Goal: Information Seeking & Learning: Learn about a topic

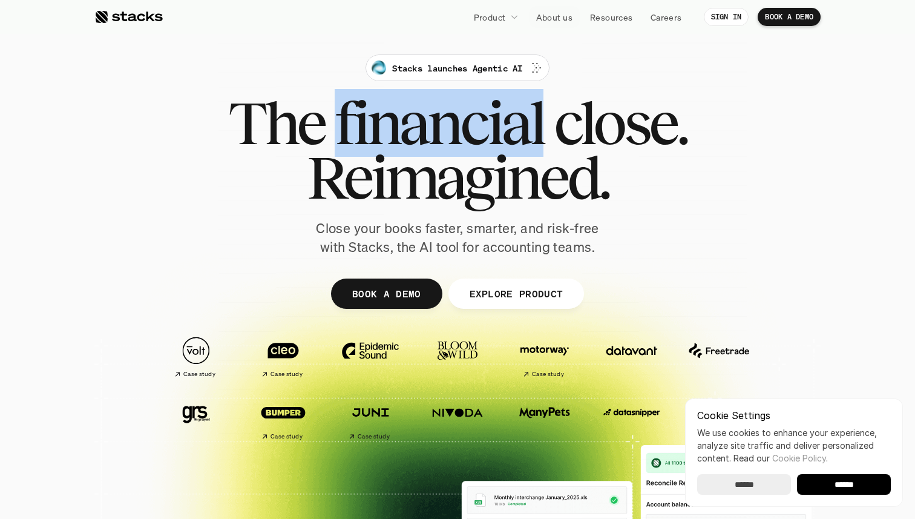
click at [502, 127] on span "financial" at bounding box center [439, 123] width 209 height 54
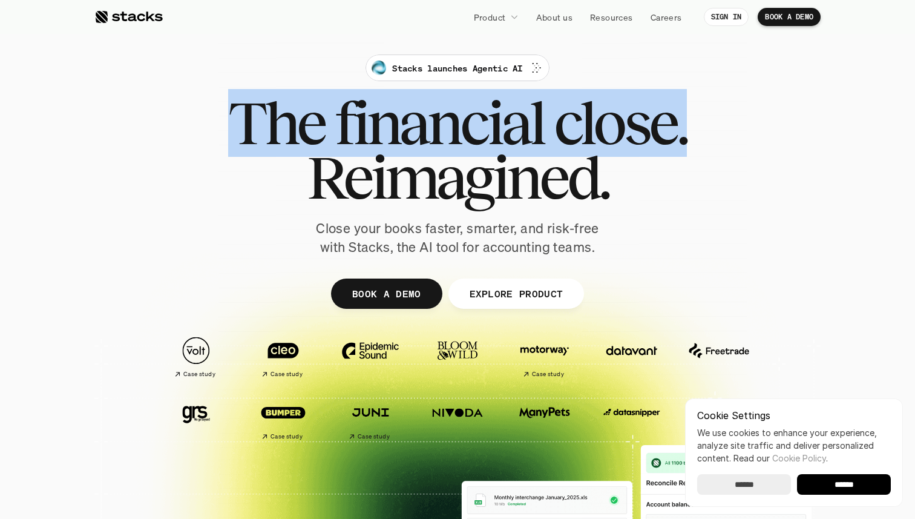
click at [502, 127] on span "financial" at bounding box center [439, 123] width 209 height 54
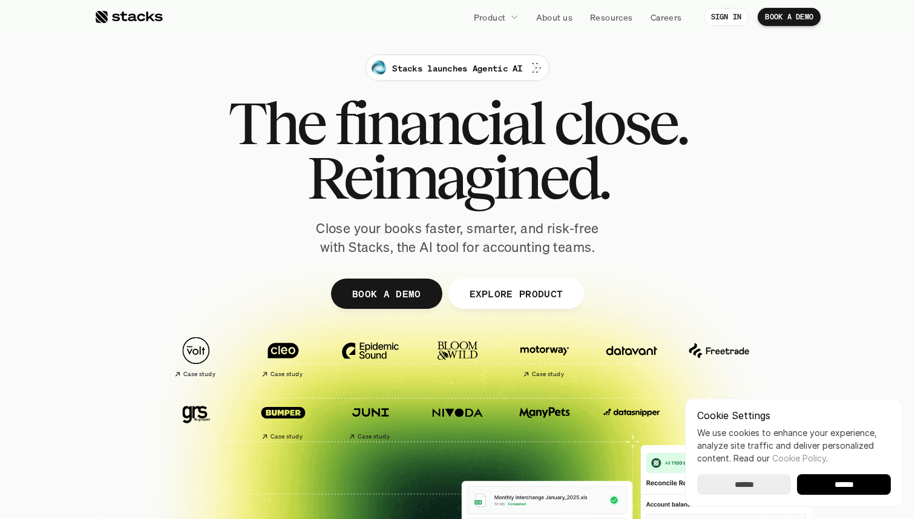
click at [505, 157] on span "Reimagined." at bounding box center [458, 177] width 302 height 54
click at [505, 278] on link "EXPLORE PRODUCT" at bounding box center [516, 293] width 136 height 30
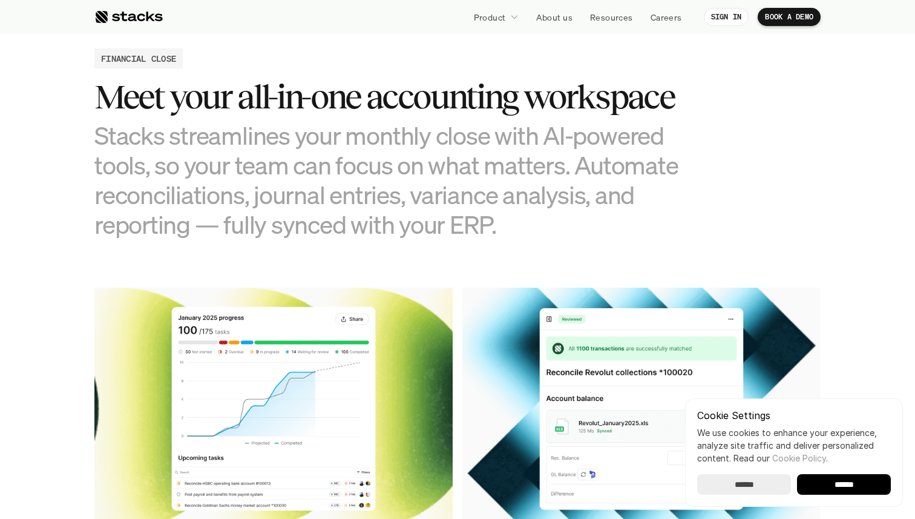
click at [510, 212] on h3 "Stacks streamlines your monthly close with AI-powered tools, so your team can f…" at bounding box center [396, 179] width 605 height 119
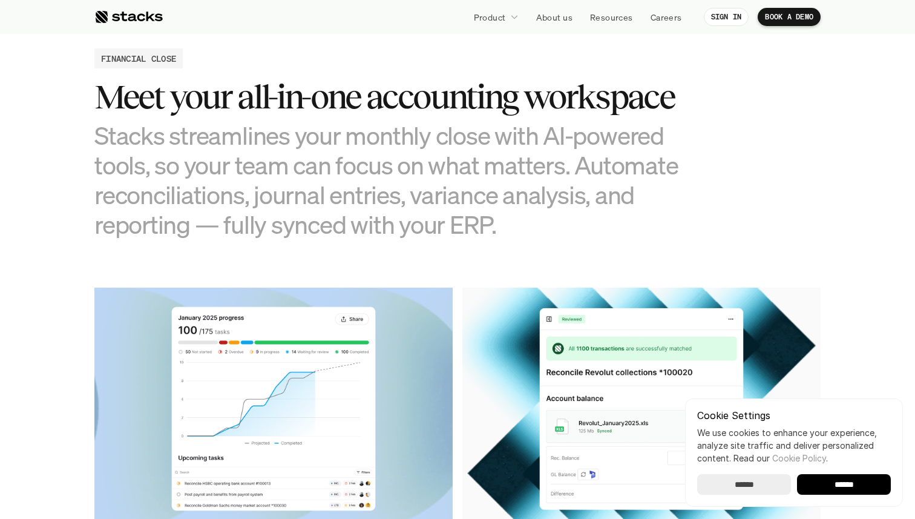
click at [510, 212] on h3 "Stacks streamlines your monthly close with AI-powered tools, so your team can f…" at bounding box center [396, 179] width 605 height 119
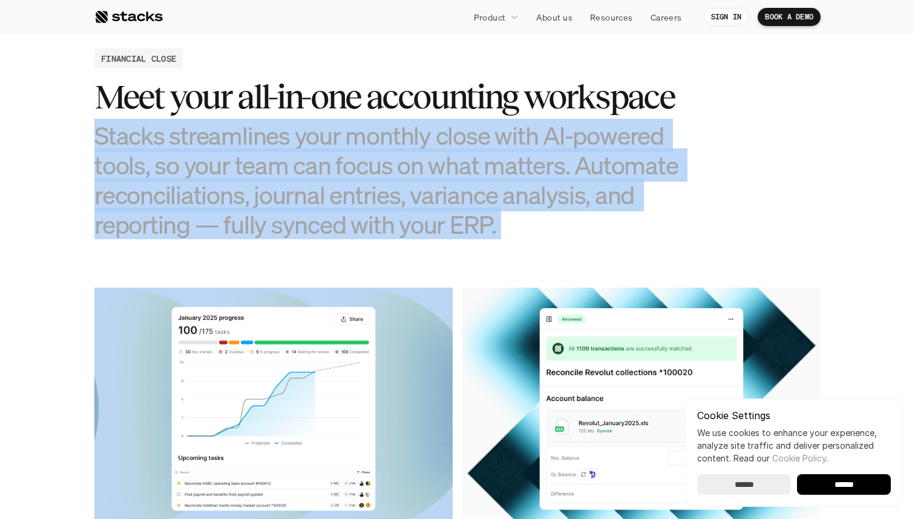
click at [510, 212] on h3 "Stacks streamlines your monthly close with AI-powered tools, so your team can f…" at bounding box center [396, 179] width 605 height 119
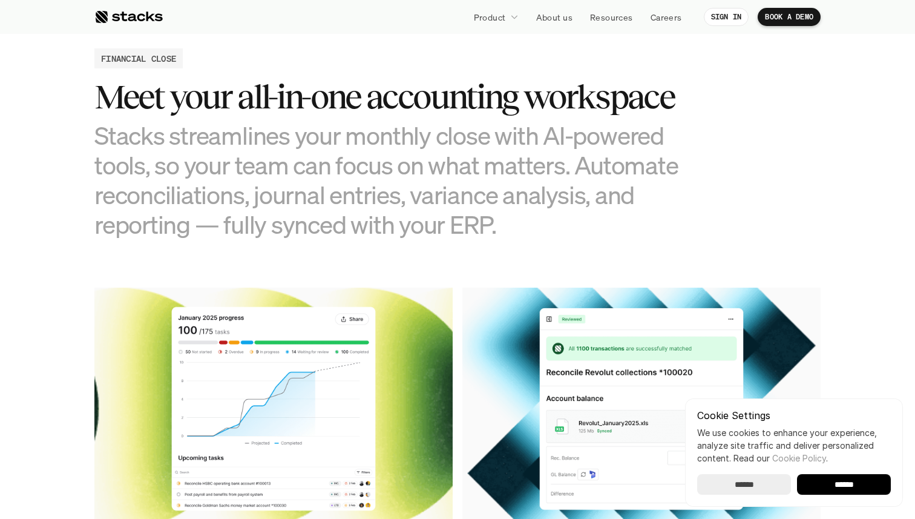
click at [510, 212] on h3 "Stacks streamlines your monthly close with AI-powered tools, so your team can f…" at bounding box center [396, 179] width 605 height 119
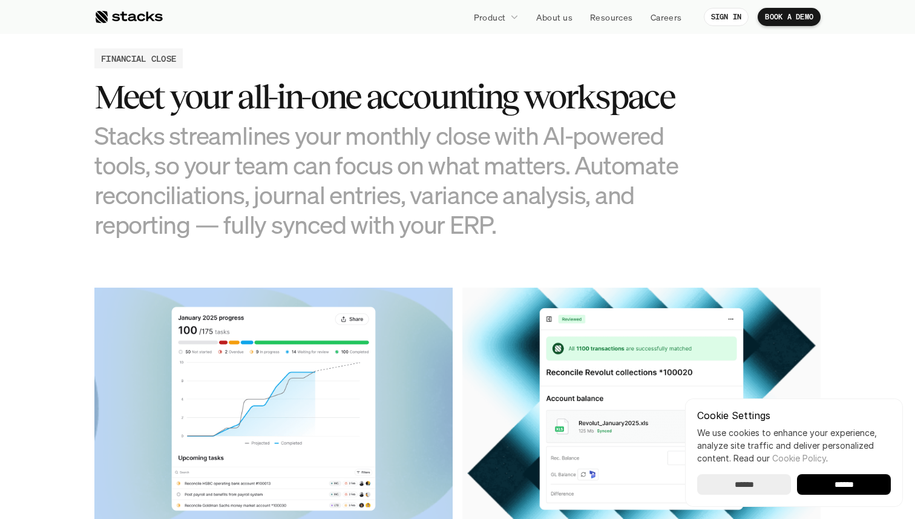
click at [510, 212] on h3 "Stacks streamlines your monthly close with AI-powered tools, so your team can f…" at bounding box center [396, 179] width 605 height 119
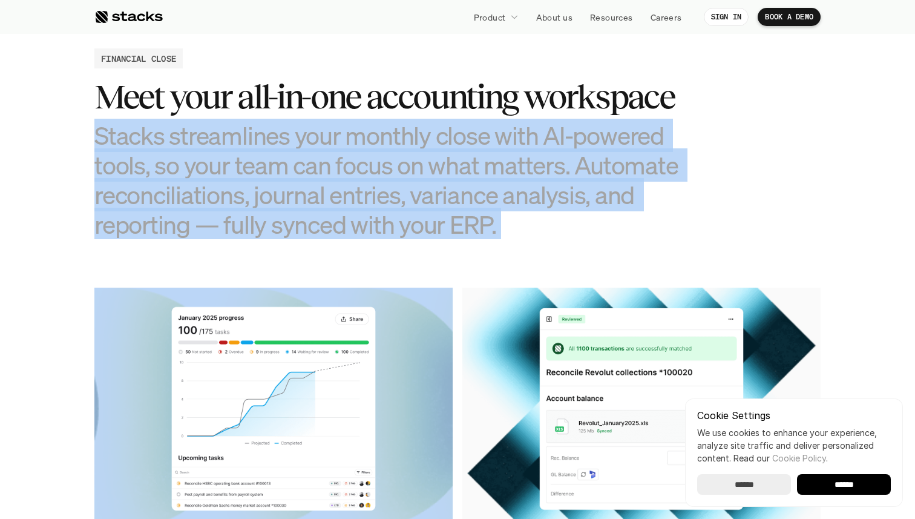
click at [510, 212] on h3 "Stacks streamlines your monthly close with AI-powered tools, so your team can f…" at bounding box center [396, 179] width 605 height 119
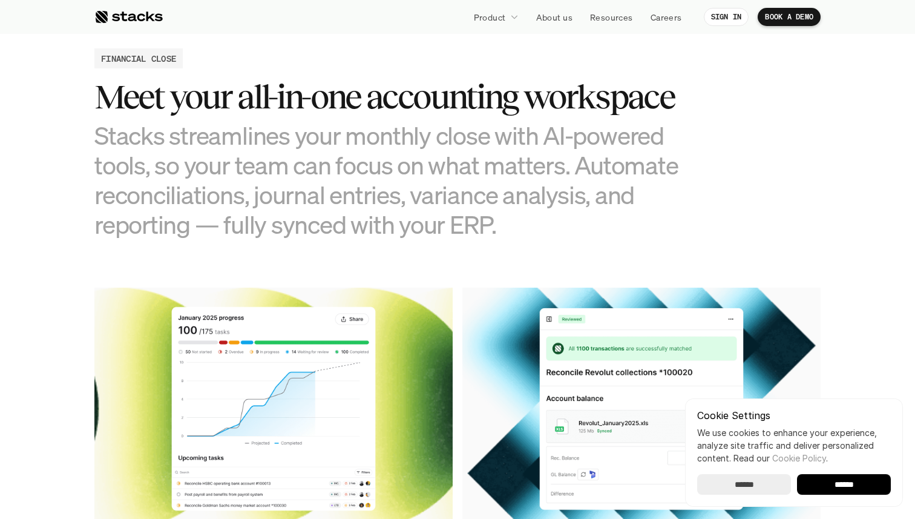
click at [510, 212] on h3 "Stacks streamlines your monthly close with AI-powered tools, so your team can f…" at bounding box center [396, 179] width 605 height 119
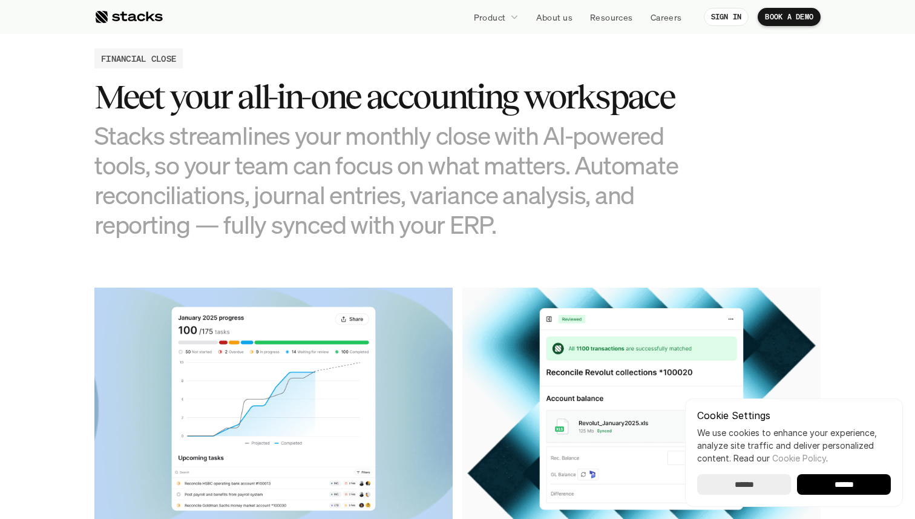
click at [510, 212] on h3 "Stacks streamlines your monthly close with AI-powered tools, so your team can f…" at bounding box center [396, 179] width 605 height 119
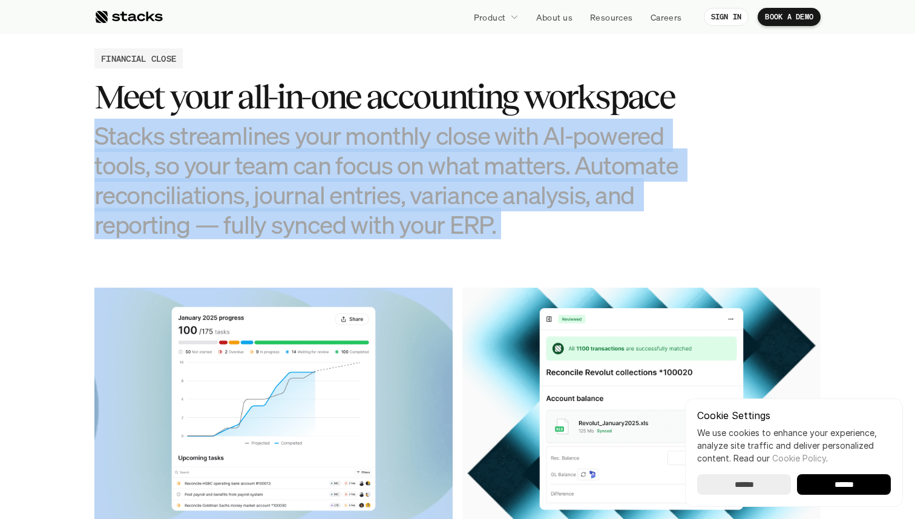
click at [510, 212] on h3 "Stacks streamlines your monthly close with AI-powered tools, so your team can f…" at bounding box center [396, 179] width 605 height 119
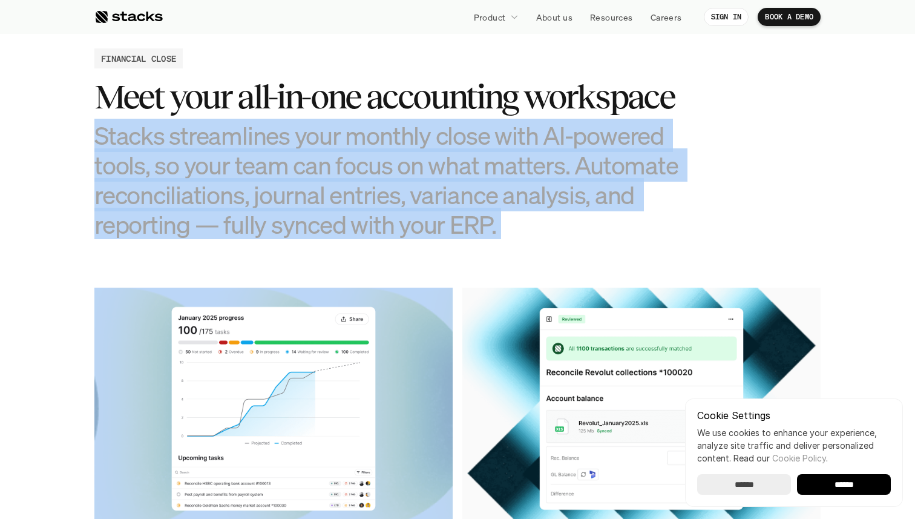
click at [510, 212] on h3 "Stacks streamlines your monthly close with AI-powered tools, so your team can f…" at bounding box center [396, 179] width 605 height 119
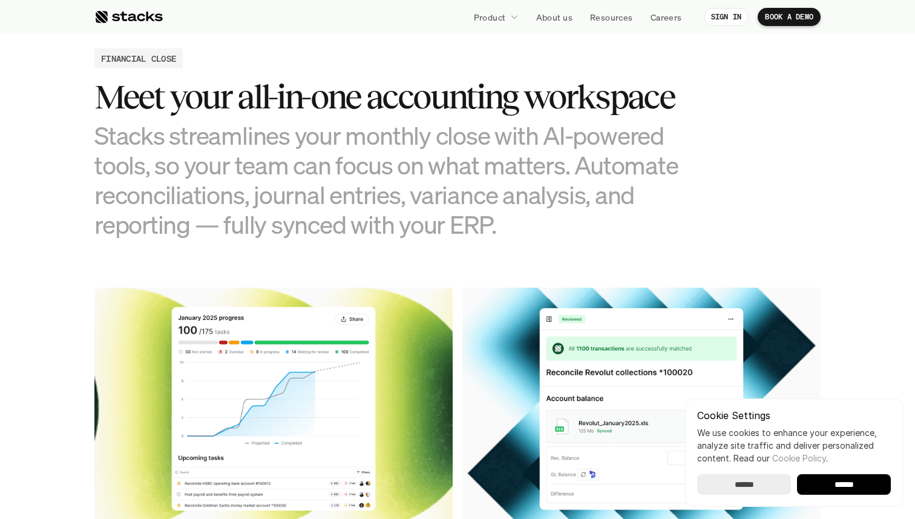
click at [505, 202] on h3 "Stacks streamlines your monthly close with AI-powered tools, so your team can f…" at bounding box center [396, 179] width 605 height 119
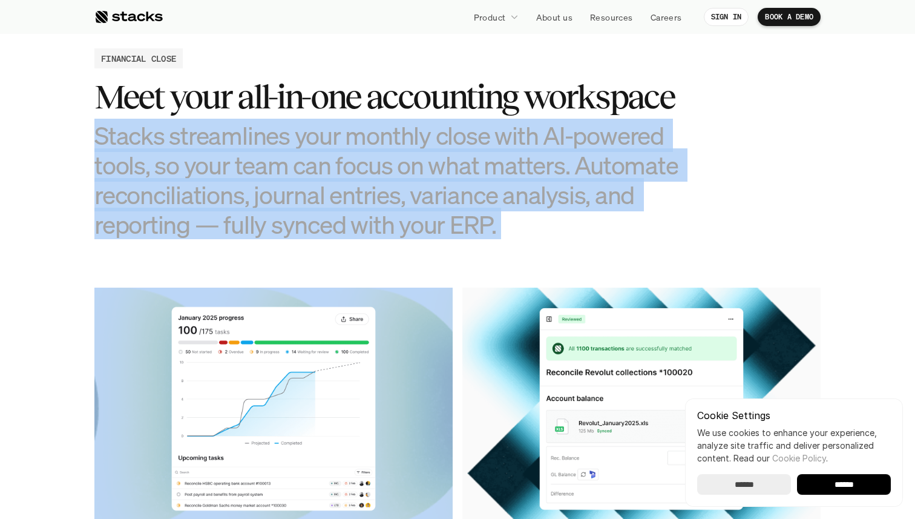
click at [505, 202] on h3 "Stacks streamlines your monthly close with AI-powered tools, so your team can f…" at bounding box center [396, 179] width 605 height 119
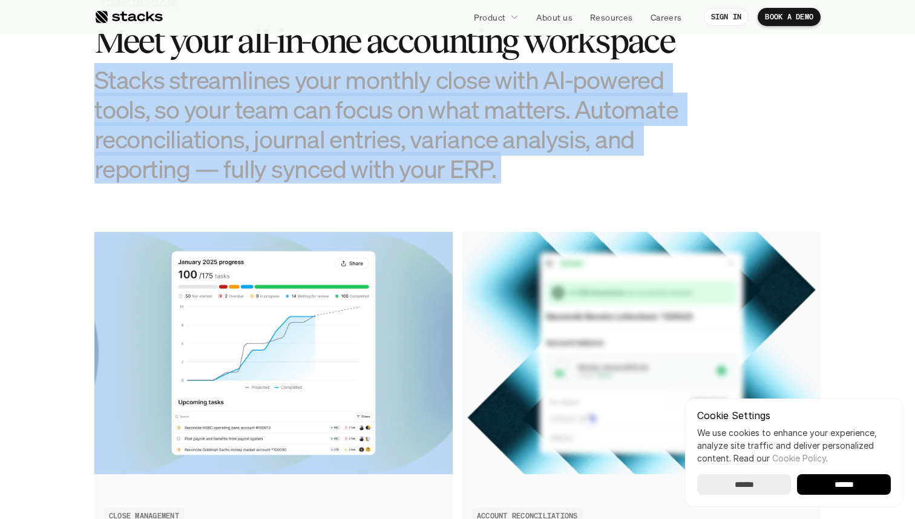
scroll to position [1367, 0]
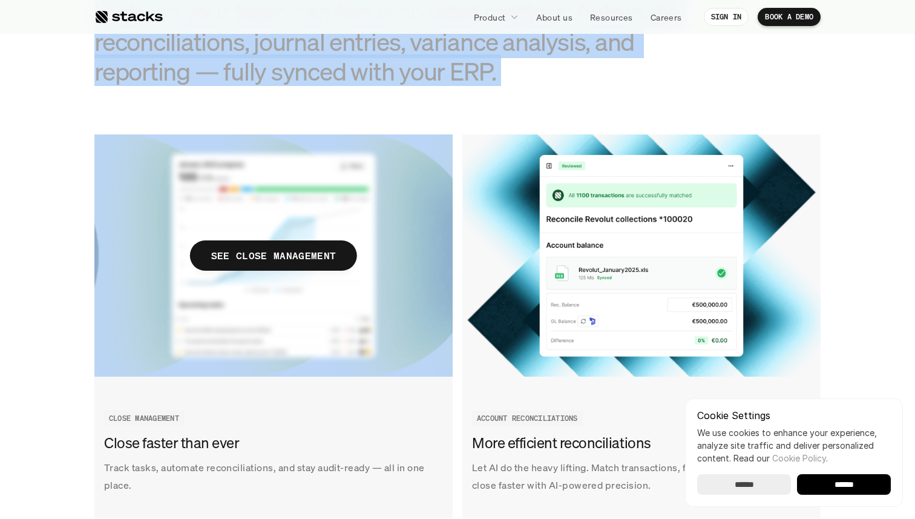
click at [383, 234] on img at bounding box center [273, 255] width 358 height 242
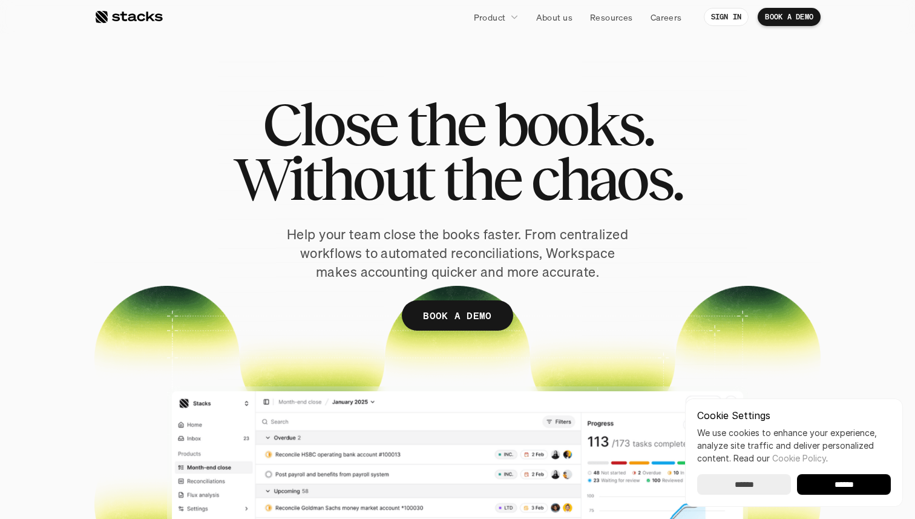
click at [409, 193] on span "Without" at bounding box center [333, 178] width 200 height 54
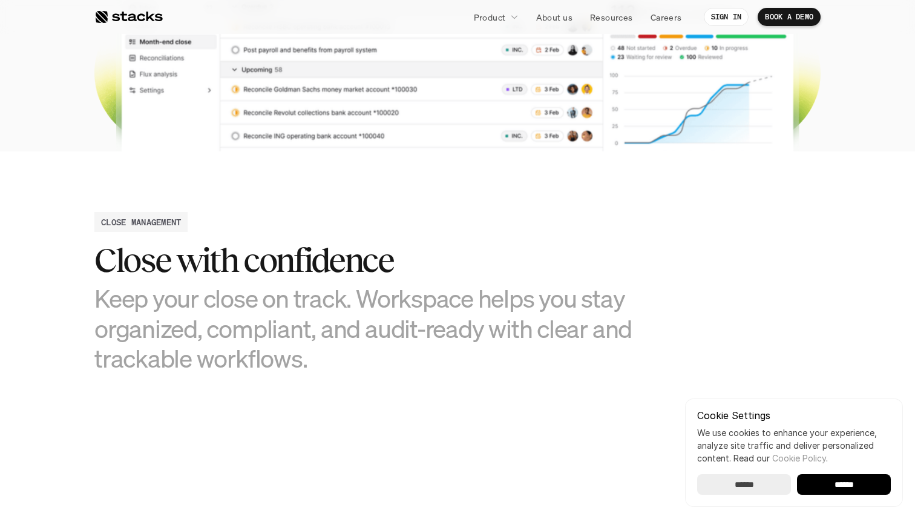
scroll to position [457, 0]
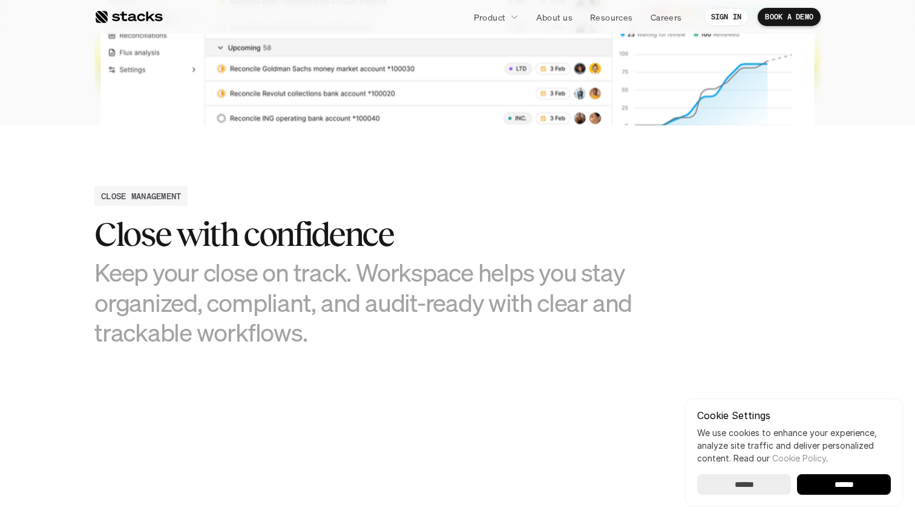
click at [395, 241] on h2 "Close with confidence" at bounding box center [366, 234] width 545 height 38
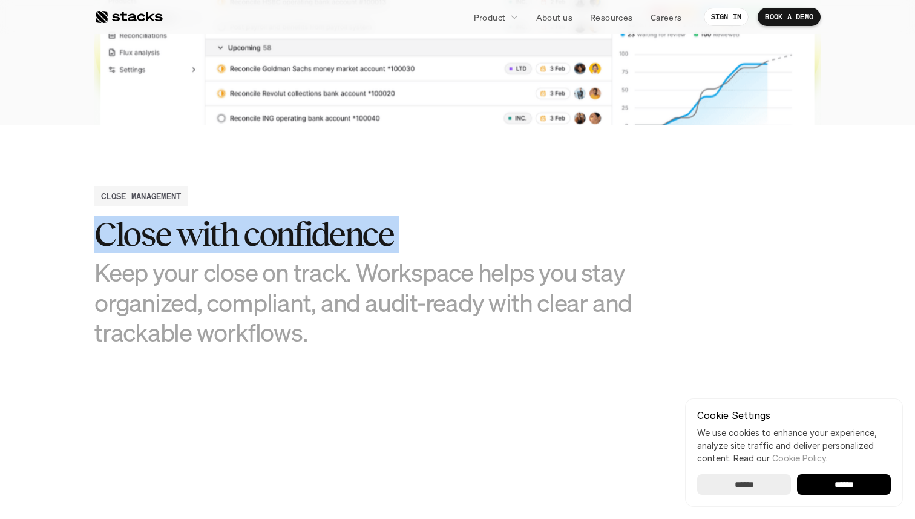
click at [395, 241] on h2 "Close with confidence" at bounding box center [366, 234] width 545 height 38
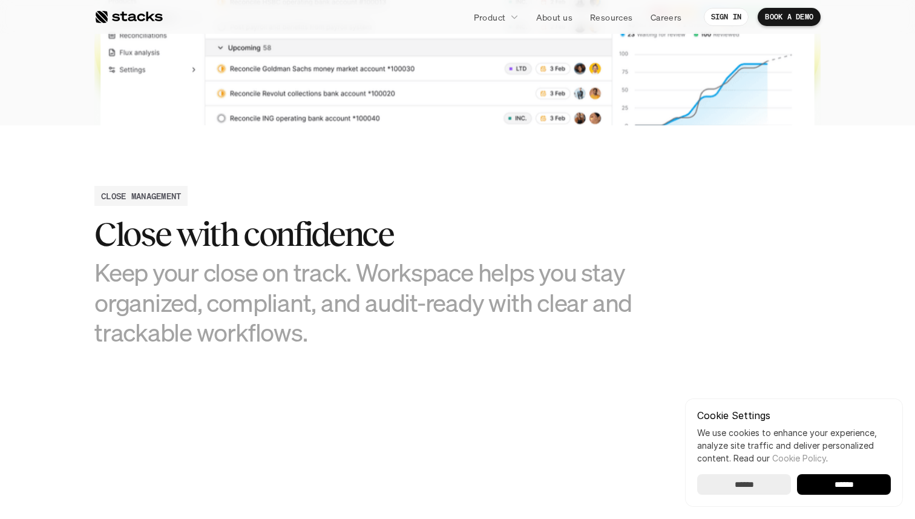
click at [395, 262] on h3 "Keep your close on track. Workspace helps you stay organized, compliant, and au…" at bounding box center [366, 302] width 545 height 90
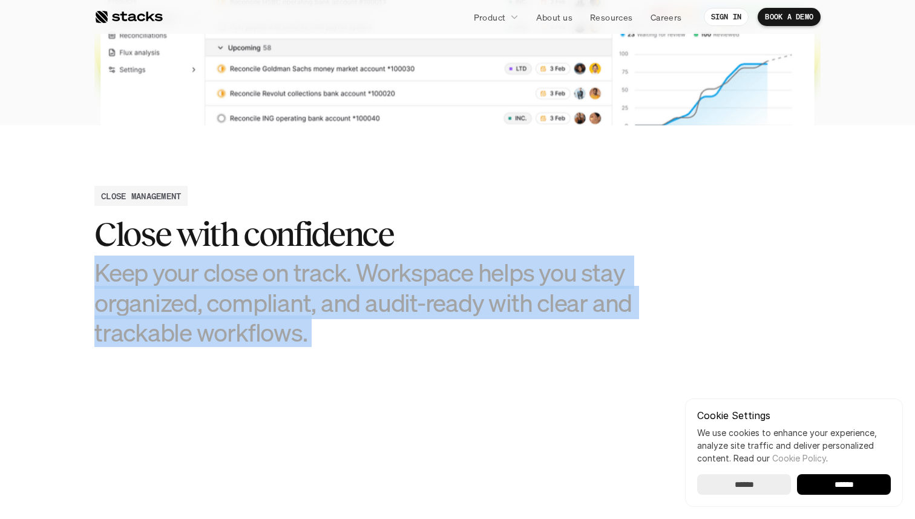
click at [395, 262] on h3 "Keep your close on track. Workspace helps you stay organized, compliant, and au…" at bounding box center [366, 302] width 545 height 90
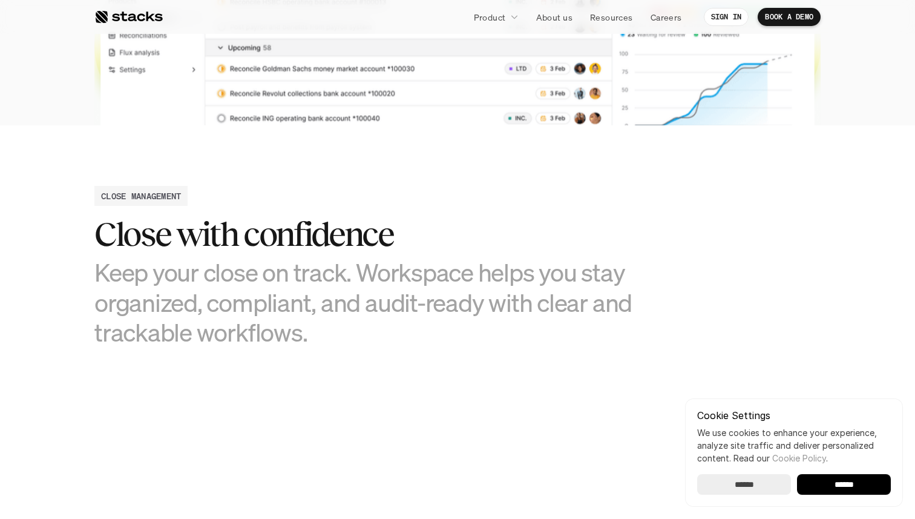
click at [395, 271] on h3 "Keep your close on track. Workspace helps you stay organized, compliant, and au…" at bounding box center [366, 302] width 545 height 90
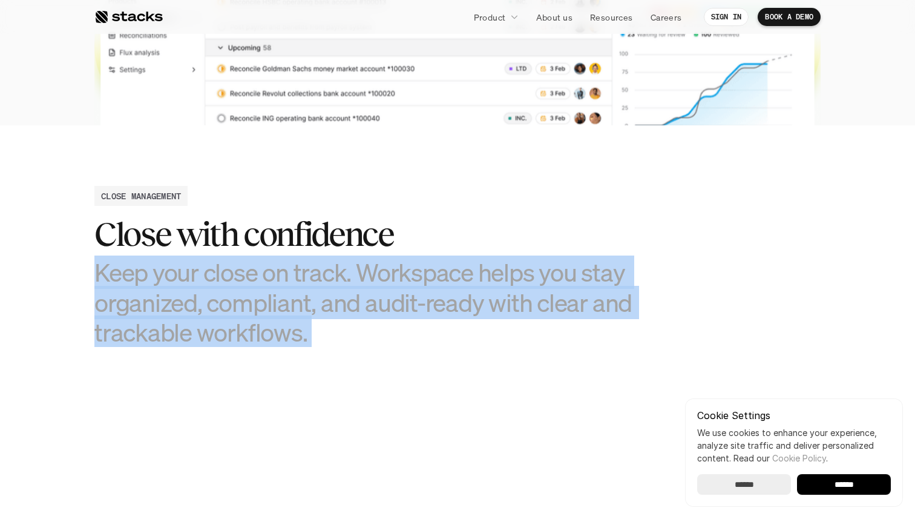
click at [395, 271] on h3 "Keep your close on track. Workspace helps you stay organized, compliant, and au…" at bounding box center [366, 302] width 545 height 90
click at [395, 292] on h3 "Keep your close on track. Workspace helps you stay organized, compliant, and au…" at bounding box center [366, 302] width 545 height 90
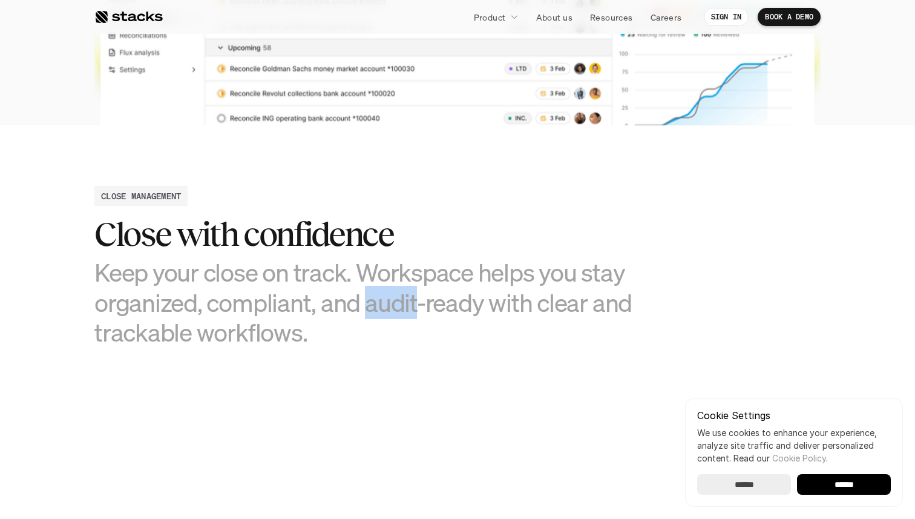
click at [395, 292] on h3 "Keep your close on track. Workspace helps you stay organized, compliant, and au…" at bounding box center [366, 302] width 545 height 90
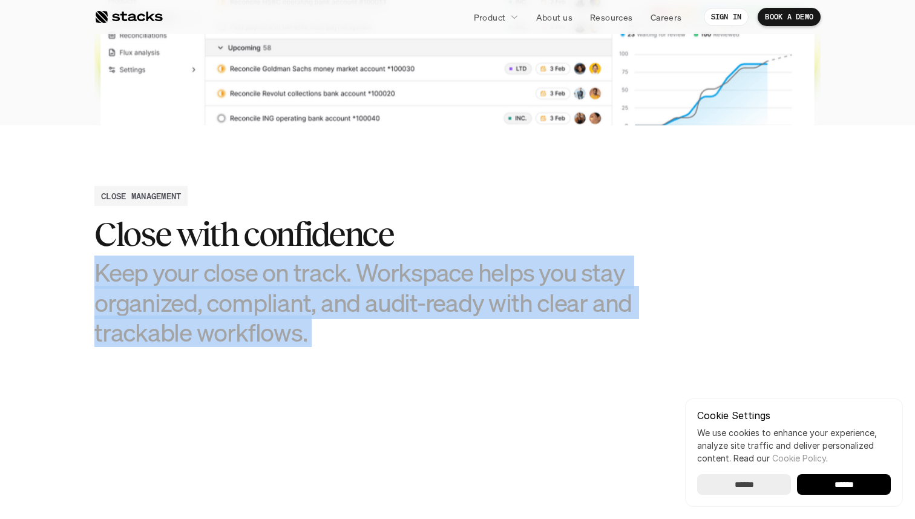
click at [395, 292] on h3 "Keep your close on track. Workspace helps you stay organized, compliant, and au…" at bounding box center [366, 302] width 545 height 90
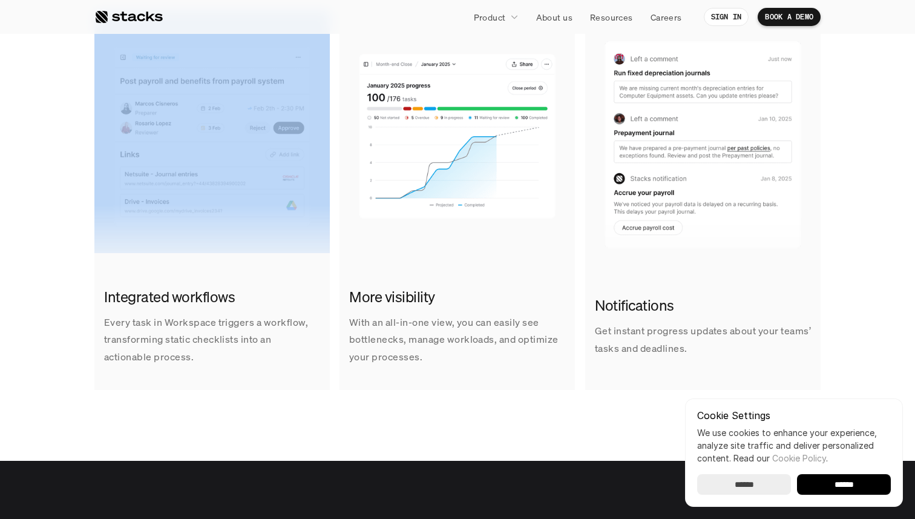
scroll to position [840, 0]
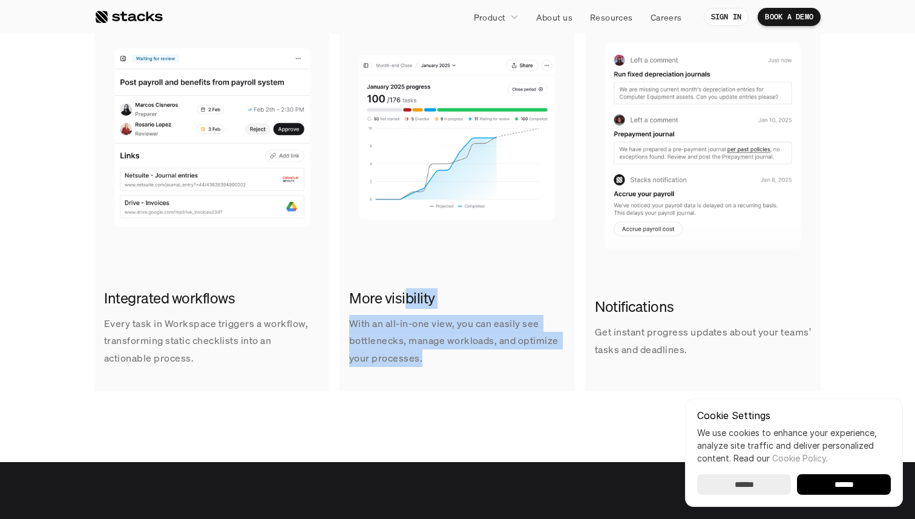
drag, startPoint x: 407, startPoint y: 297, endPoint x: 430, endPoint y: 372, distance: 78.5
click at [431, 372] on div "More visibility With an all-in-one view, you can easily see bottlenecks, manage…" at bounding box center [457, 327] width 235 height 98
click at [430, 372] on div "More visibility With an all-in-one view, you can easily see bottlenecks, manage…" at bounding box center [457, 327] width 235 height 98
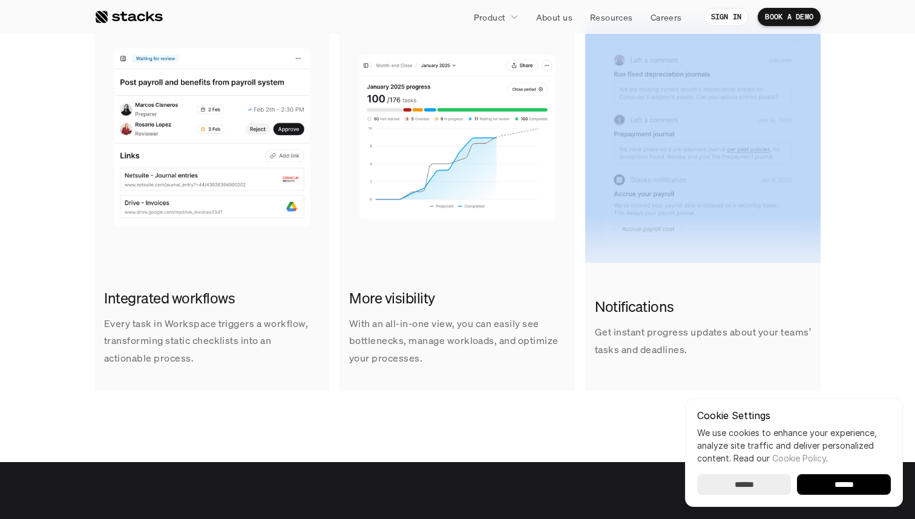
click at [430, 372] on div "More visibility With an all-in-one view, you can easily see bottlenecks, manage…" at bounding box center [457, 327] width 235 height 98
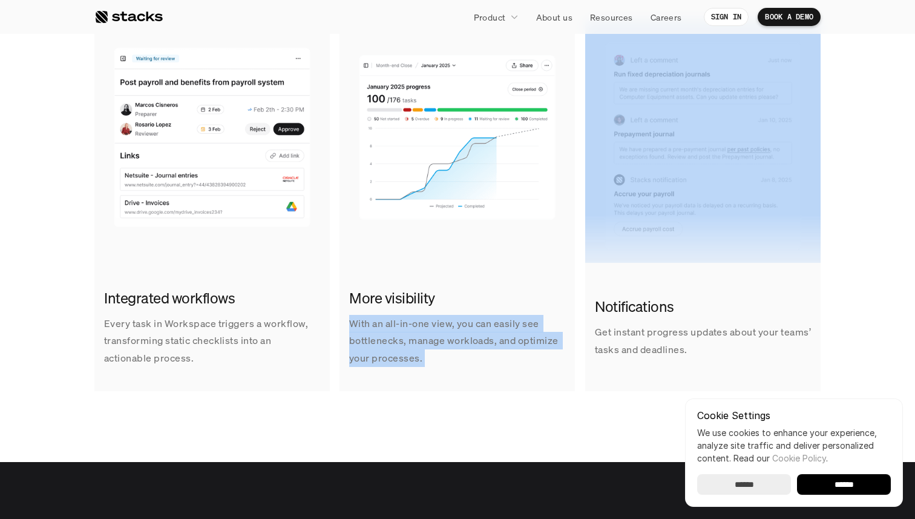
click at [430, 372] on div "More visibility With an all-in-one view, you can easily see bottlenecks, manage…" at bounding box center [457, 327] width 235 height 98
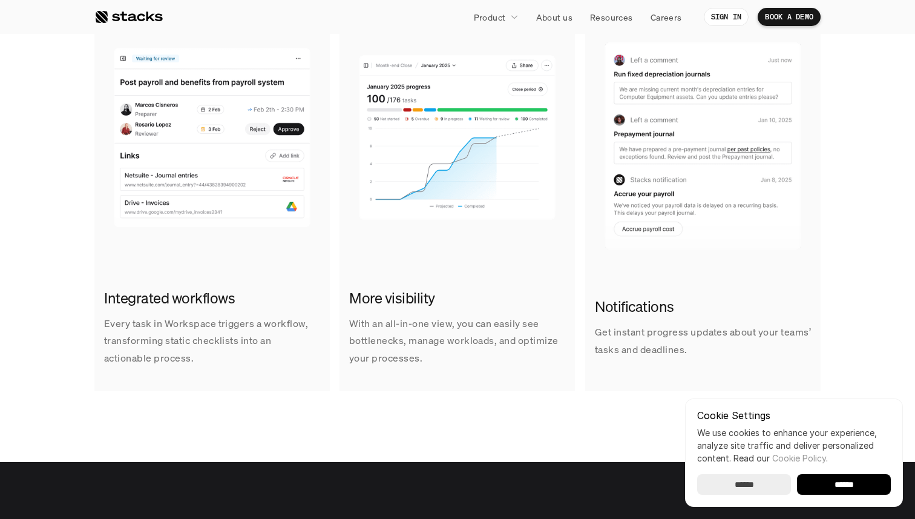
click at [424, 355] on p "With an all-in-one view, you can easily see bottlenecks, manage workloads, and …" at bounding box center [457, 341] width 216 height 52
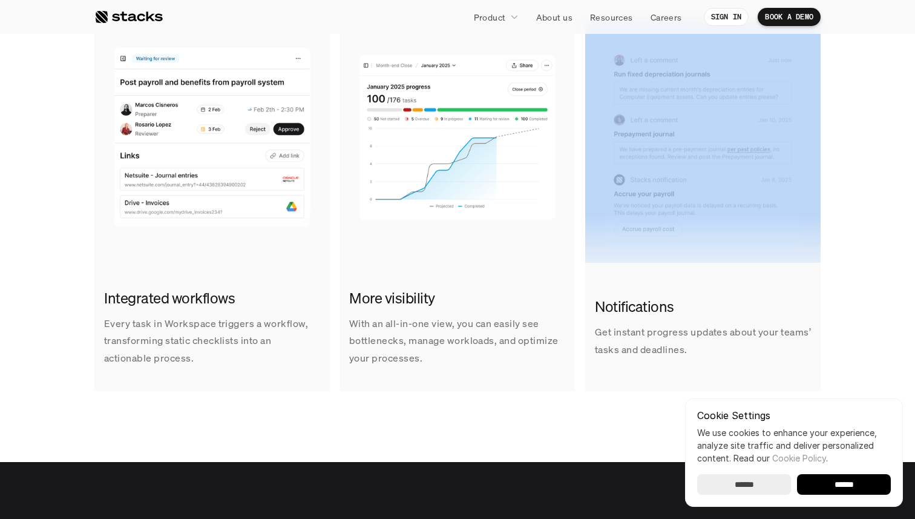
click at [424, 355] on p "With an all-in-one view, you can easily see bottlenecks, manage workloads, and …" at bounding box center [457, 341] width 216 height 52
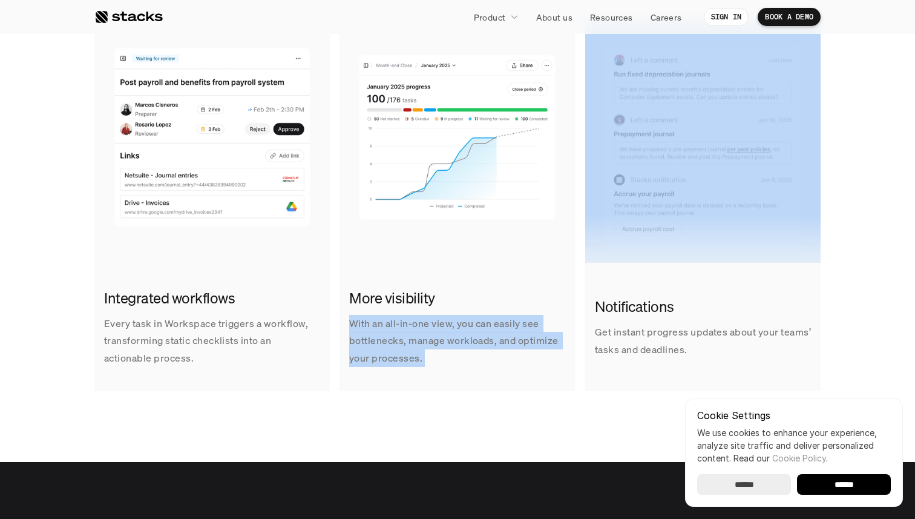
click at [424, 355] on p "With an all-in-one view, you can easily see bottlenecks, manage workloads, and …" at bounding box center [457, 341] width 216 height 52
click at [428, 357] on p "With an all-in-one view, you can easily see bottlenecks, manage workloads, and …" at bounding box center [457, 341] width 216 height 52
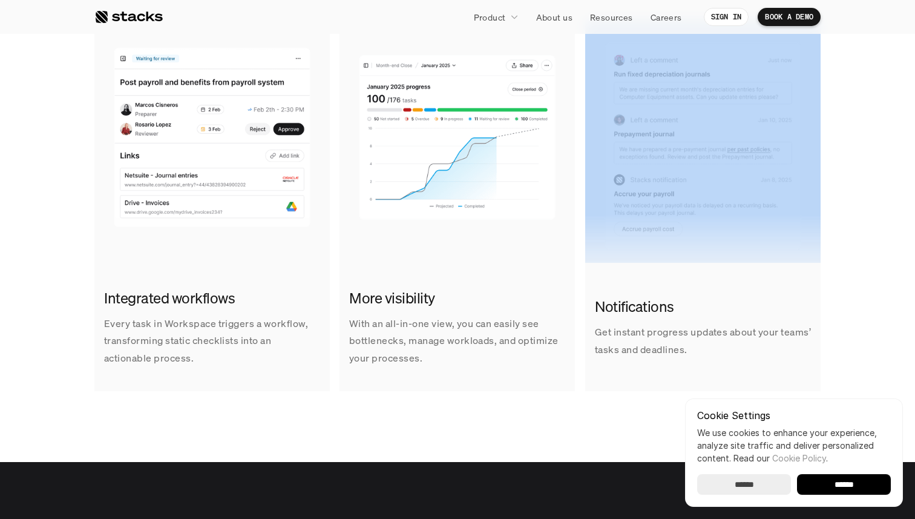
click at [428, 357] on p "With an all-in-one view, you can easily see bottlenecks, manage workloads, and …" at bounding box center [457, 341] width 216 height 52
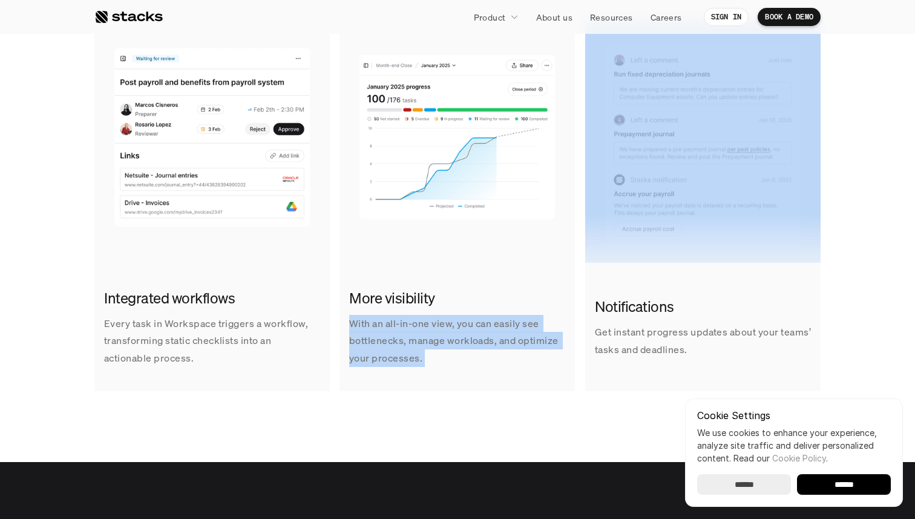
click at [428, 357] on p "With an all-in-one view, you can easily see bottlenecks, manage workloads, and …" at bounding box center [457, 341] width 216 height 52
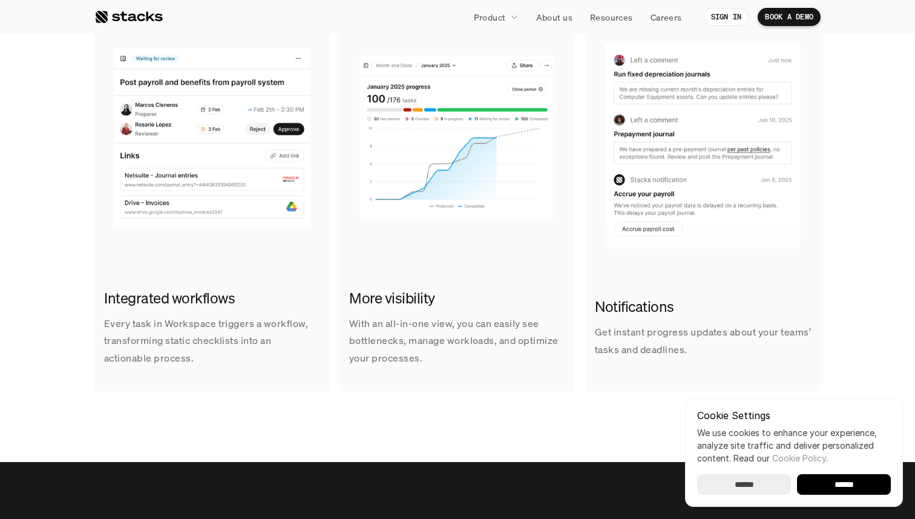
click at [438, 359] on p "With an all-in-one view, you can easily see bottlenecks, manage workloads, and …" at bounding box center [457, 341] width 216 height 52
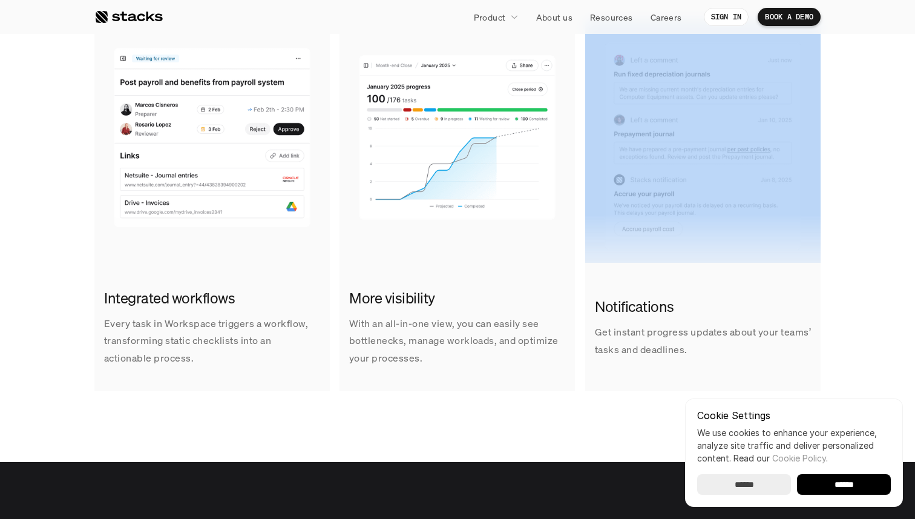
click at [438, 359] on p "With an all-in-one view, you can easily see bottlenecks, manage workloads, and …" at bounding box center [457, 341] width 216 height 52
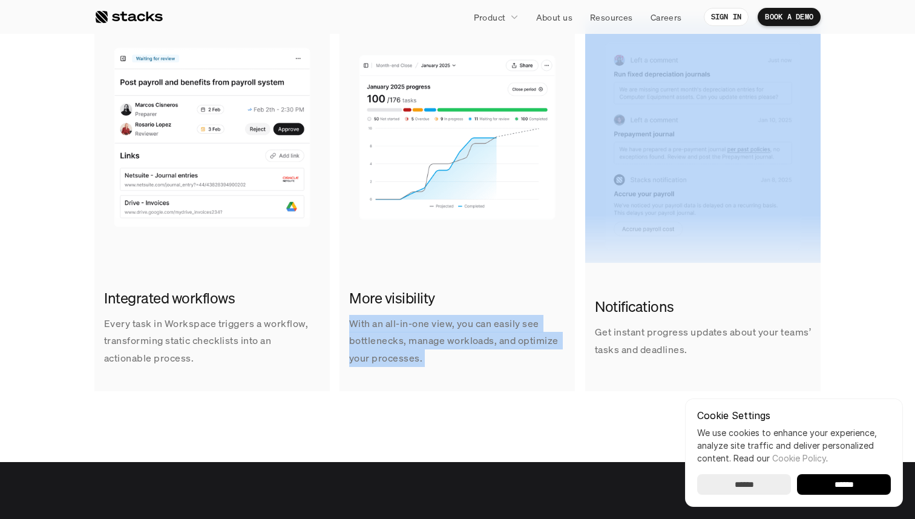
click at [438, 359] on p "With an all-in-one view, you can easily see bottlenecks, manage workloads, and …" at bounding box center [457, 341] width 216 height 52
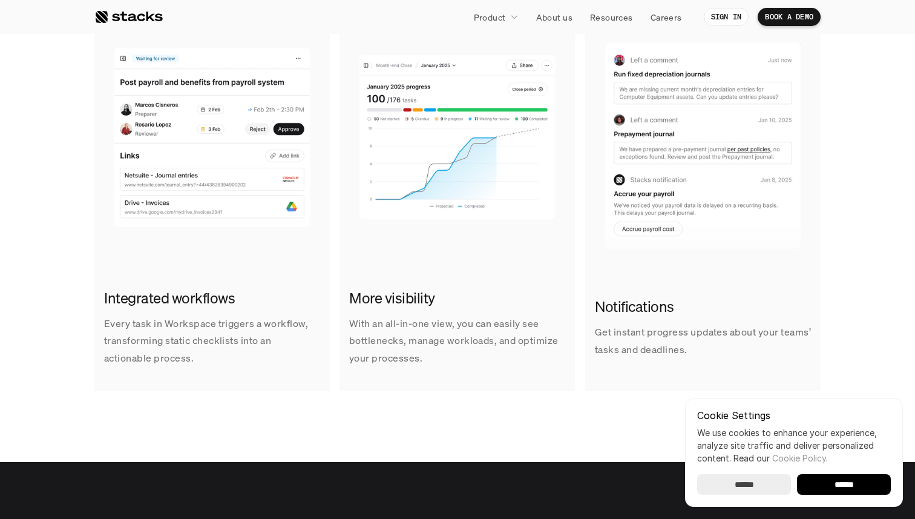
click at [622, 348] on p "Get instant progress updates about your teams’ tasks and deadlines." at bounding box center [703, 340] width 216 height 35
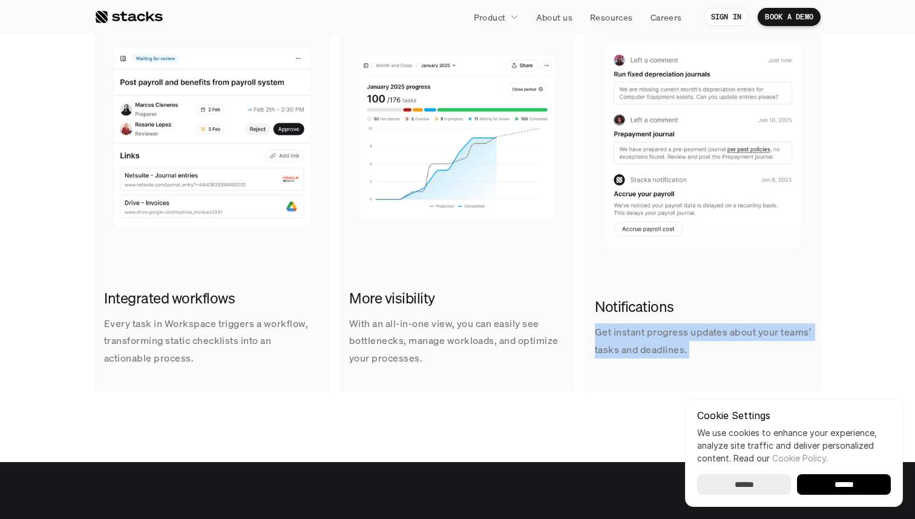
click at [622, 348] on p "Get instant progress updates about your teams’ tasks and deadlines." at bounding box center [703, 340] width 216 height 35
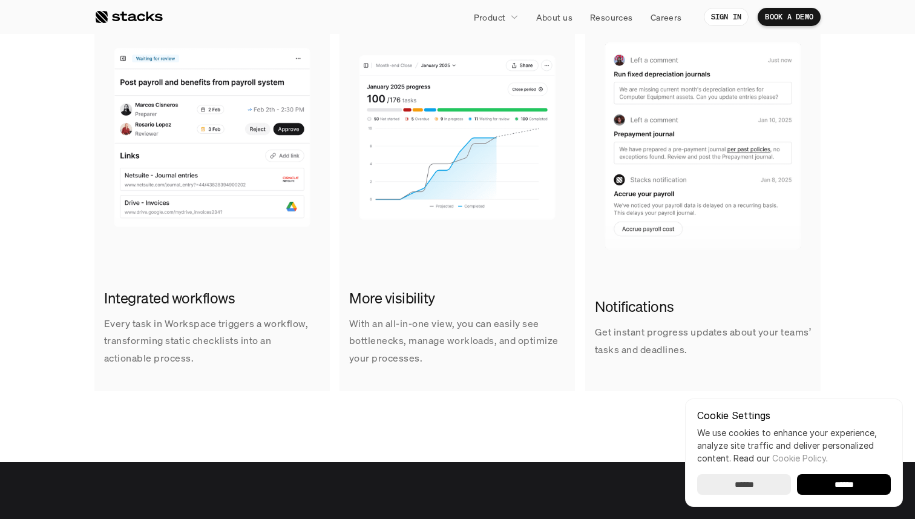
click at [538, 356] on p "With an all-in-one view, you can easily see bottlenecks, manage workloads, and …" at bounding box center [457, 341] width 216 height 52
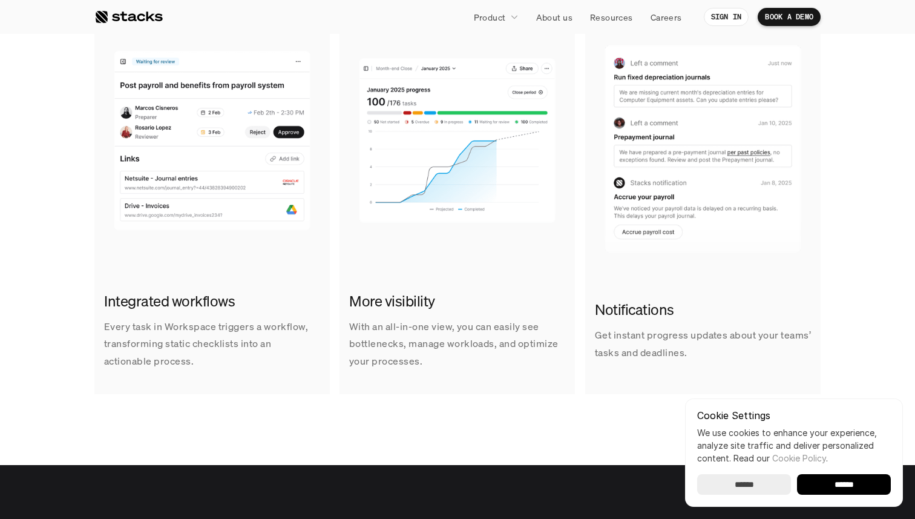
scroll to position [1323, 0]
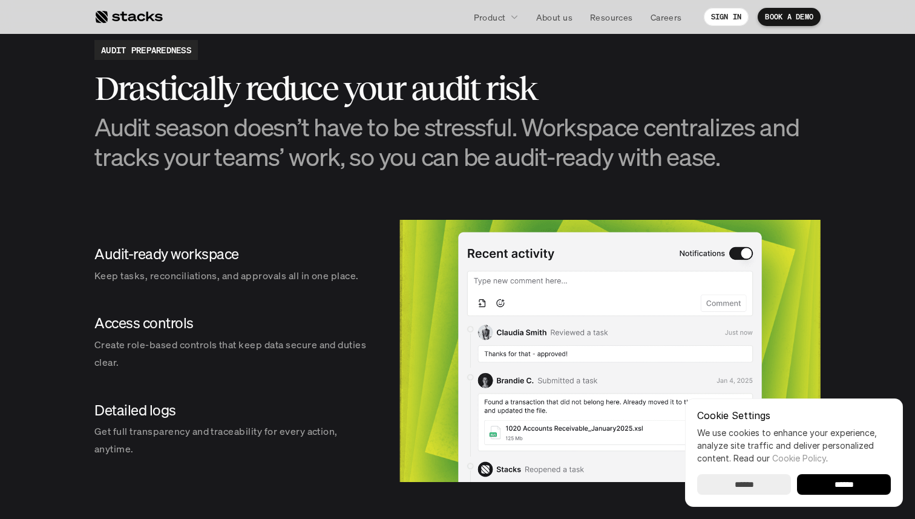
click at [570, 172] on section "AUDIT PREPAREDNESS Drastically reduce your audit risk Audit season doesn’t have…" at bounding box center [457, 260] width 915 height 563
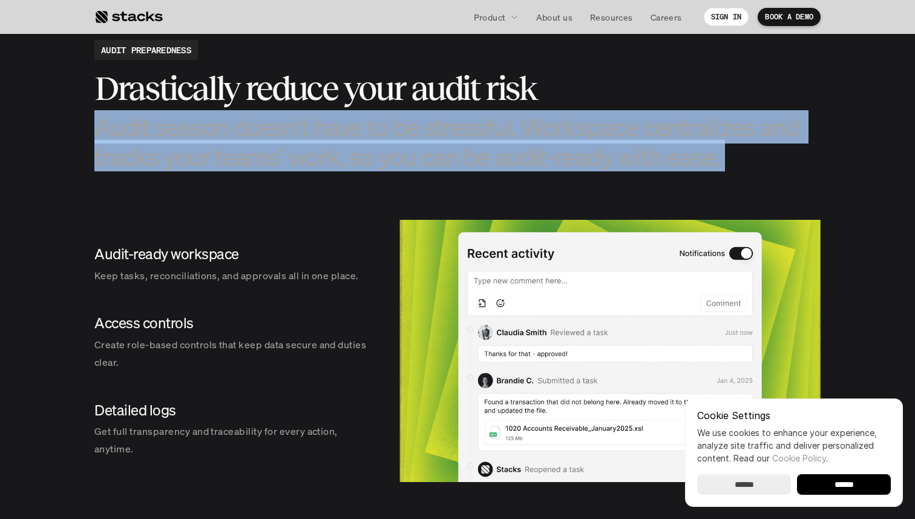
click at [570, 172] on section "AUDIT PREPAREDNESS Drastically reduce your audit risk Audit season doesn’t have…" at bounding box center [457, 260] width 915 height 563
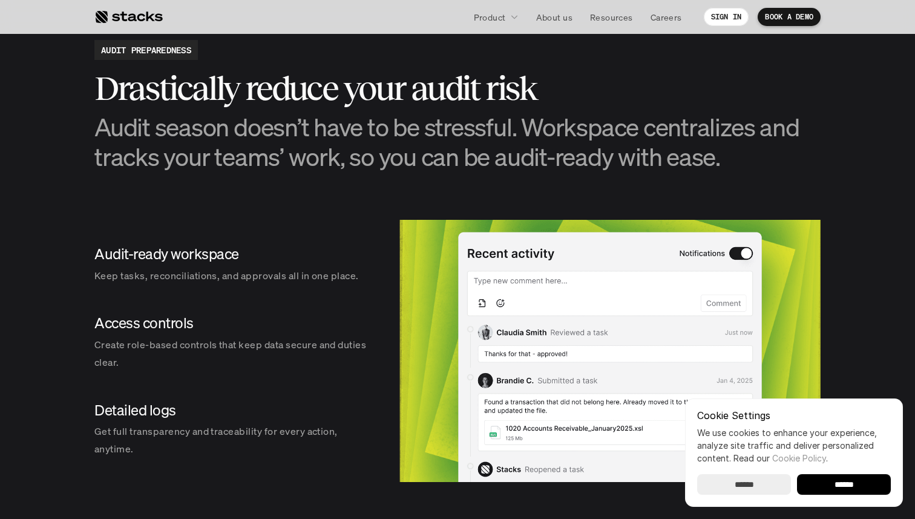
click at [570, 172] on section "AUDIT PREPAREDNESS Drastically reduce your audit risk Audit season doesn’t have…" at bounding box center [457, 260] width 915 height 563
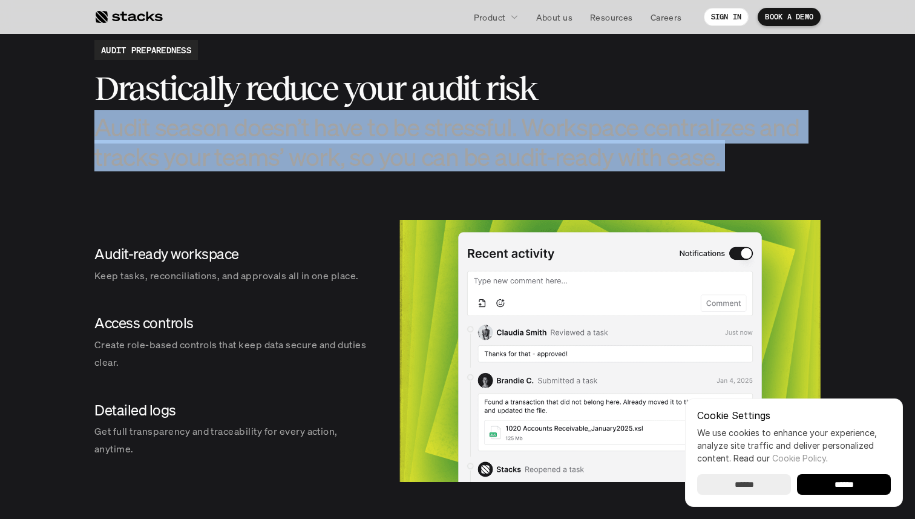
click at [570, 172] on section "AUDIT PREPAREDNESS Drastically reduce your audit risk Audit season doesn’t have…" at bounding box center [457, 260] width 915 height 563
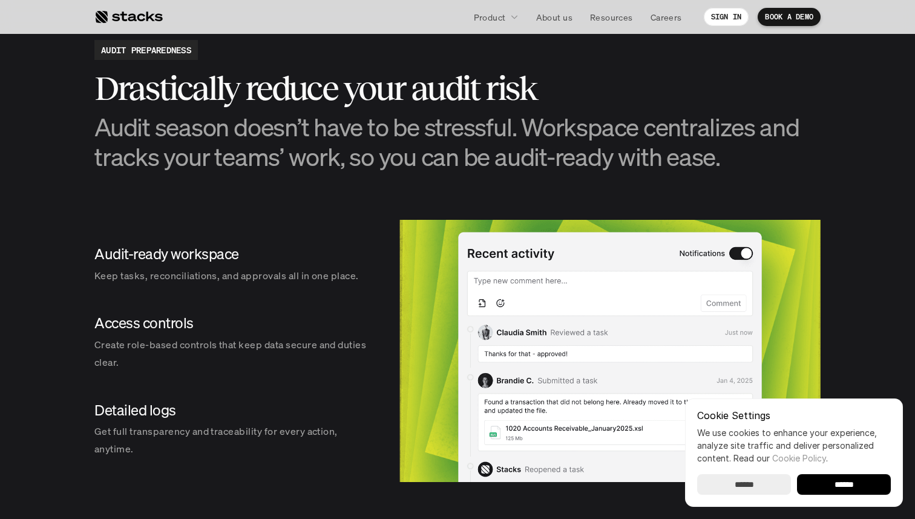
click at [570, 172] on section "AUDIT PREPAREDNESS Drastically reduce your audit risk Audit season doesn’t have…" at bounding box center [457, 260] width 915 height 563
click at [568, 165] on h3 "Audit season doesn’t have to be stressful. Workspace centralizes and tracks you…" at bounding box center [457, 141] width 726 height 59
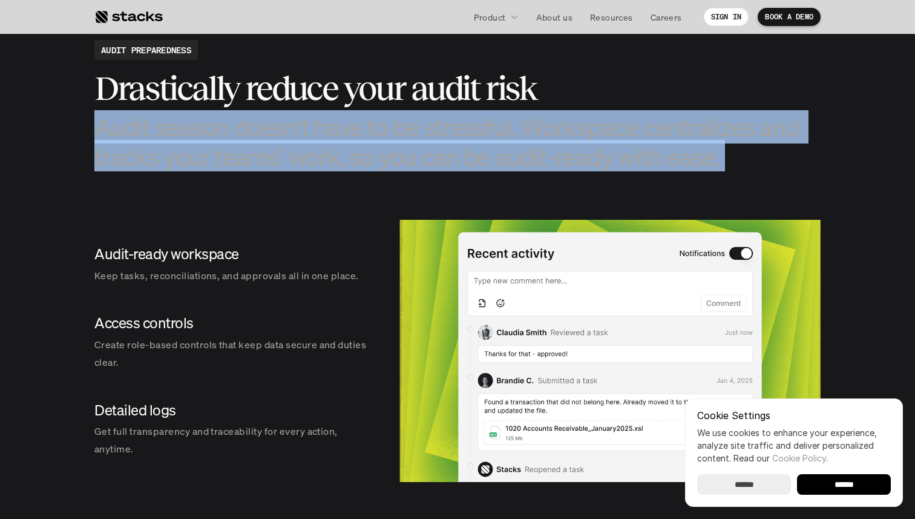
click at [568, 165] on h3 "Audit season doesn’t have to be stressful. Workspace centralizes and tracks you…" at bounding box center [457, 141] width 726 height 59
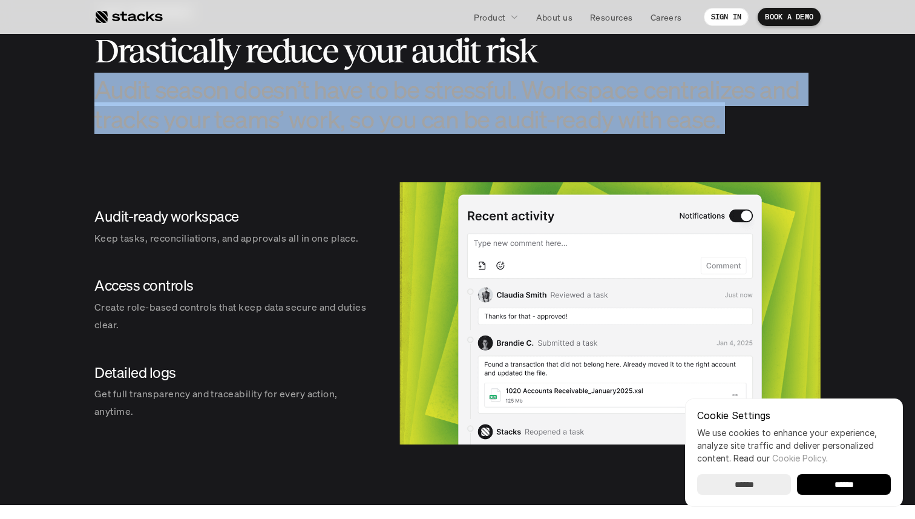
scroll to position [1363, 0]
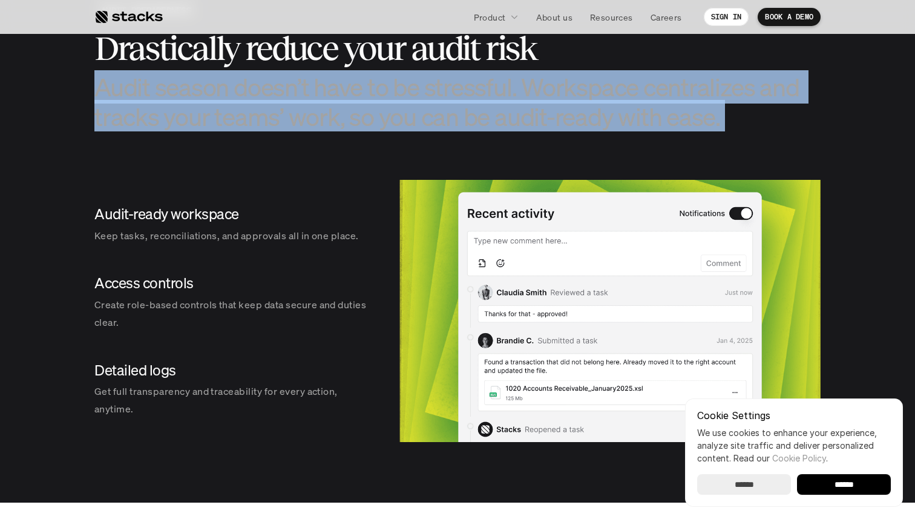
click at [586, 336] on img at bounding box center [610, 311] width 421 height 262
click at [578, 329] on img at bounding box center [610, 311] width 421 height 262
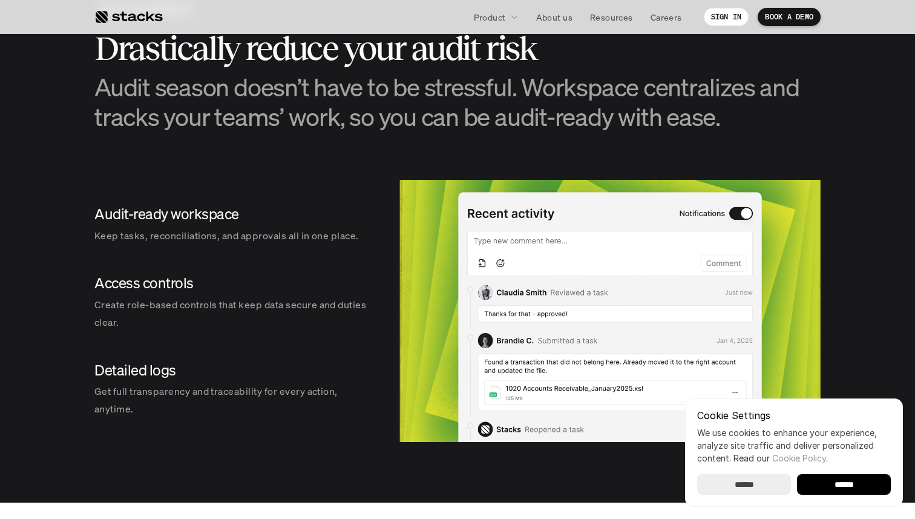
click at [629, 131] on h3 "Audit season doesn’t have to be stressful. Workspace centralizes and tracks you…" at bounding box center [457, 101] width 726 height 59
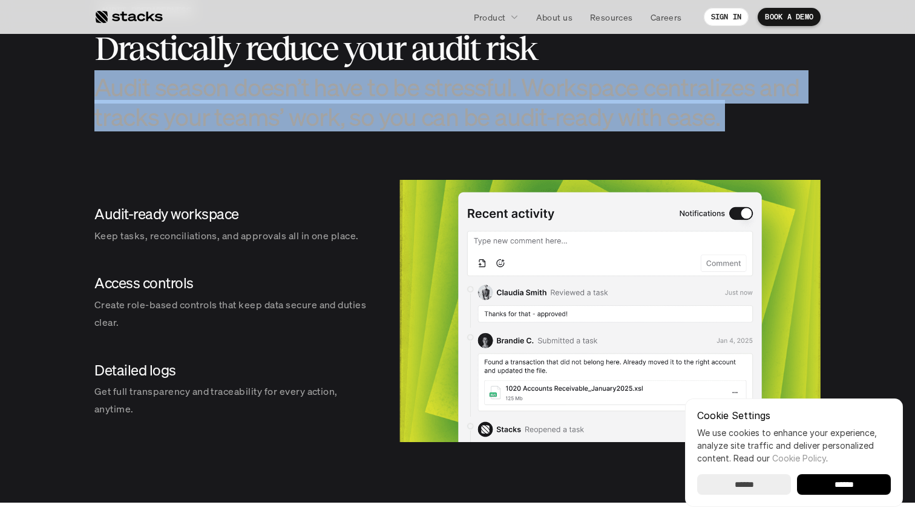
click at [629, 131] on h3 "Audit season doesn’t have to be stressful. Workspace centralizes and tracks you…" at bounding box center [457, 101] width 726 height 59
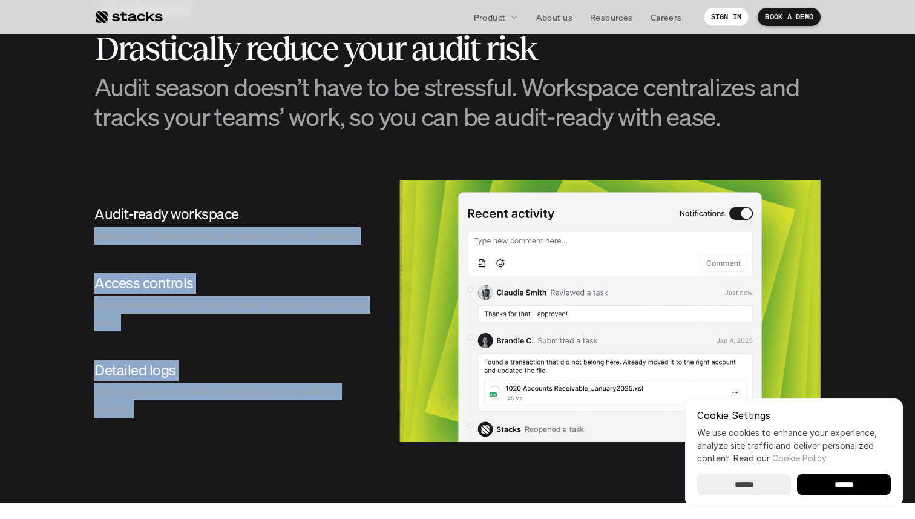
drag, startPoint x: 306, startPoint y: 225, endPoint x: 314, endPoint y: 406, distance: 181.2
click at [314, 406] on div "Audit-ready workspace Keep tasks, reconciliations, and approvals all in one pla…" at bounding box center [234, 311] width 281 height 262
click at [314, 406] on p "Get full transparency and traceability for every action, anytime." at bounding box center [234, 400] width 281 height 35
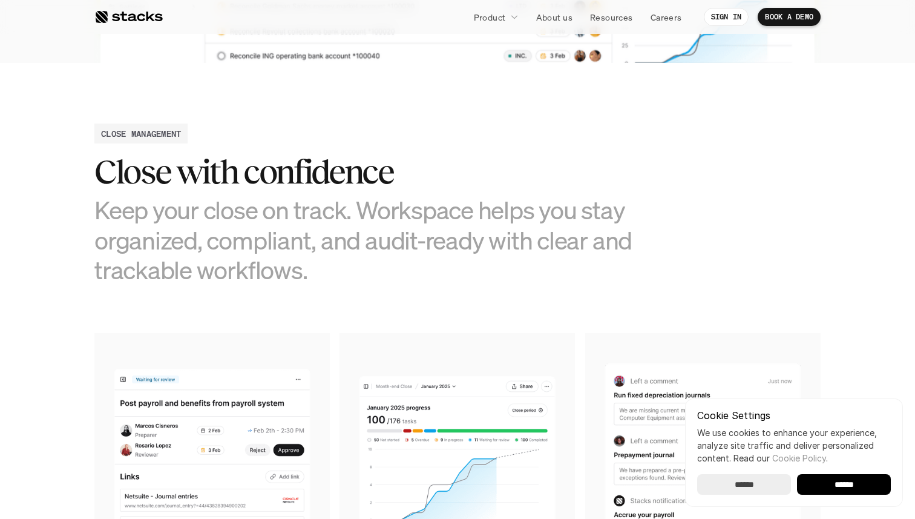
scroll to position [0, 0]
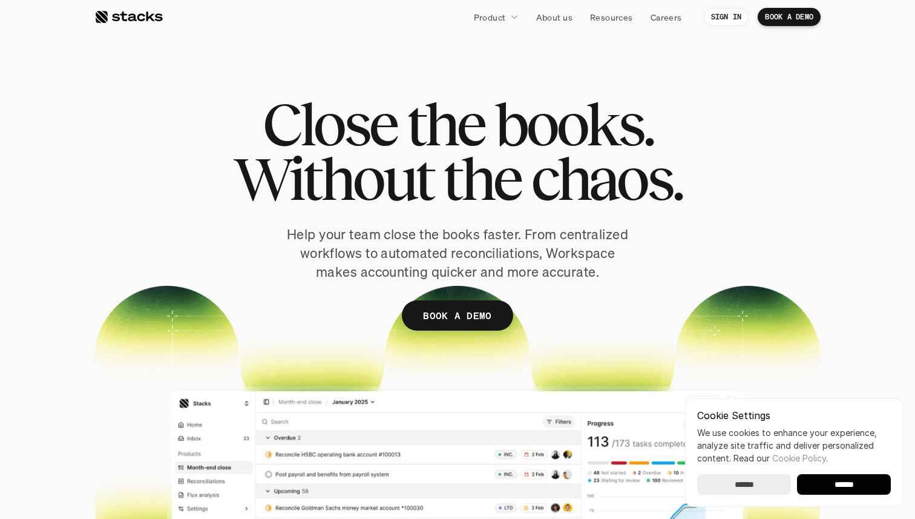
click at [134, 13] on div at bounding box center [128, 17] width 68 height 15
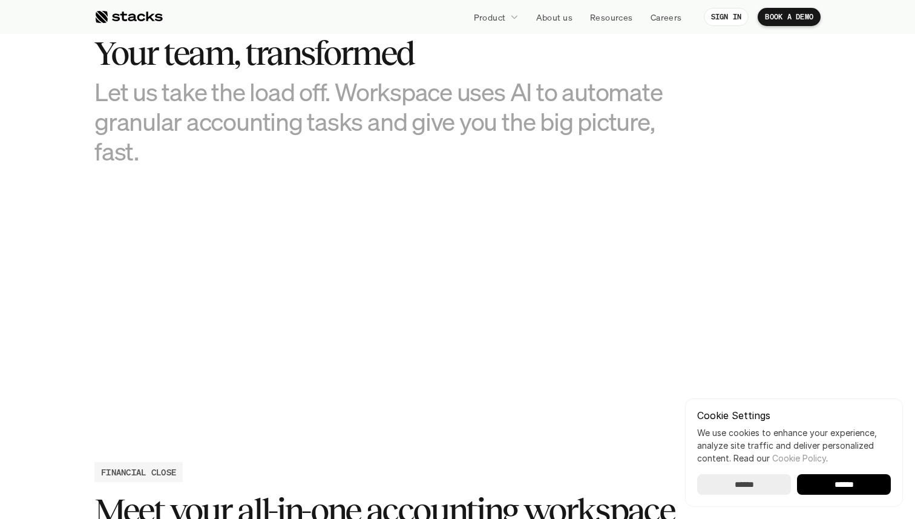
scroll to position [842, 0]
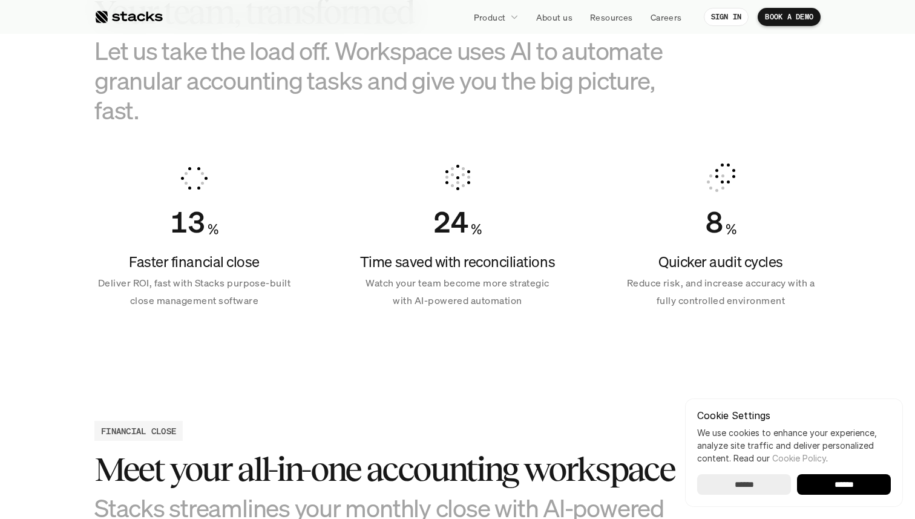
click at [457, 275] on p "Watch your team become more strategic with AI-powered automation" at bounding box center [458, 291] width 200 height 35
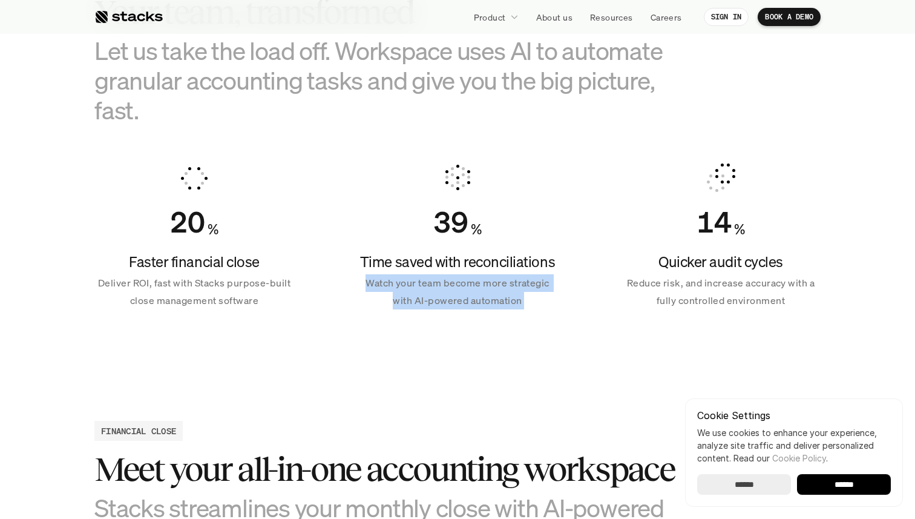
click at [457, 275] on p "Watch your team become more strategic with AI-powered automation" at bounding box center [458, 291] width 200 height 35
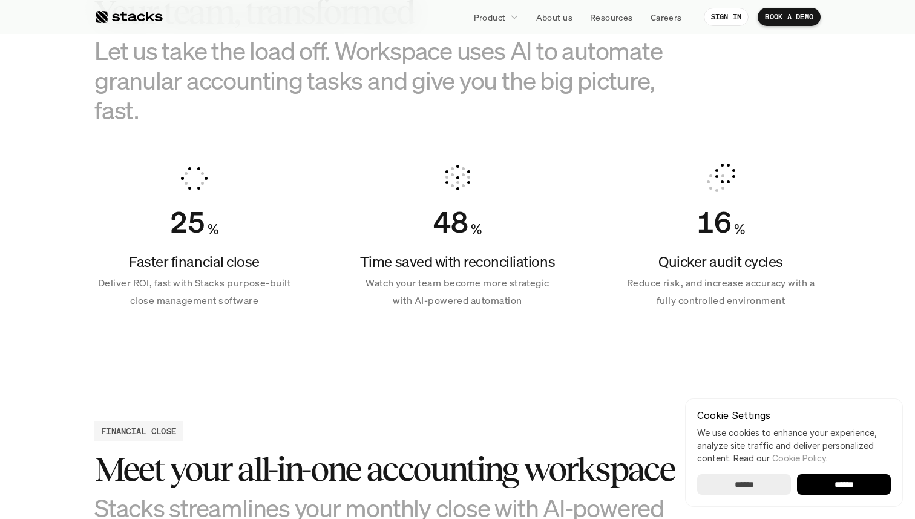
click at [459, 285] on p "Watch your team become more strategic with AI-powered automation" at bounding box center [458, 291] width 200 height 35
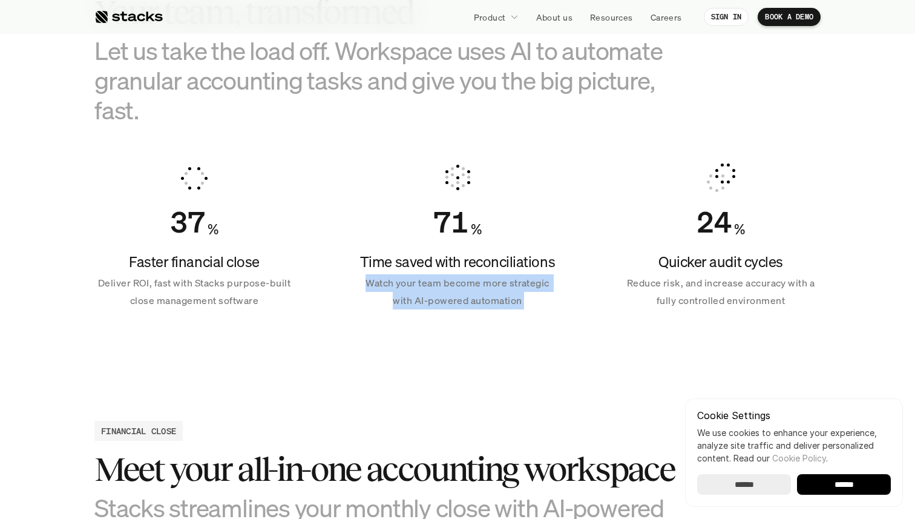
click at [459, 285] on p "Watch your team become more strategic with AI-powered automation" at bounding box center [458, 291] width 200 height 35
click at [458, 294] on p "Watch your team become more strategic with AI-powered automation" at bounding box center [458, 291] width 200 height 35
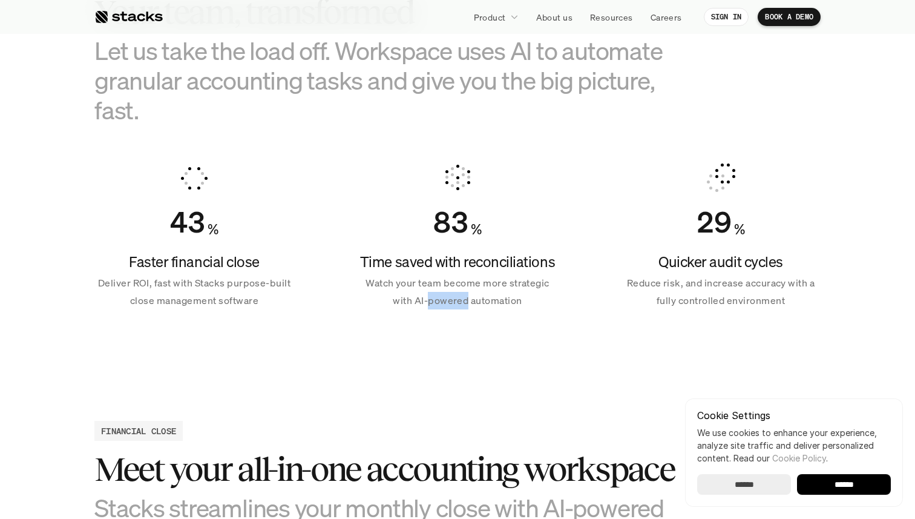
click at [458, 294] on p "Watch your team become more strategic with AI-powered automation" at bounding box center [458, 291] width 200 height 35
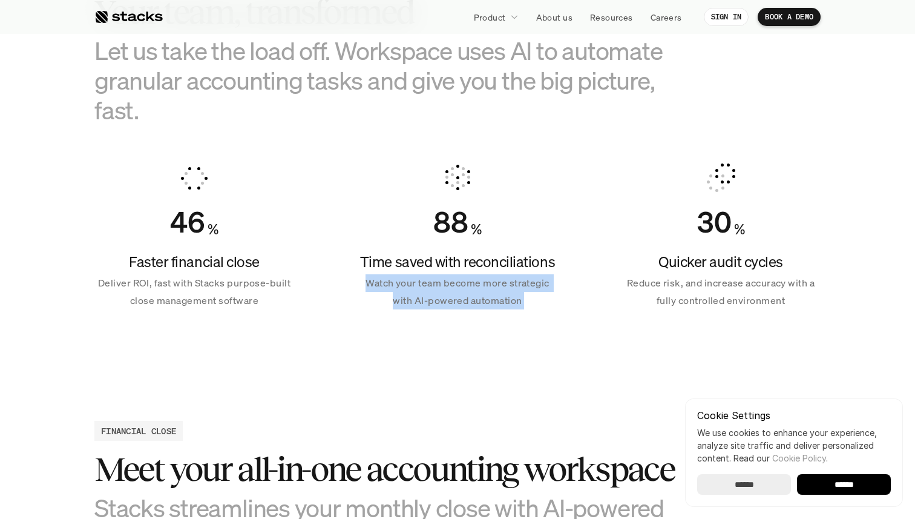
click at [458, 294] on p "Watch your team become more strategic with AI-powered automation" at bounding box center [458, 291] width 200 height 35
click at [458, 315] on div "91 % Time saved with reconciliations Watch your team become more strategic with…" at bounding box center [458, 236] width 200 height 175
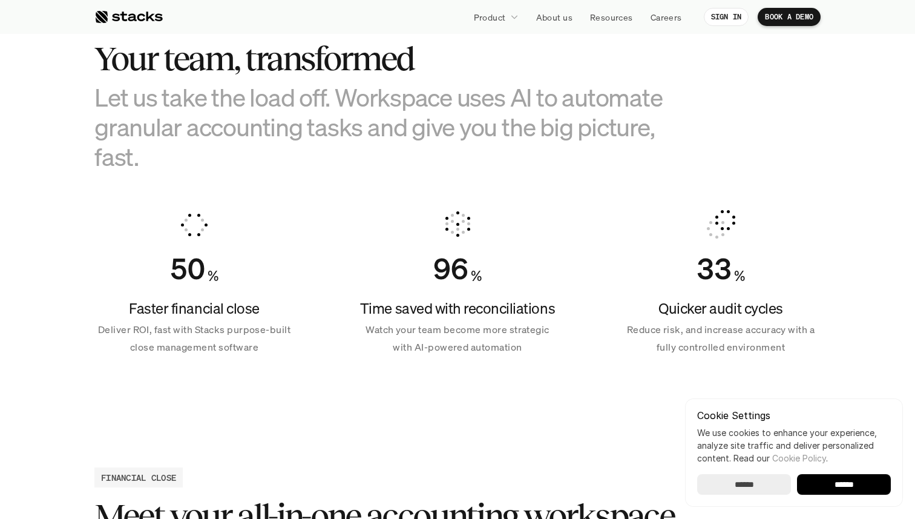
scroll to position [746, 0]
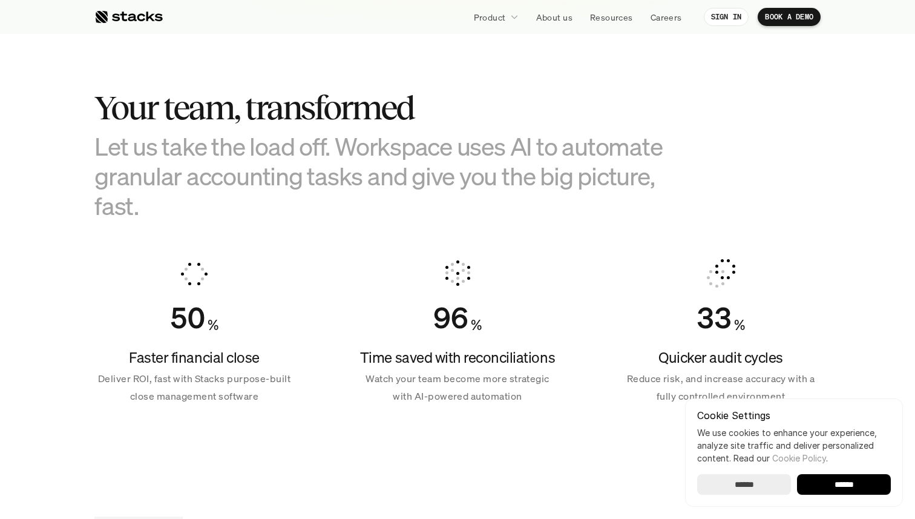
click at [458, 315] on div "96" at bounding box center [450, 317] width 35 height 35
click at [458, 357] on h4 "Time saved with reconciliations" at bounding box center [458, 357] width 200 height 21
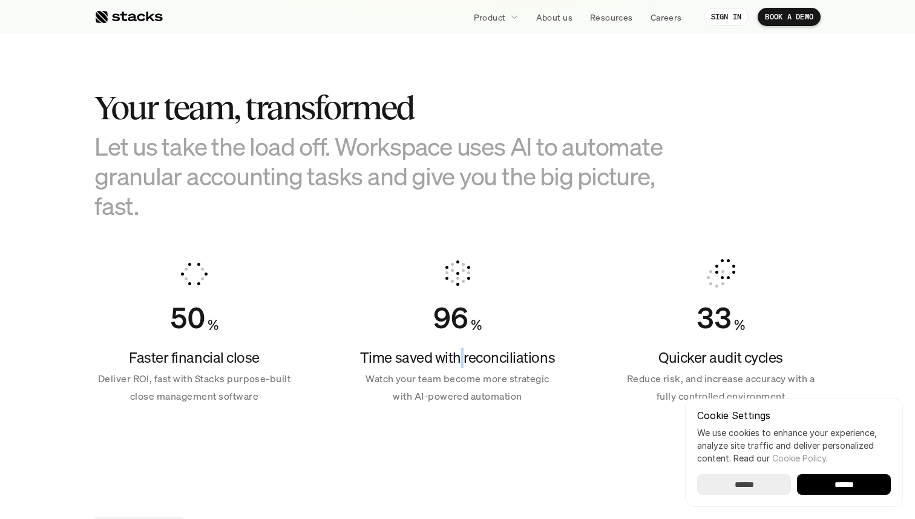
click at [458, 357] on h4 "Time saved with reconciliations" at bounding box center [458, 357] width 200 height 21
click at [457, 372] on p "Watch your team become more strategic with AI-powered automation" at bounding box center [458, 387] width 200 height 35
click at [456, 375] on p "Watch your team become more strategic with AI-powered automation" at bounding box center [458, 387] width 200 height 35
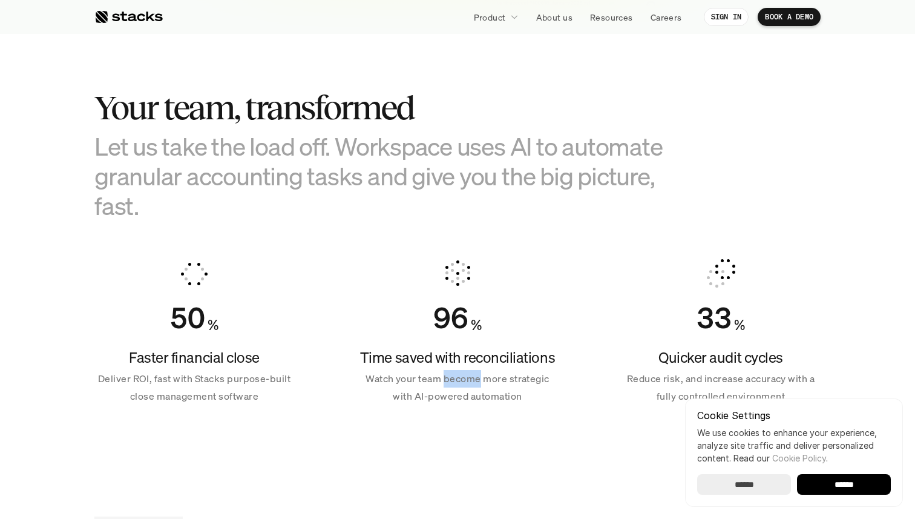
click at [456, 375] on p "Watch your team become more strategic with AI-powered automation" at bounding box center [458, 387] width 200 height 35
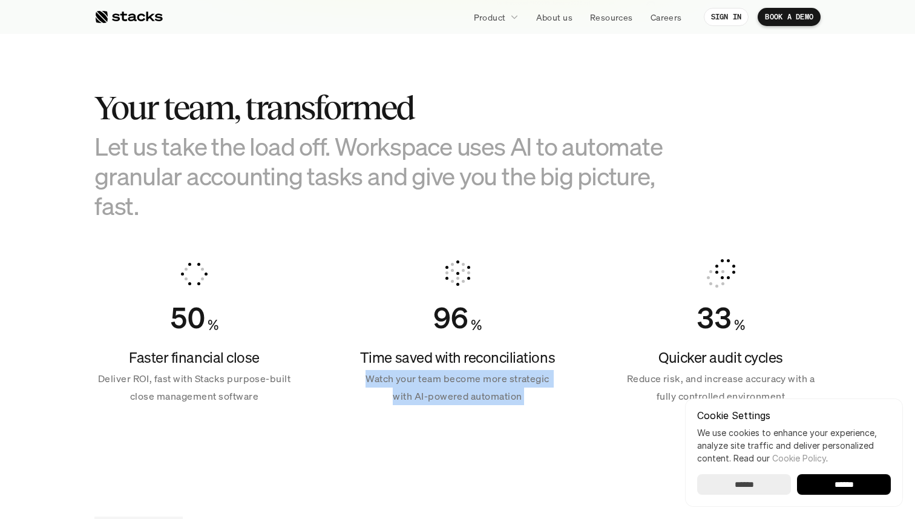
click at [456, 375] on p "Watch your team become more strategic with AI-powered automation" at bounding box center [458, 387] width 200 height 35
click at [456, 382] on p "Watch your team become more strategic with AI-powered automation" at bounding box center [458, 387] width 200 height 35
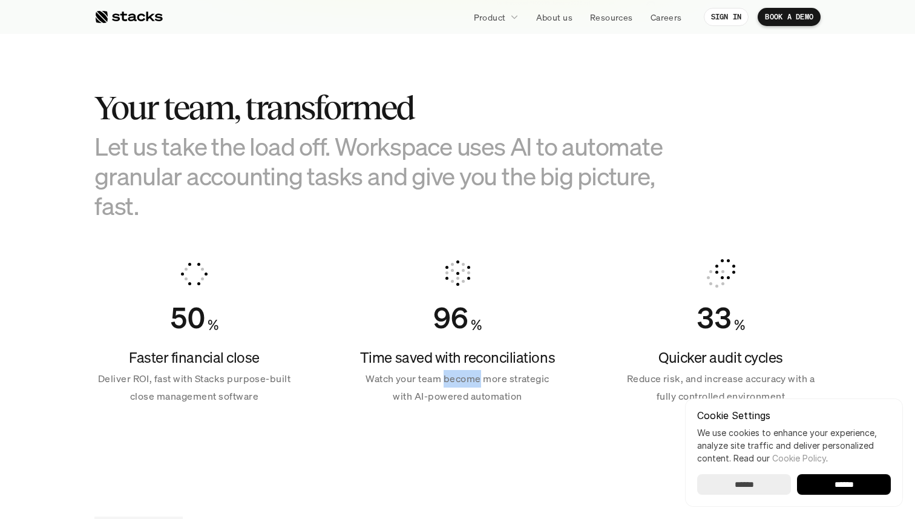
click at [456, 382] on p "Watch your team become more strategic with AI-powered automation" at bounding box center [458, 387] width 200 height 35
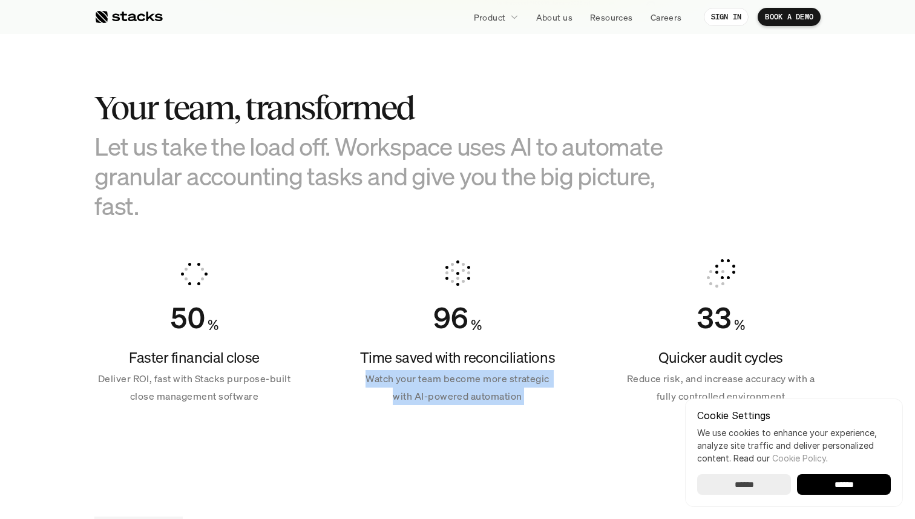
click at [456, 382] on p "Watch your team become more strategic with AI-powered automation" at bounding box center [458, 387] width 200 height 35
click at [456, 393] on p "Watch your team become more strategic with AI-powered automation" at bounding box center [458, 387] width 200 height 35
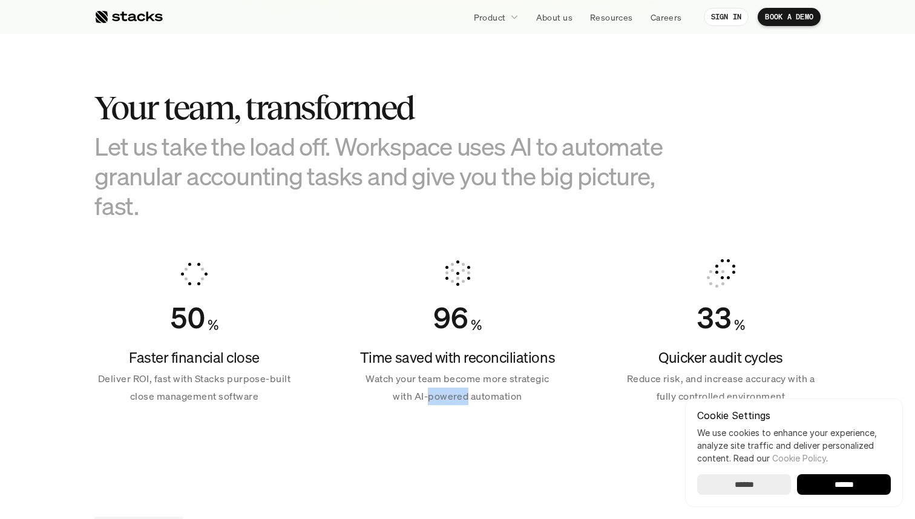
click at [456, 393] on p "Watch your team become more strategic with AI-powered automation" at bounding box center [458, 387] width 200 height 35
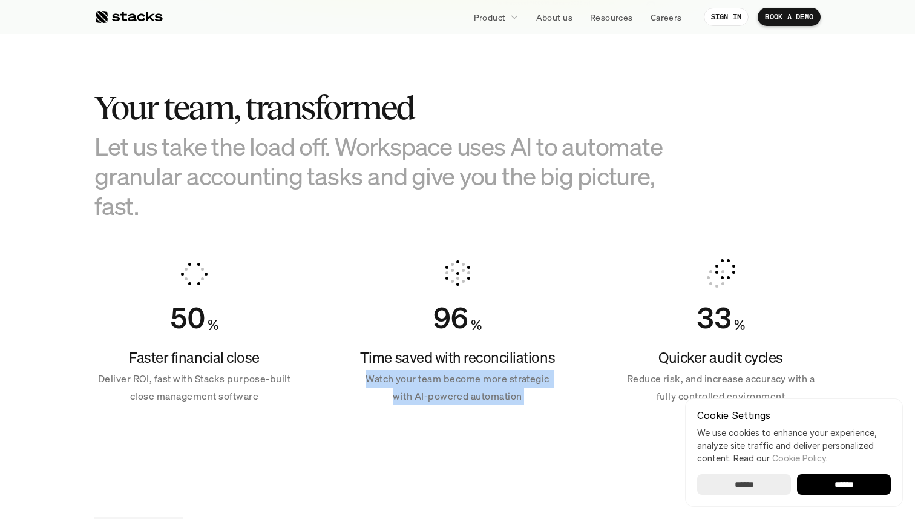
click at [456, 393] on p "Watch your team become more strategic with AI-powered automation" at bounding box center [458, 387] width 200 height 35
click at [458, 401] on p "Watch your team become more strategic with AI-powered automation" at bounding box center [458, 387] width 200 height 35
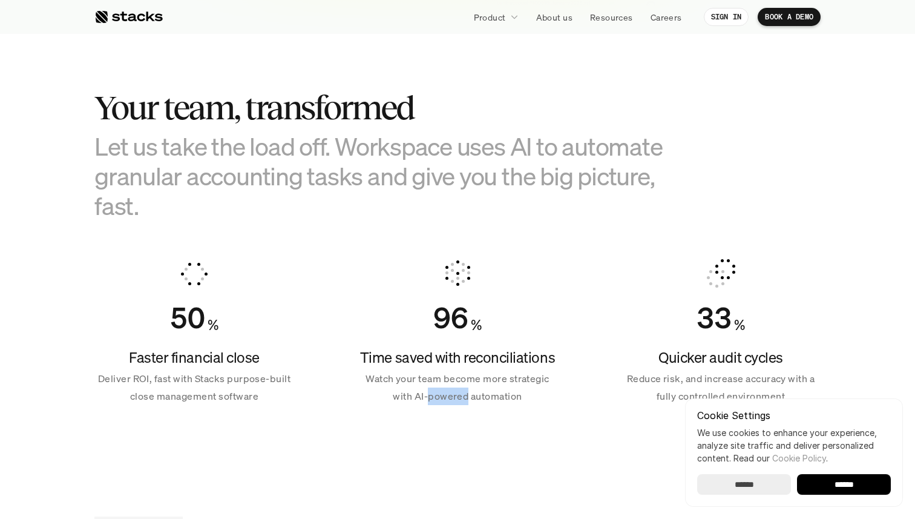
click at [458, 401] on p "Watch your team become more strategic with AI-powered automation" at bounding box center [458, 387] width 200 height 35
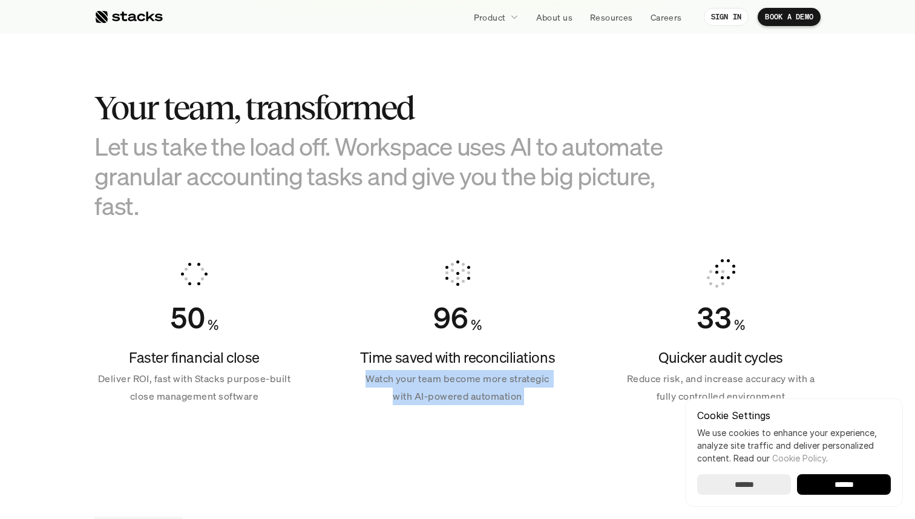
click at [458, 401] on p "Watch your team become more strategic with AI-powered automation" at bounding box center [458, 387] width 200 height 35
click at [459, 416] on div "96 % Time saved with reconciliations Watch your team become more strategic with…" at bounding box center [458, 332] width 200 height 175
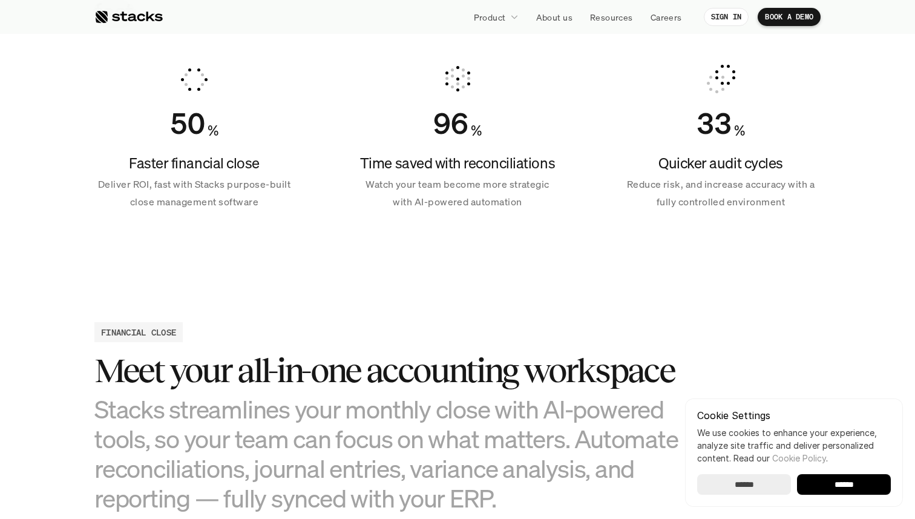
scroll to position [999, 0]
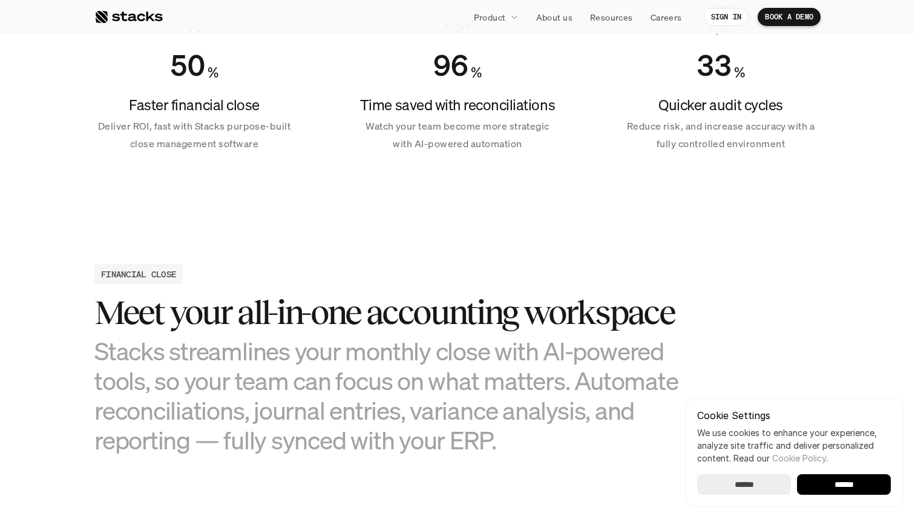
click at [459, 416] on h3 "Stacks streamlines your monthly close with AI-powered tools, so your team can f…" at bounding box center [396, 395] width 605 height 119
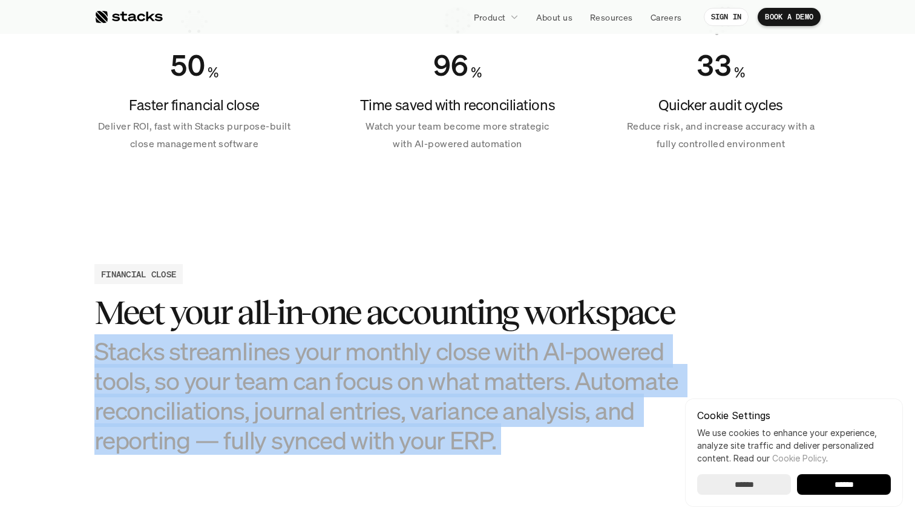
click at [453, 339] on h3 "Stacks streamlines your monthly close with AI-powered tools, so your team can f…" at bounding box center [396, 395] width 605 height 119
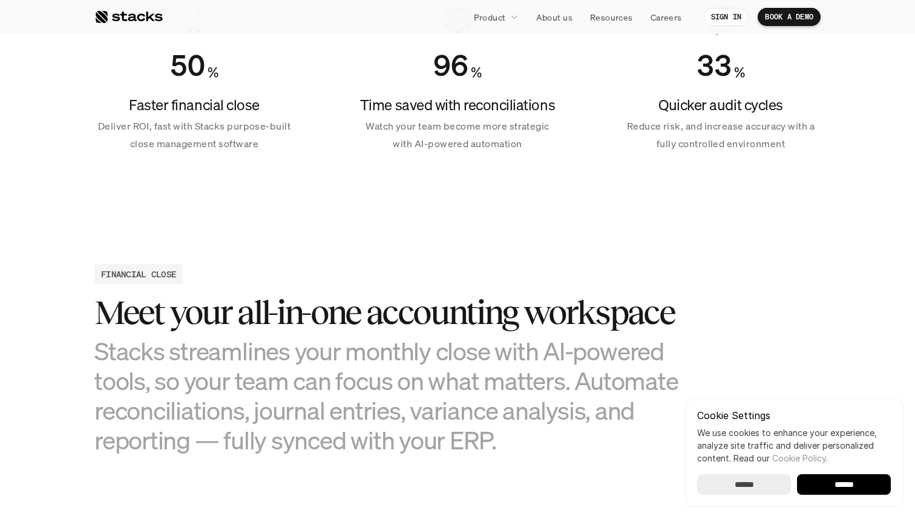
click at [453, 339] on h3 "Stacks streamlines your monthly close with AI-powered tools, so your team can f…" at bounding box center [396, 395] width 605 height 119
click at [447, 331] on h3 "Meet your all-in-one accounting workspace" at bounding box center [396, 313] width 605 height 38
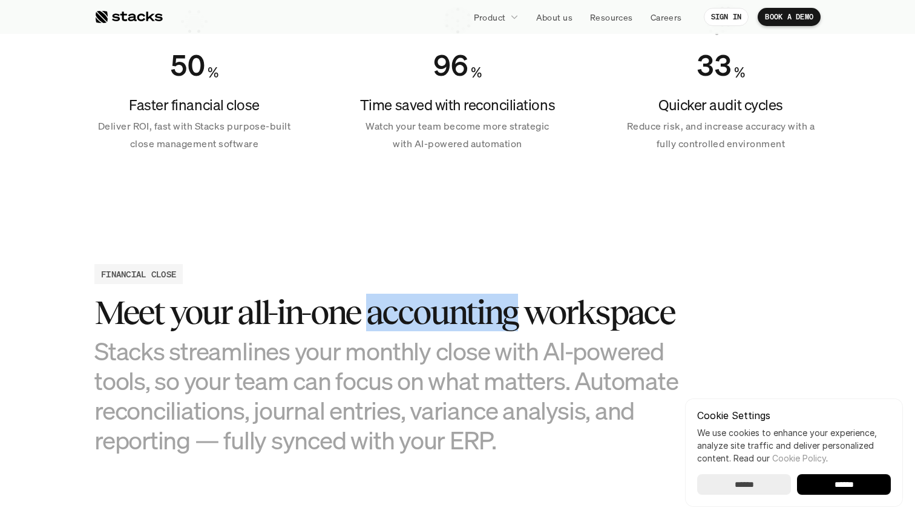
click at [447, 331] on h3 "Meet your all-in-one accounting workspace" at bounding box center [396, 313] width 605 height 38
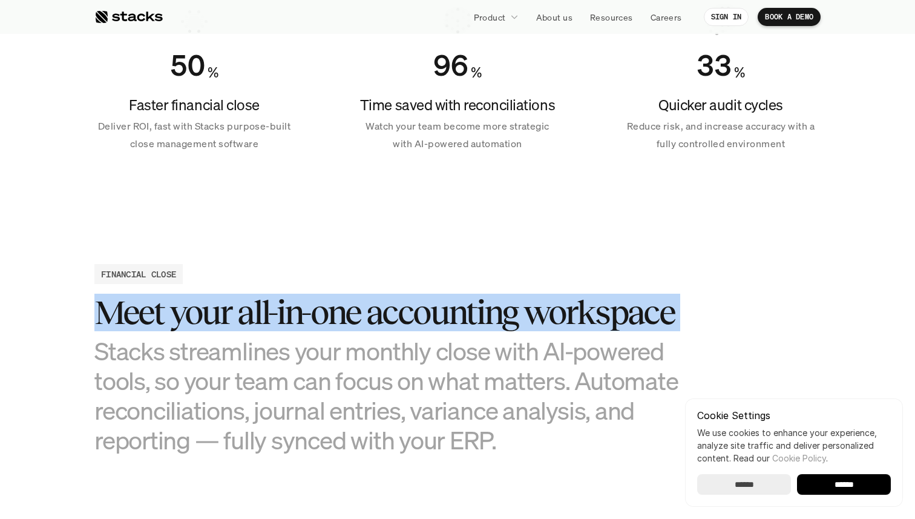
click at [447, 331] on h3 "Meet your all-in-one accounting workspace" at bounding box center [396, 313] width 605 height 38
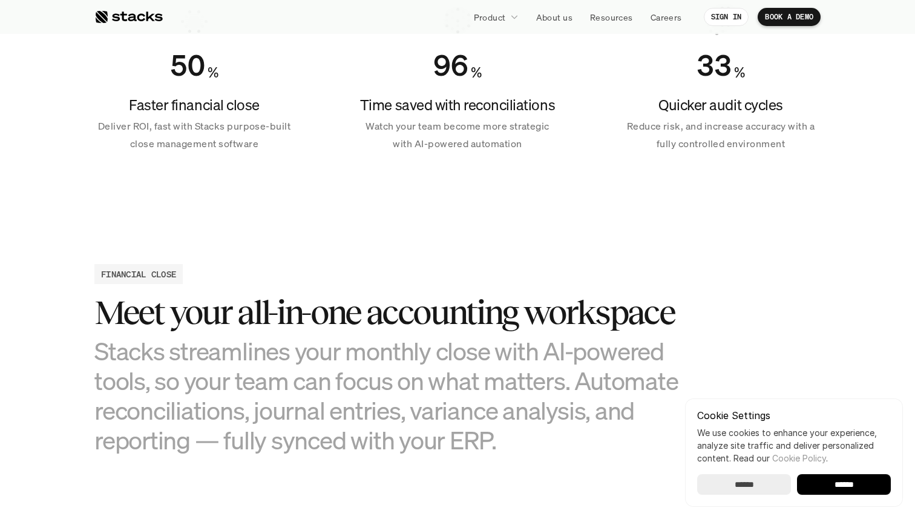
click at [447, 364] on h3 "Stacks streamlines your monthly close with AI-powered tools, so your team can f…" at bounding box center [396, 395] width 605 height 119
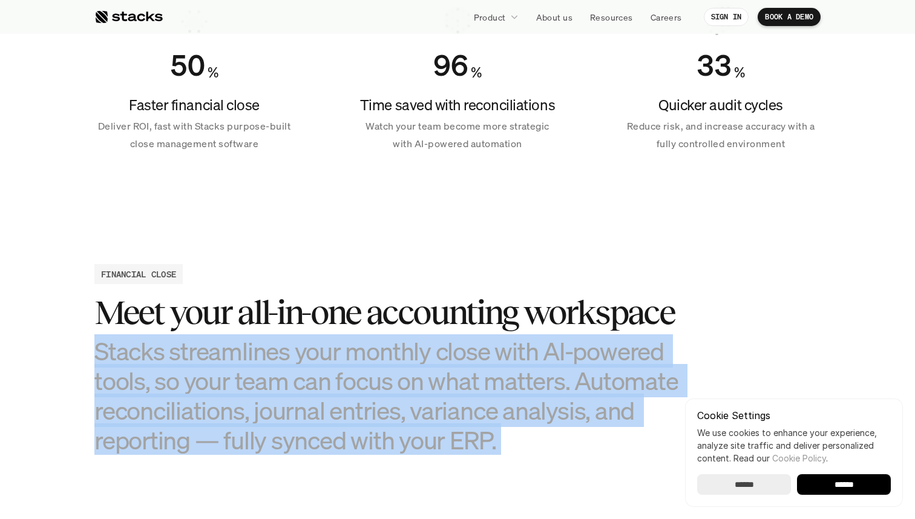
click at [447, 364] on h3 "Stacks streamlines your monthly close with AI-powered tools, so your team can f…" at bounding box center [396, 395] width 605 height 119
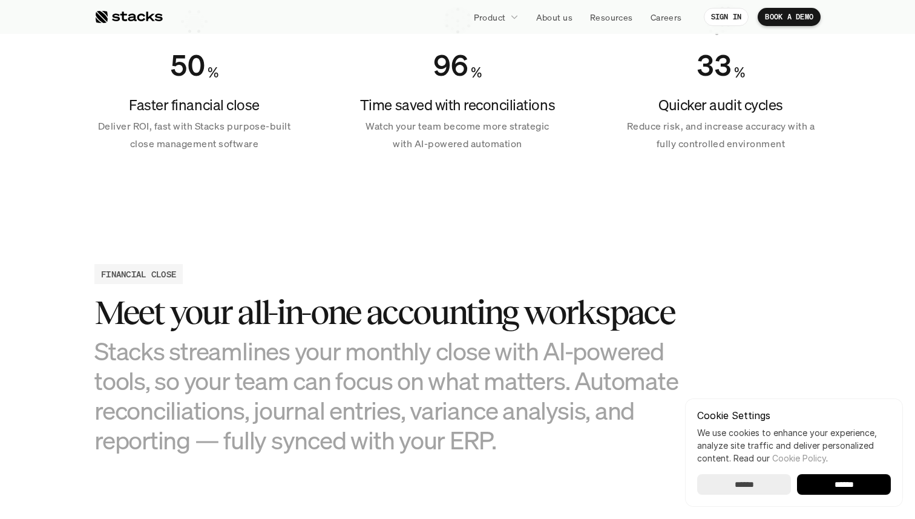
click at [447, 364] on h3 "Stacks streamlines your monthly close with AI-powered tools, so your team can f…" at bounding box center [396, 395] width 605 height 119
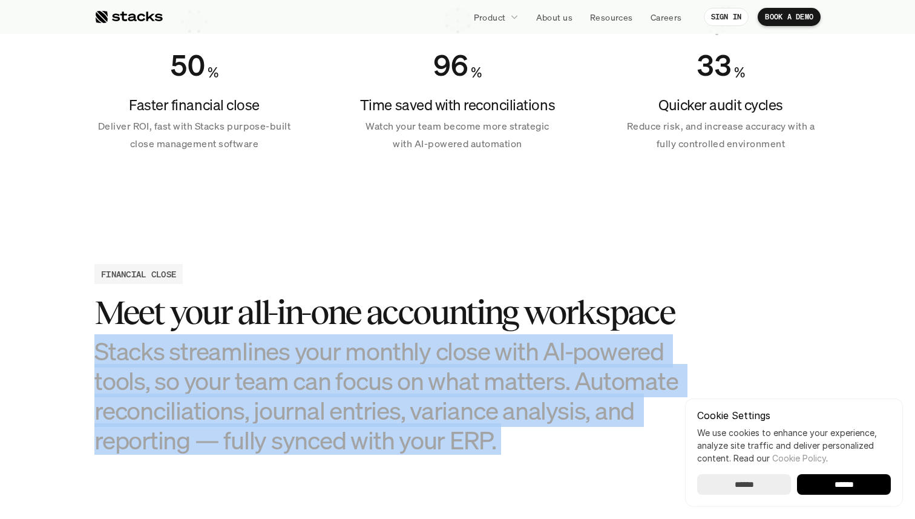
click at [447, 364] on h3 "Stacks streamlines your monthly close with AI-powered tools, so your team can f…" at bounding box center [396, 395] width 605 height 119
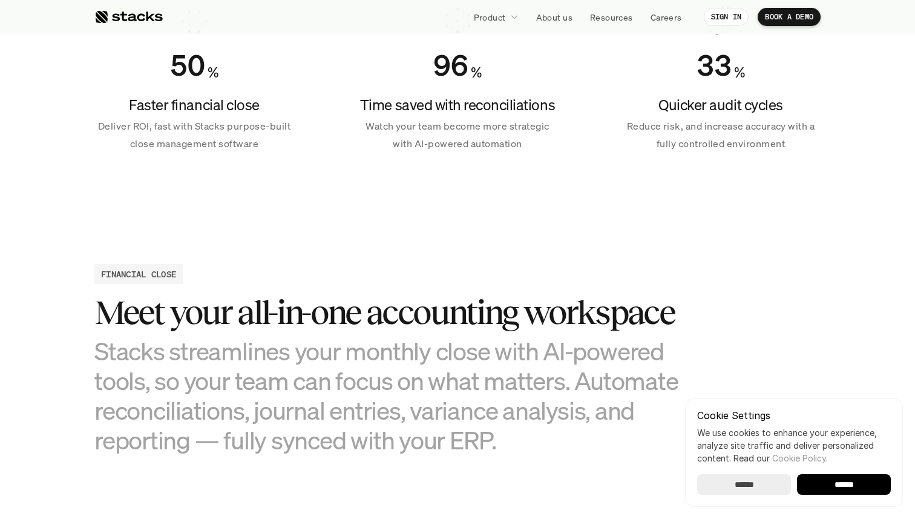
click at [447, 364] on h3 "Stacks streamlines your monthly close with AI-powered tools, so your team can f…" at bounding box center [396, 395] width 605 height 119
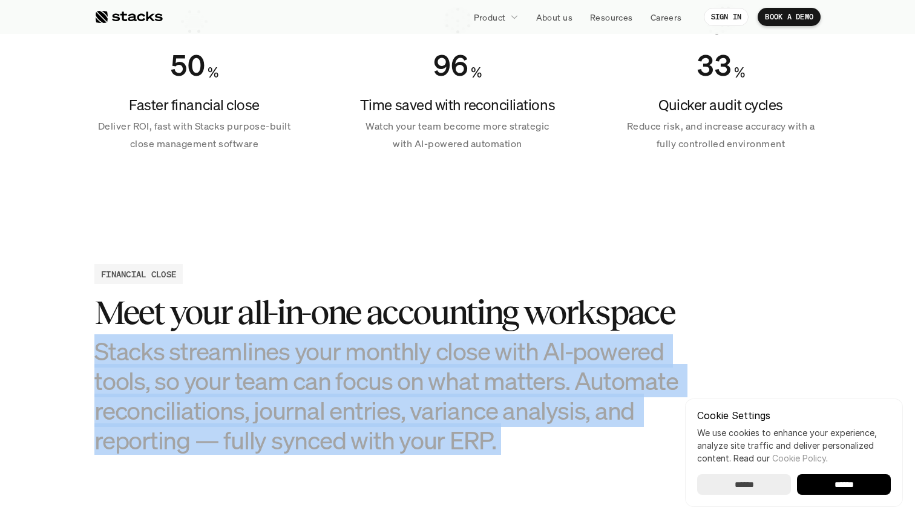
click at [447, 364] on h3 "Stacks streamlines your monthly close with AI-powered tools, so your team can f…" at bounding box center [396, 395] width 605 height 119
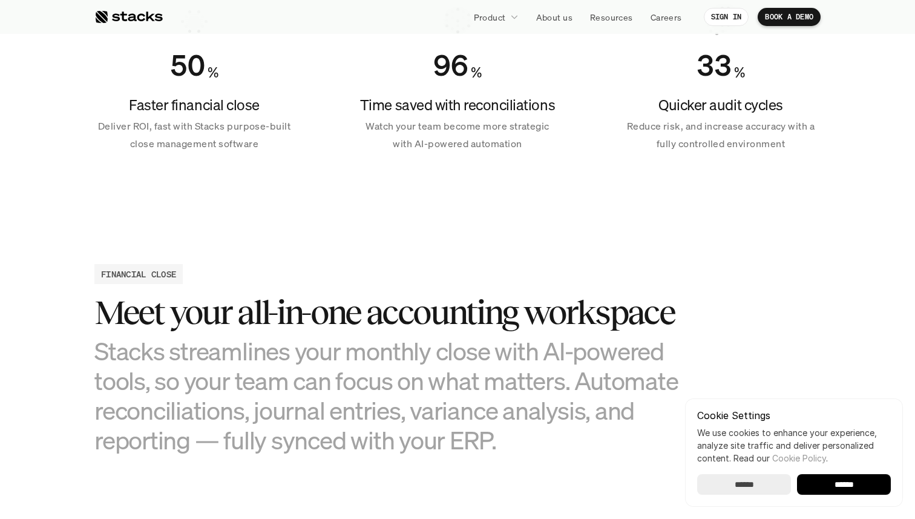
click at [447, 364] on h3 "Stacks streamlines your monthly close with AI-powered tools, so your team can f…" at bounding box center [396, 395] width 605 height 119
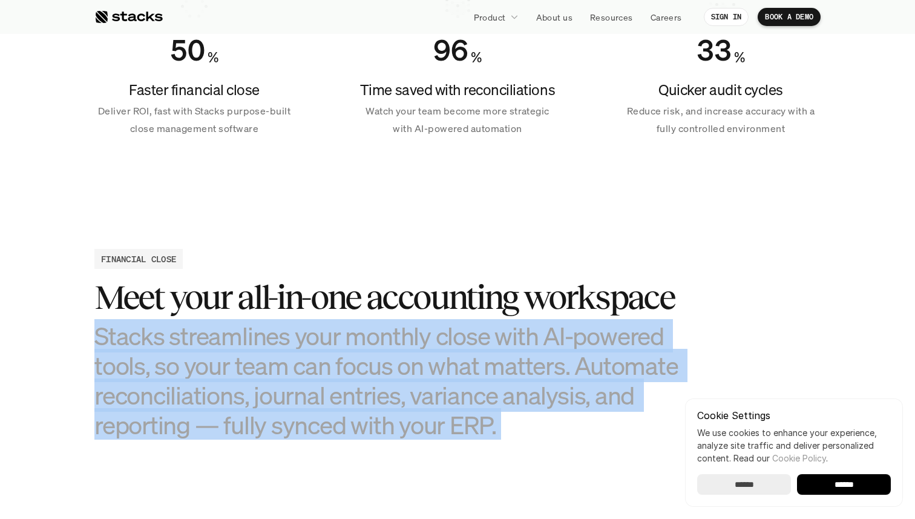
scroll to position [1022, 0]
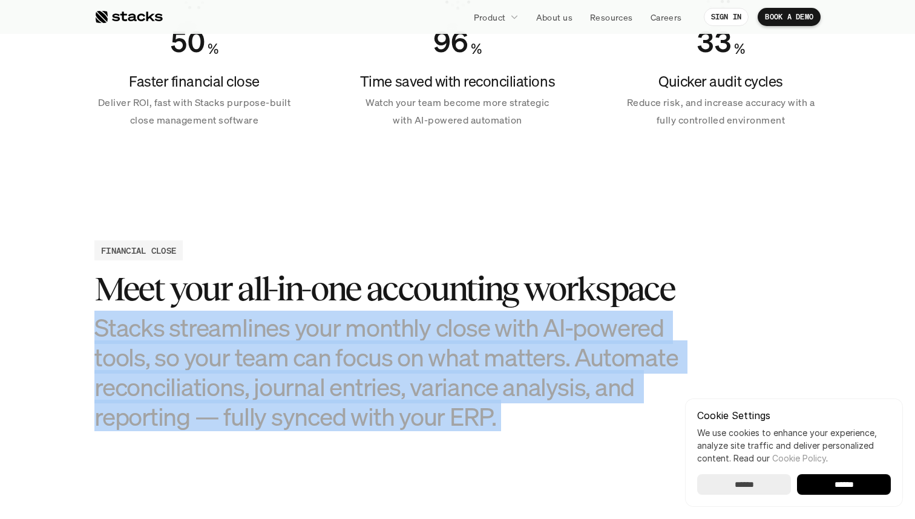
click at [449, 359] on h3 "Stacks streamlines your monthly close with AI-powered tools, so your team can f…" at bounding box center [396, 371] width 605 height 119
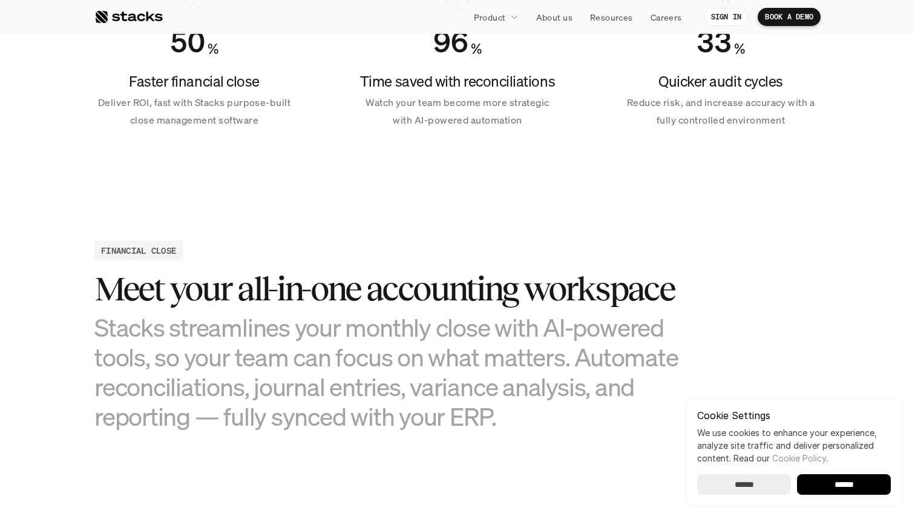
click at [449, 359] on h3 "Stacks streamlines your monthly close with AI-powered tools, so your team can f…" at bounding box center [396, 371] width 605 height 119
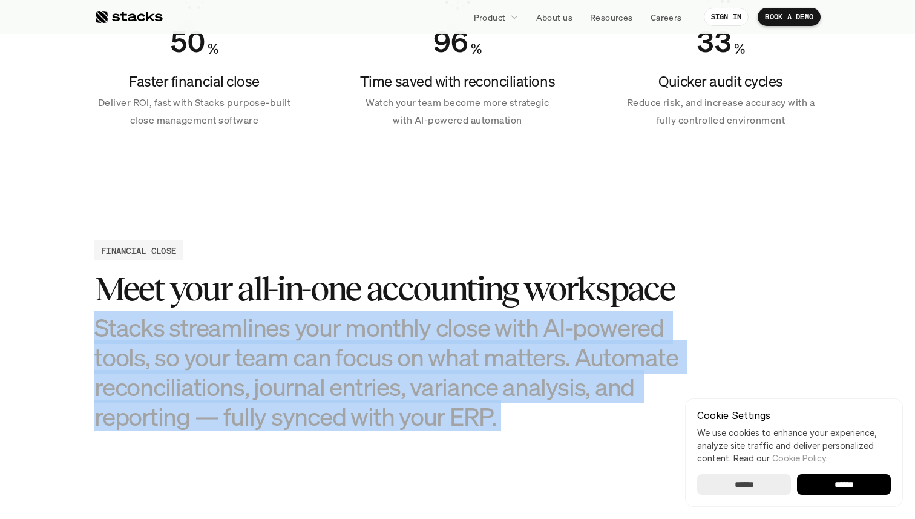
click at [452, 383] on h3 "Stacks streamlines your monthly close with AI-powered tools, so your team can f…" at bounding box center [396, 371] width 605 height 119
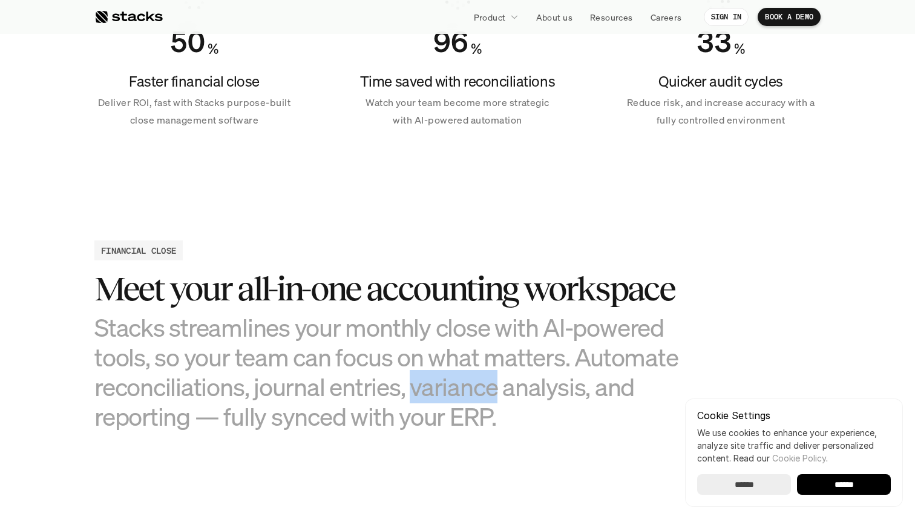
click at [452, 383] on h3 "Stacks streamlines your monthly close with AI-powered tools, so your team can f…" at bounding box center [396, 371] width 605 height 119
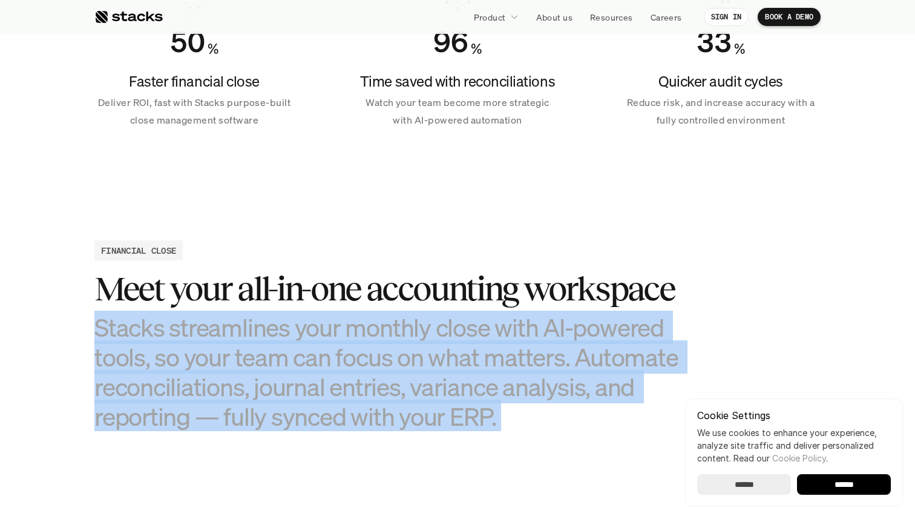
click at [452, 383] on h3 "Stacks streamlines your monthly close with AI-powered tools, so your team can f…" at bounding box center [396, 371] width 605 height 119
click at [455, 395] on h3 "Stacks streamlines your monthly close with AI-powered tools, so your team can f…" at bounding box center [396, 371] width 605 height 119
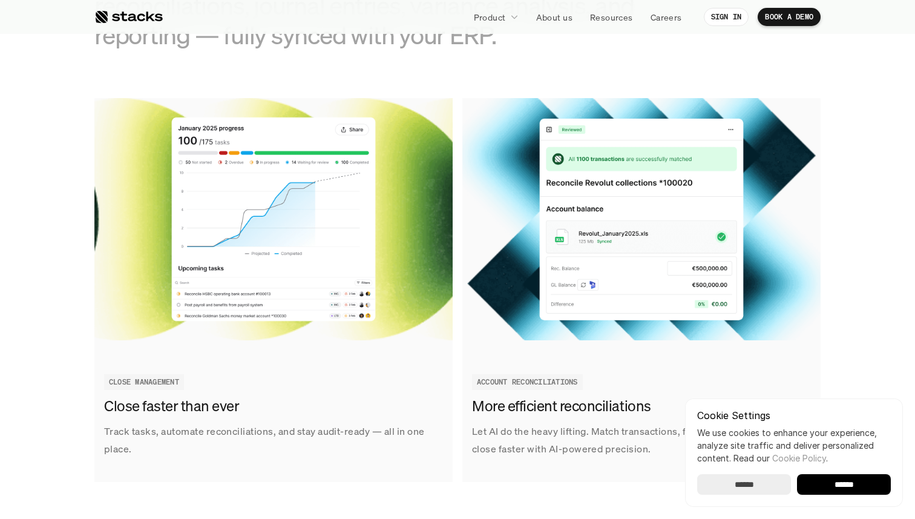
scroll to position [1407, 0]
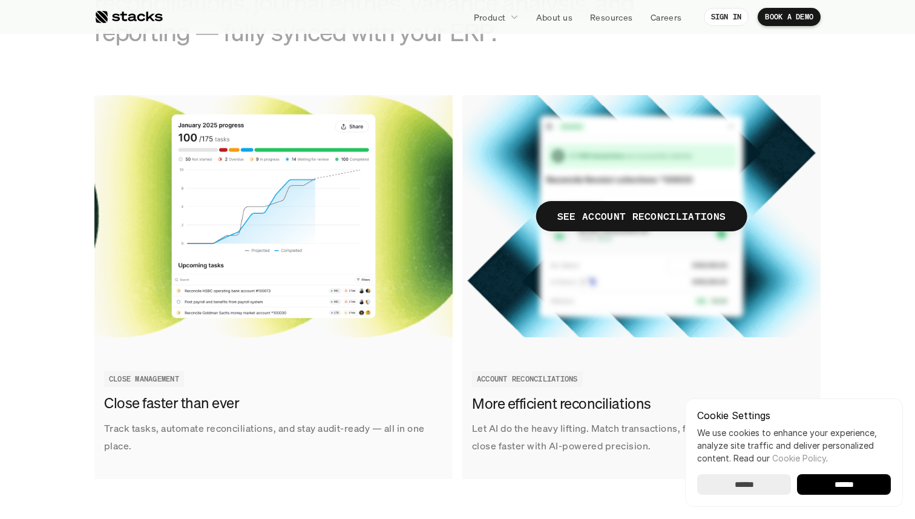
click at [489, 402] on h3 "More efficient reconciliations" at bounding box center [638, 403] width 333 height 21
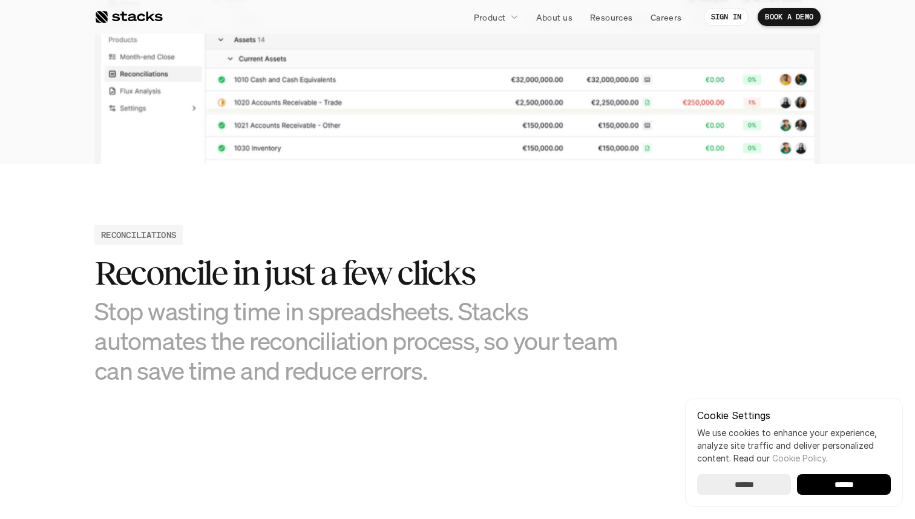
scroll to position [165, 0]
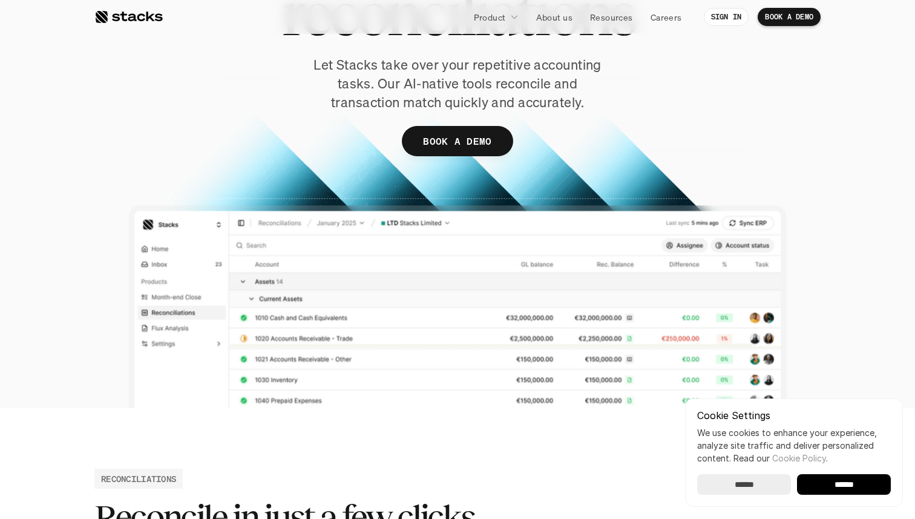
click at [323, 258] on div at bounding box center [457, 146] width 726 height 524
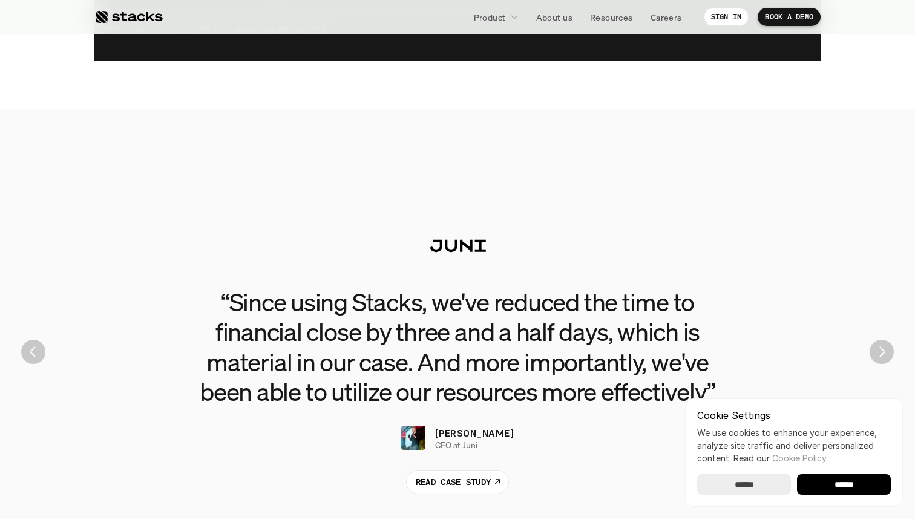
scroll to position [2669, 0]
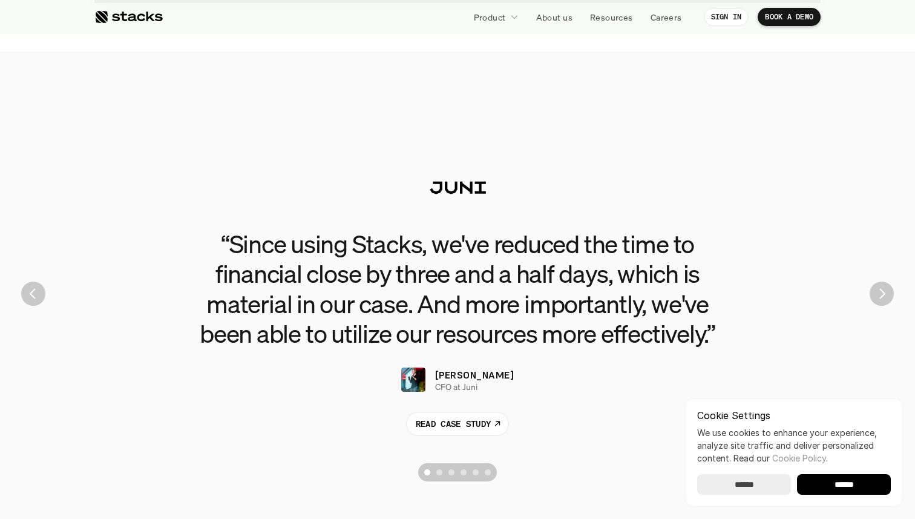
click at [327, 301] on h3 "“Since using Stacks, we've reduced the time to financial close by three and a h…" at bounding box center [457, 288] width 545 height 119
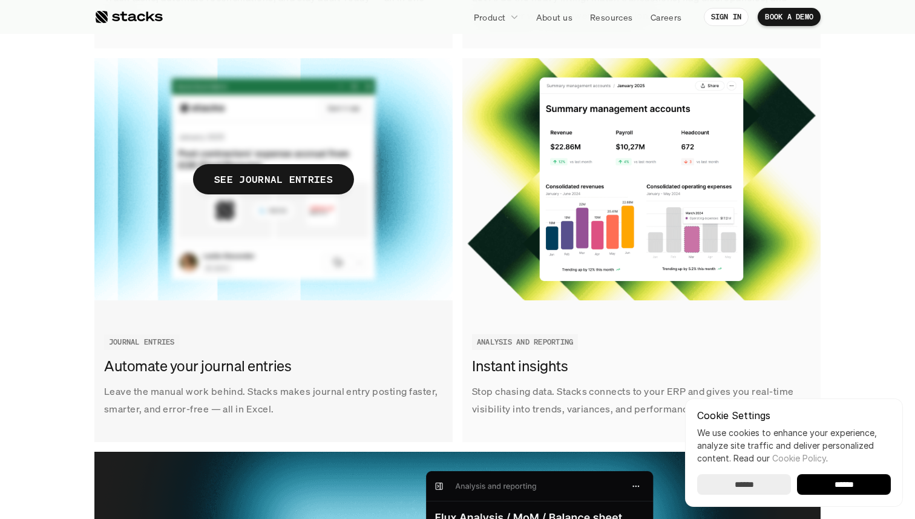
scroll to position [1812, 0]
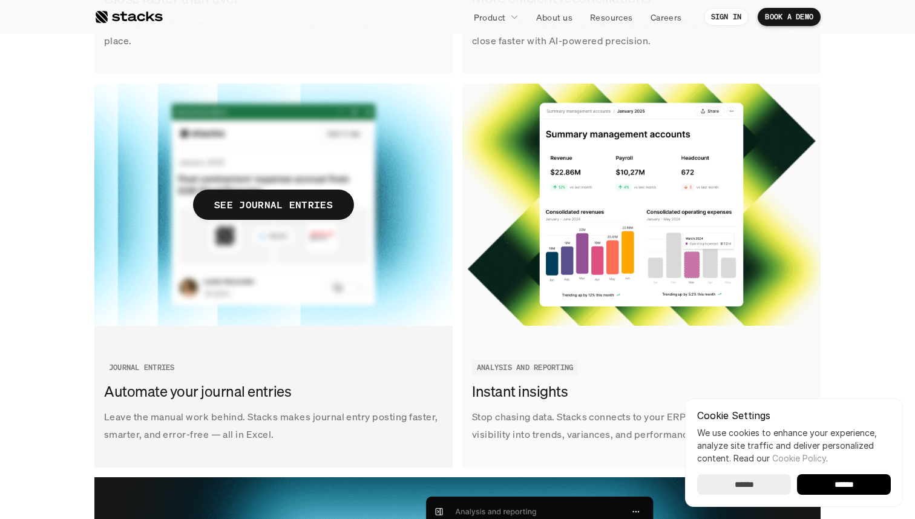
click at [358, 183] on img at bounding box center [273, 205] width 358 height 242
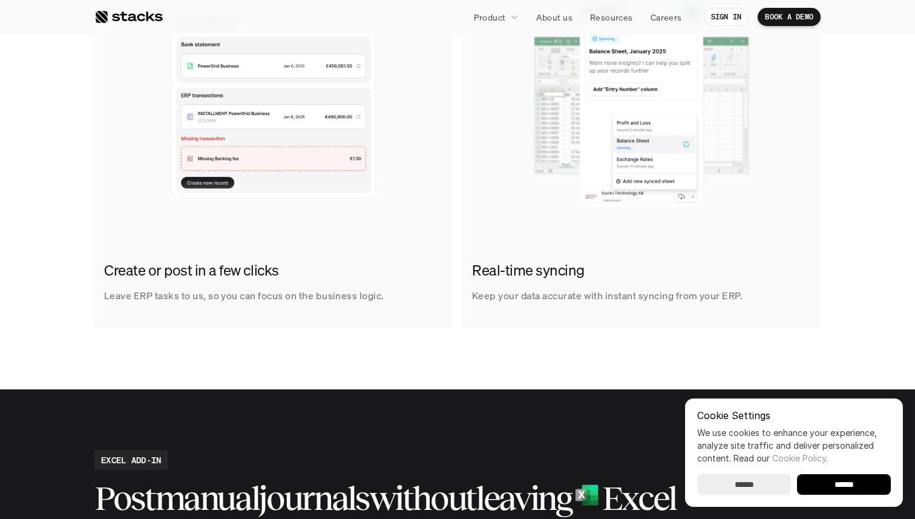
scroll to position [672, 0]
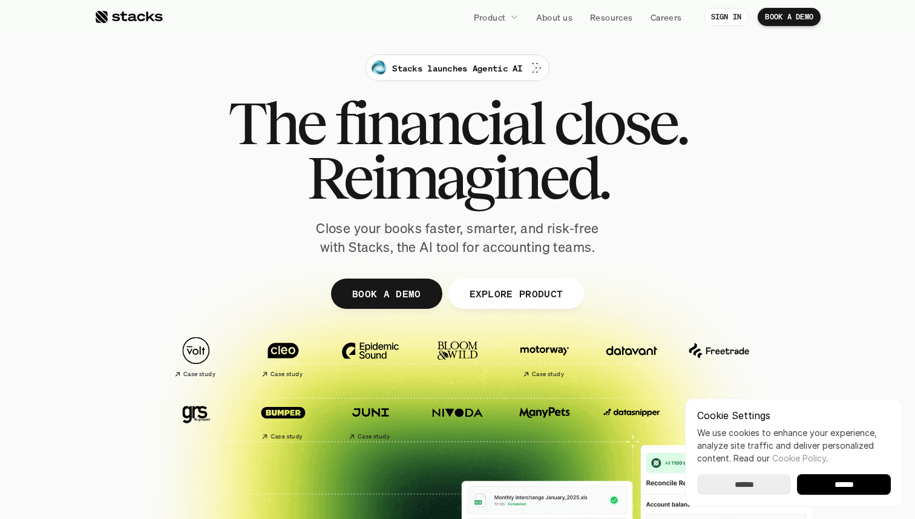
click at [338, 142] on span "financial" at bounding box center [439, 123] width 209 height 54
click at [344, 175] on span "Reimagined." at bounding box center [458, 177] width 302 height 54
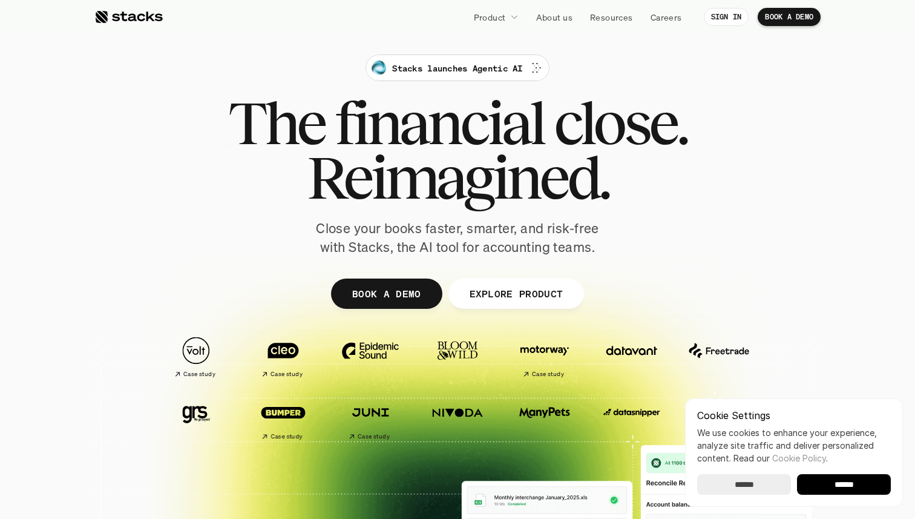
click at [358, 221] on p "Close your books faster, smarter, and risk-free with Stacks, the AI tool for ac…" at bounding box center [457, 238] width 303 height 38
click at [360, 227] on p "Close your books faster, smarter, and risk-free with Stacks, the AI tool for ac…" at bounding box center [457, 238] width 303 height 38
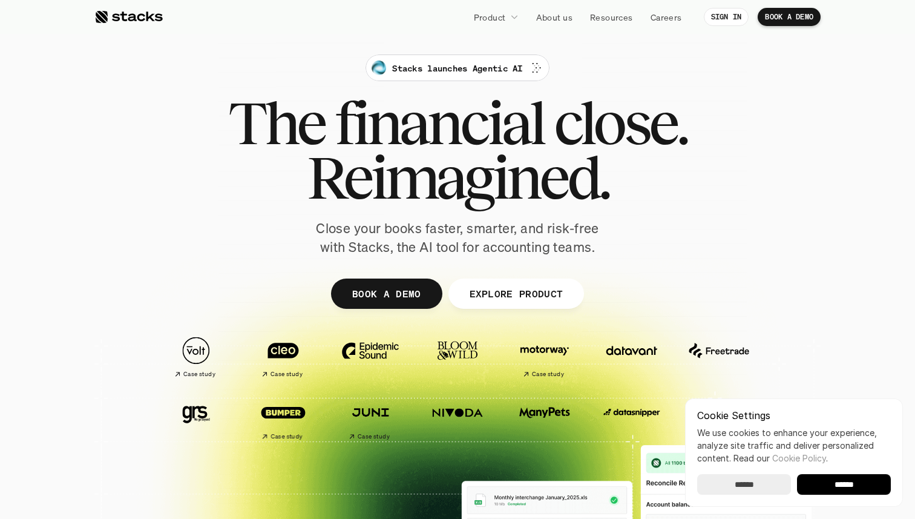
click at [360, 227] on p "Close your books faster, smarter, and risk-free with Stacks, the AI tool for ac…" at bounding box center [457, 238] width 303 height 38
click at [360, 238] on p "Close your books faster, smarter, and risk-free with Stacks, the AI tool for ac…" at bounding box center [457, 238] width 303 height 38
click at [384, 240] on p "Close your books faster, smarter, and risk-free with Stacks, the AI tool for ac…" at bounding box center [457, 238] width 303 height 38
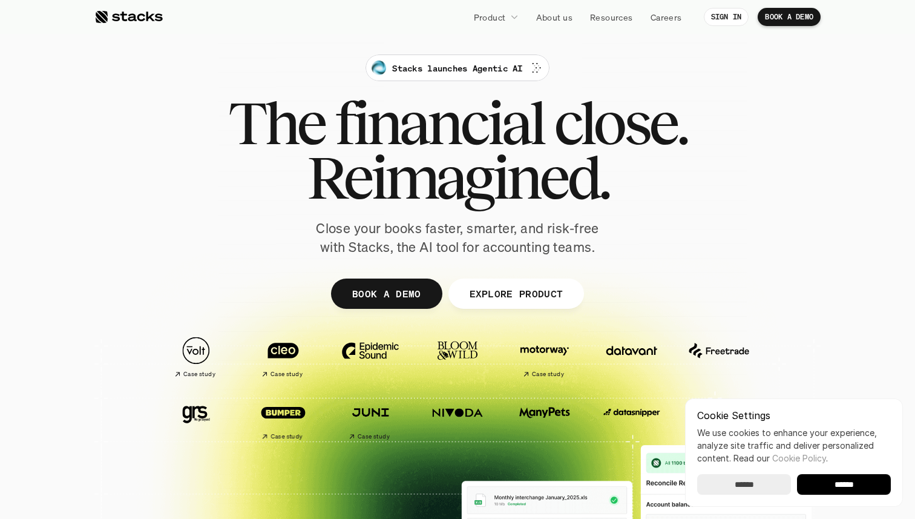
click at [384, 240] on p "Close your books faster, smarter, and risk-free with Stacks, the AI tool for ac…" at bounding box center [457, 238] width 303 height 38
click at [475, 285] on p "EXPLORE PRODUCT" at bounding box center [516, 294] width 94 height 18
click at [482, 130] on span "financial" at bounding box center [439, 123] width 209 height 54
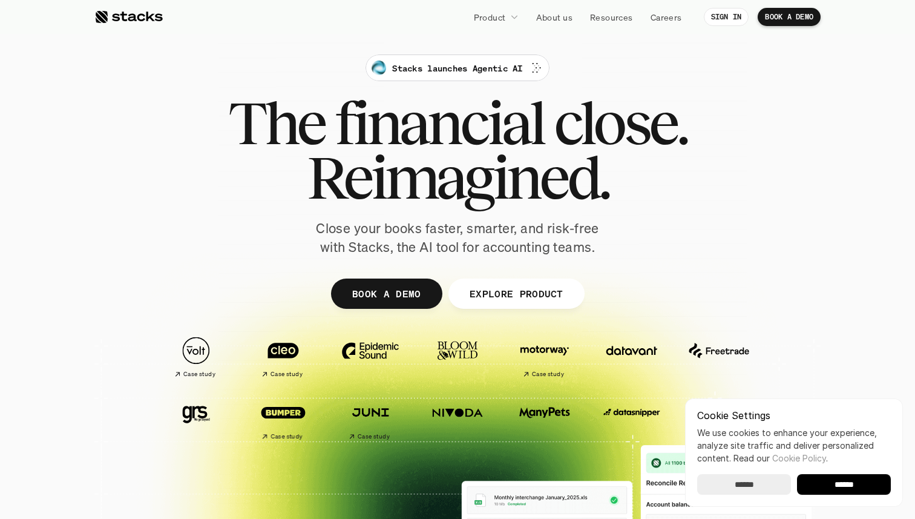
click at [482, 130] on span "financial" at bounding box center [439, 123] width 209 height 54
click at [475, 170] on span "Reimagined." at bounding box center [458, 177] width 302 height 54
click at [553, 196] on span "Reimagined." at bounding box center [458, 177] width 302 height 54
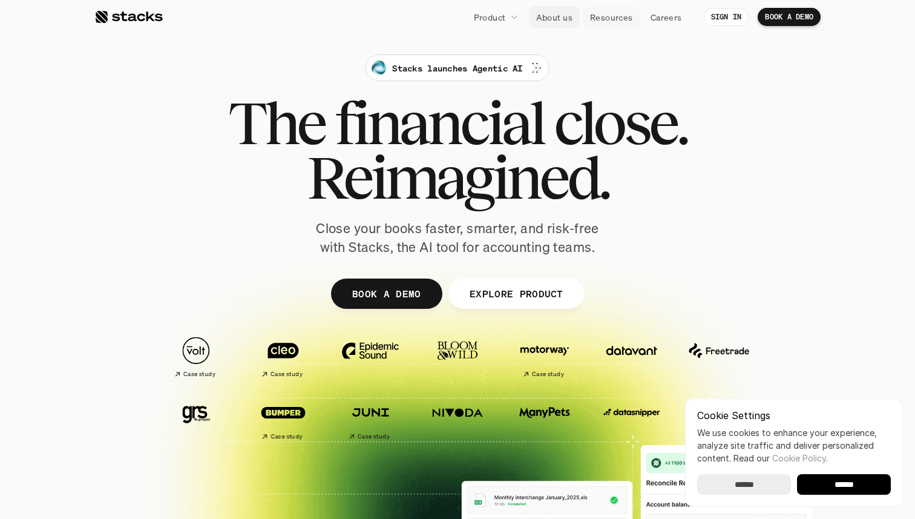
click at [610, 15] on p "Resources" at bounding box center [611, 17] width 43 height 13
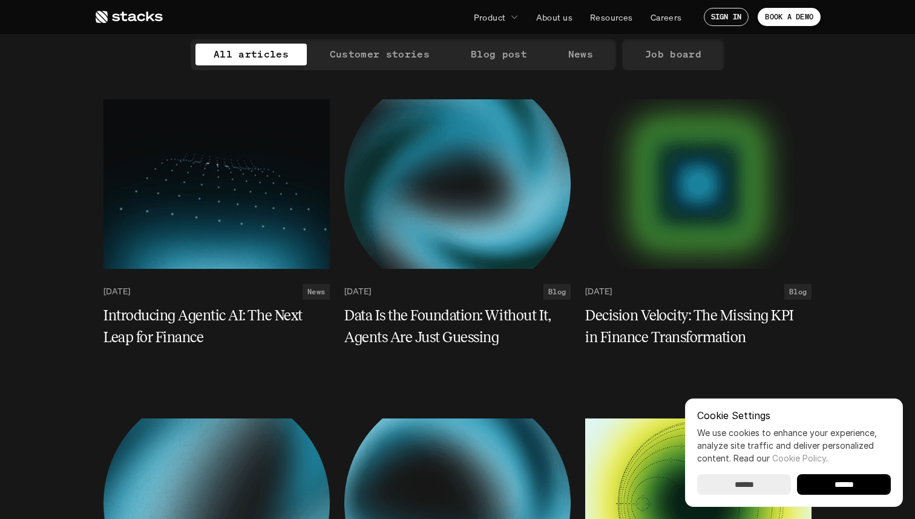
scroll to position [142, 0]
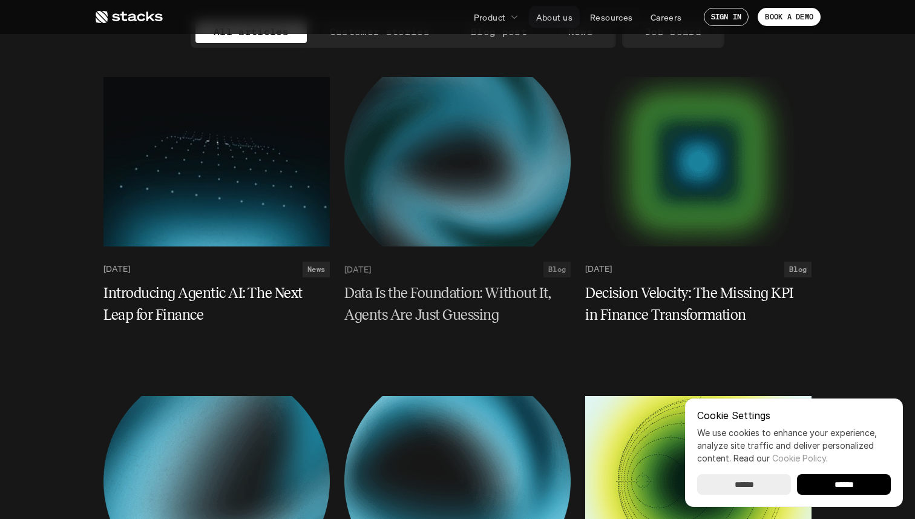
click at [549, 18] on p "About us" at bounding box center [554, 17] width 36 height 13
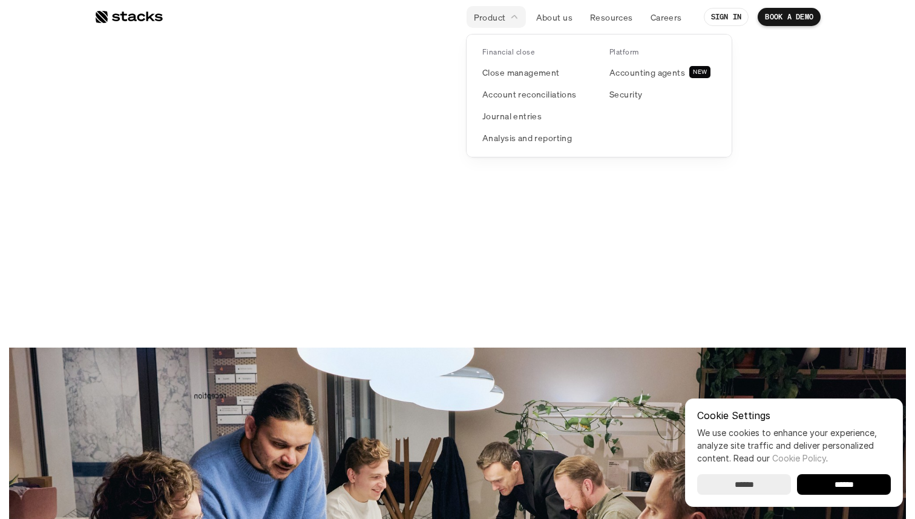
click at [495, 18] on p "Product" at bounding box center [490, 17] width 32 height 13
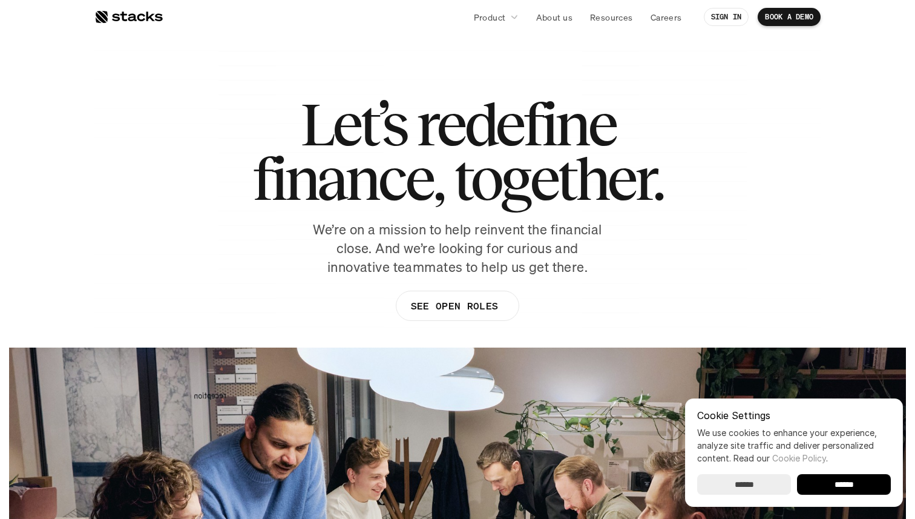
click at [162, 15] on div "Product About us Resources Careers SIGN IN BOOK A DEMO" at bounding box center [457, 17] width 726 height 22
click at [162, 15] on div at bounding box center [128, 17] width 68 height 15
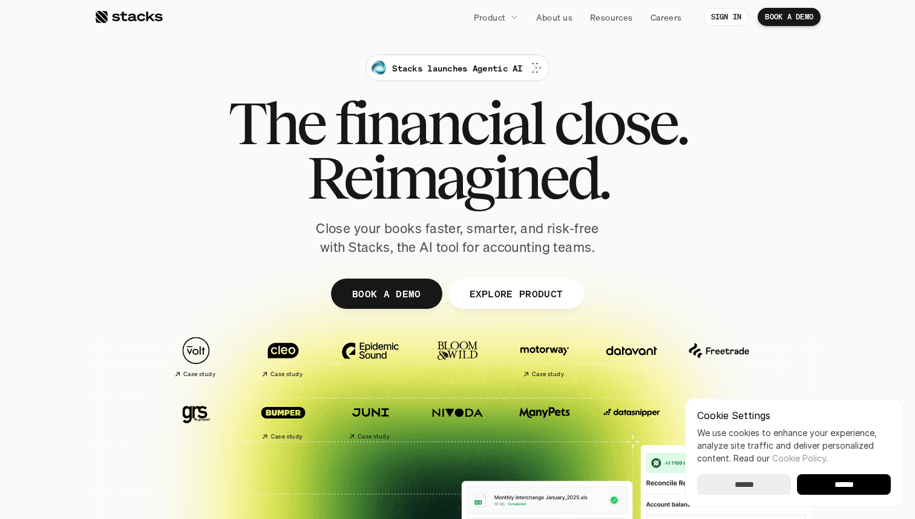
click at [343, 234] on p "Close your books faster, smarter, and risk-free with Stacks, the AI tool for ac…" at bounding box center [457, 238] width 303 height 38
click at [346, 241] on p "Close your books faster, smarter, and risk-free with Stacks, the AI tool for ac…" at bounding box center [457, 238] width 303 height 38
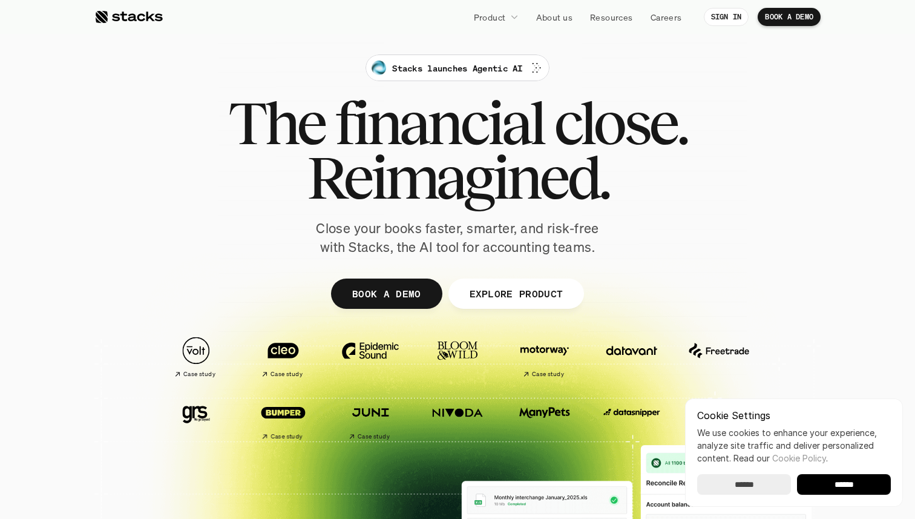
click at [346, 241] on p "Close your books faster, smarter, and risk-free with Stacks, the AI tool for ac…" at bounding box center [457, 238] width 303 height 38
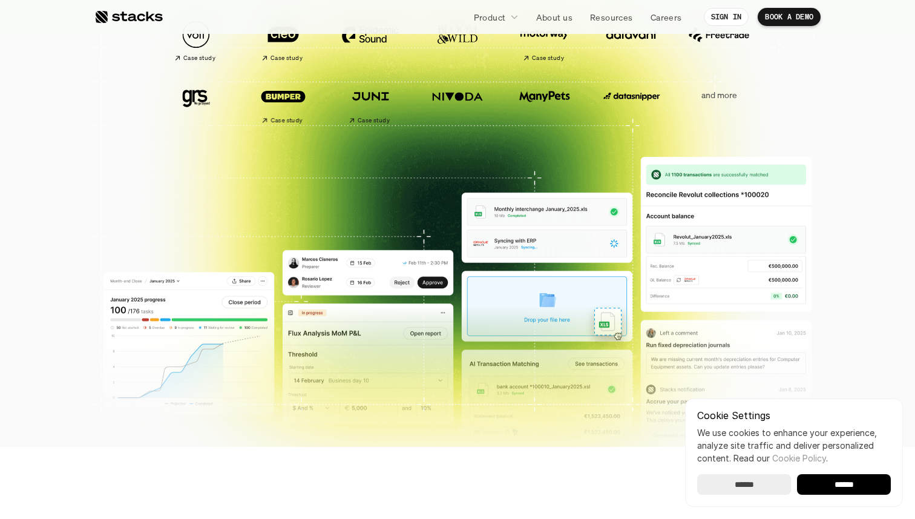
scroll to position [328, 0]
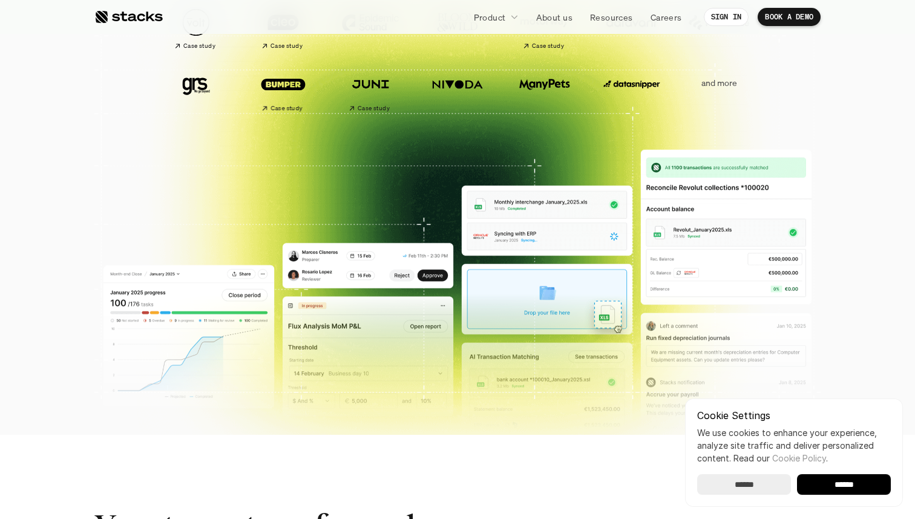
click at [363, 260] on img at bounding box center [458, 314] width 708 height 348
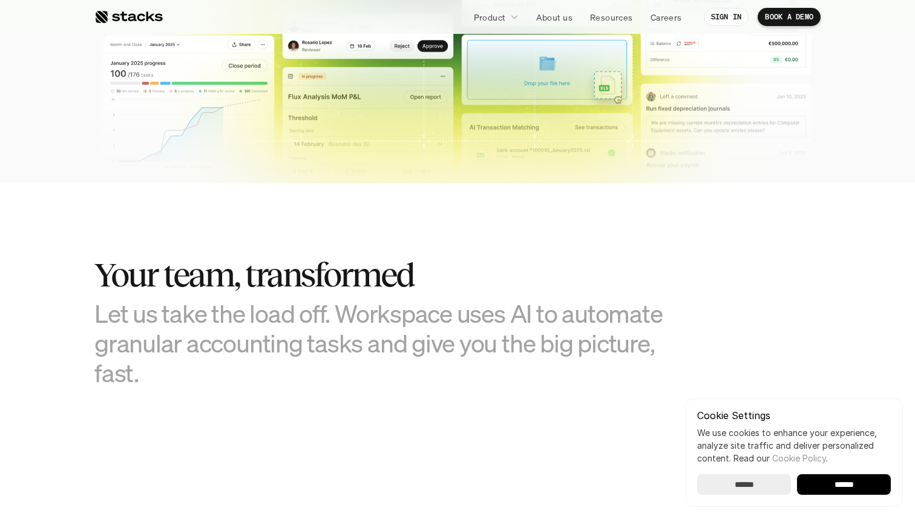
scroll to position [633, 0]
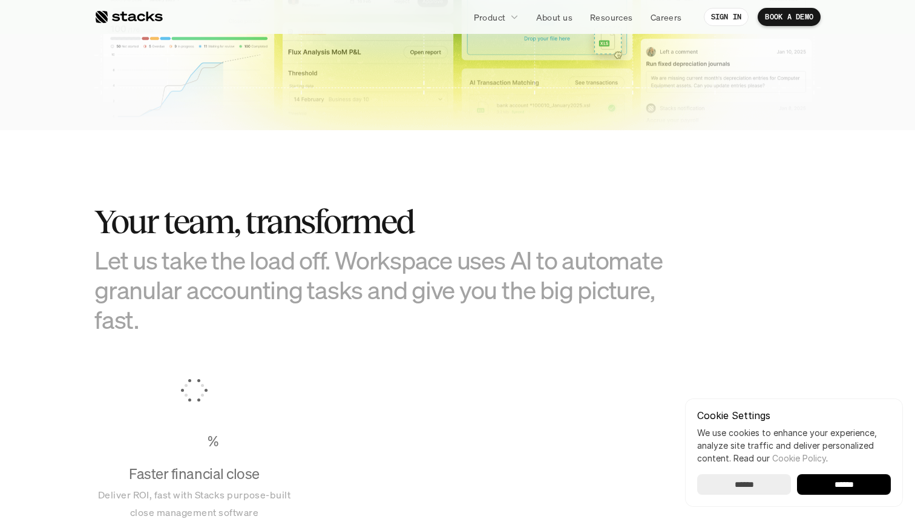
click at [363, 260] on h3 "Let us take the load off. Workspace uses AI to automate granular accounting tas…" at bounding box center [396, 290] width 605 height 90
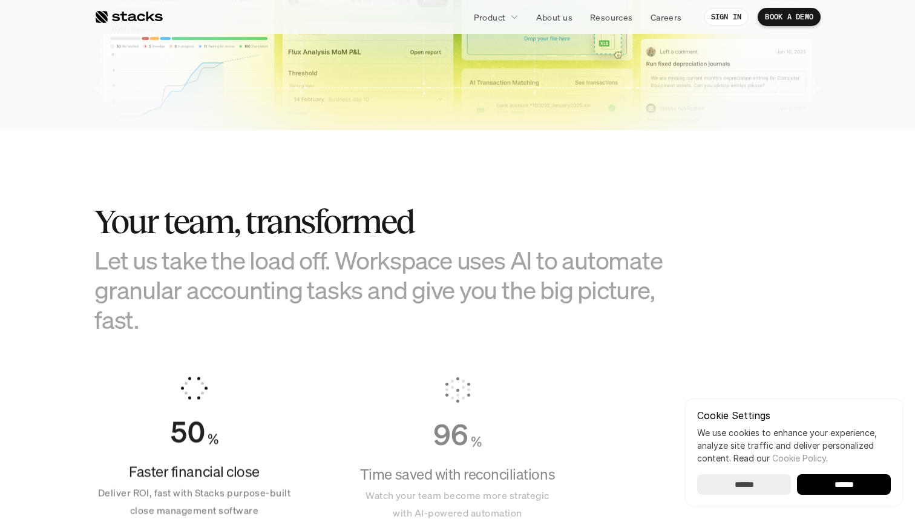
click at [363, 260] on h3 "Let us take the load off. Workspace uses AI to automate granular accounting tas…" at bounding box center [396, 290] width 605 height 90
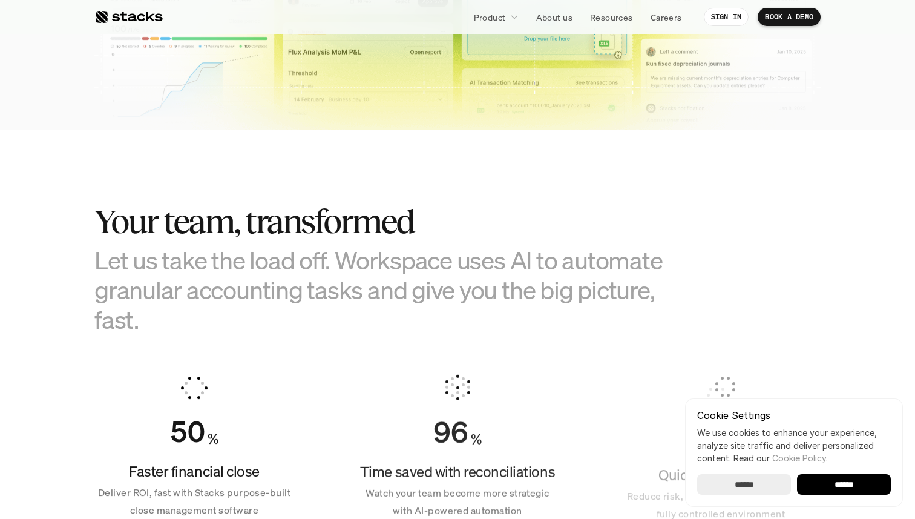
click at [363, 260] on h3 "Let us take the load off. Workspace uses AI to automate granular accounting tas…" at bounding box center [396, 290] width 605 height 90
click at [351, 237] on h2 "Your team, transformed" at bounding box center [396, 222] width 605 height 38
click at [351, 257] on h3 "Let us take the load off. Workspace uses AI to automate granular accounting tas…" at bounding box center [396, 290] width 605 height 90
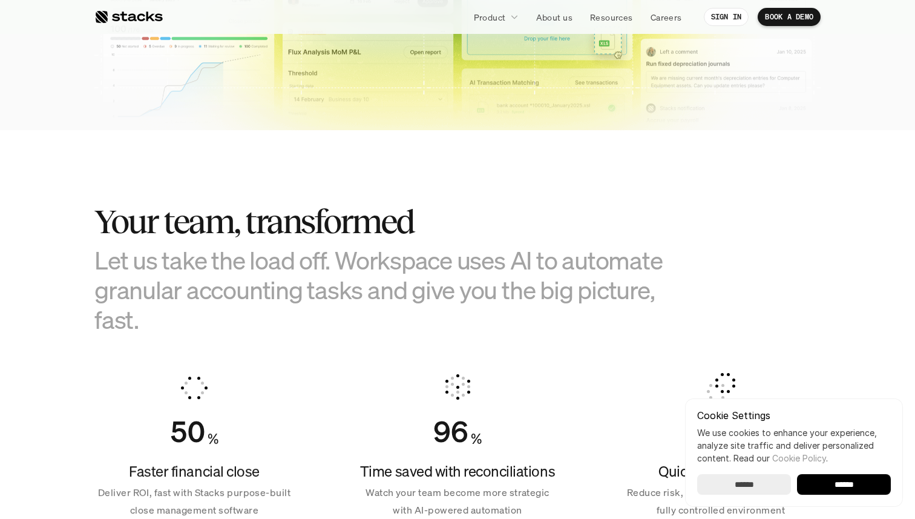
click at [351, 257] on h3 "Let us take the load off. Workspace uses AI to automate granular accounting tas…" at bounding box center [396, 290] width 605 height 90
click at [351, 272] on h3 "Let us take the load off. Workspace uses AI to automate granular accounting tas…" at bounding box center [396, 290] width 605 height 90
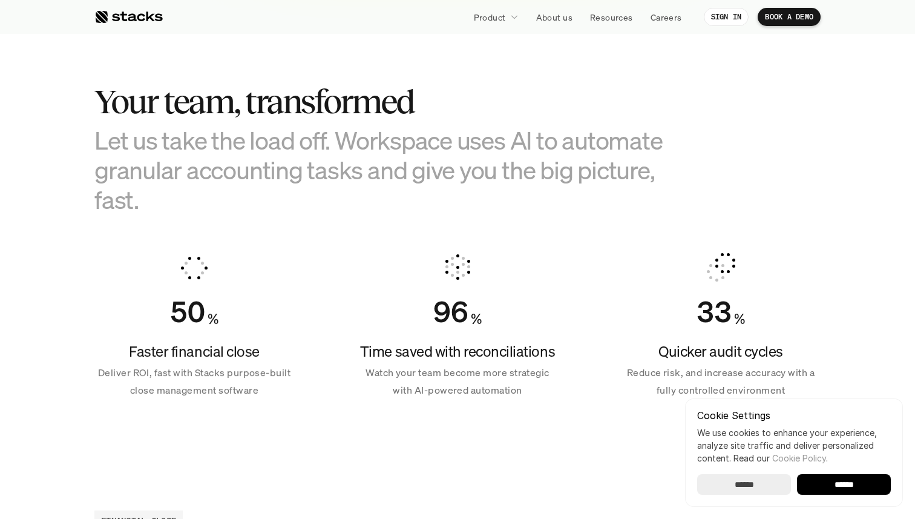
scroll to position [922, 0]
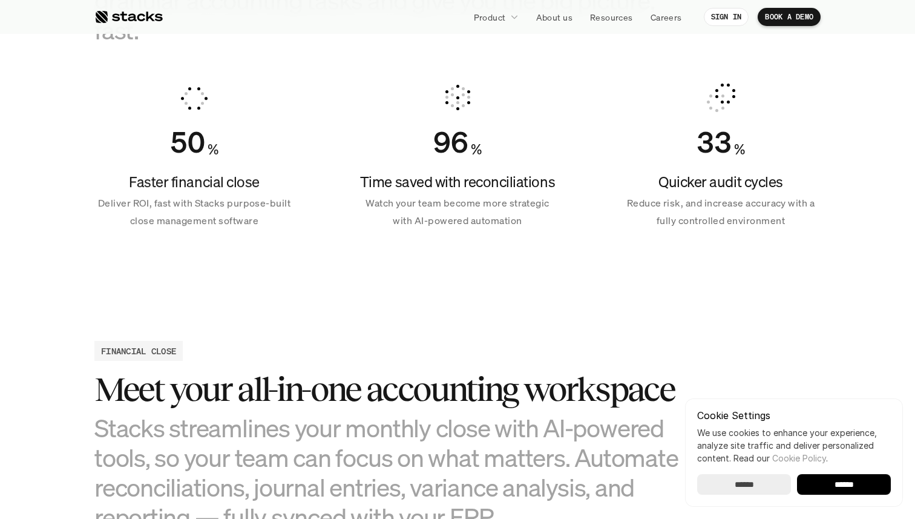
click at [408, 212] on p "Watch your team become more strategic with AI-powered automation" at bounding box center [458, 211] width 200 height 35
click at [405, 191] on h4 "Time saved with reconciliations" at bounding box center [458, 182] width 200 height 21
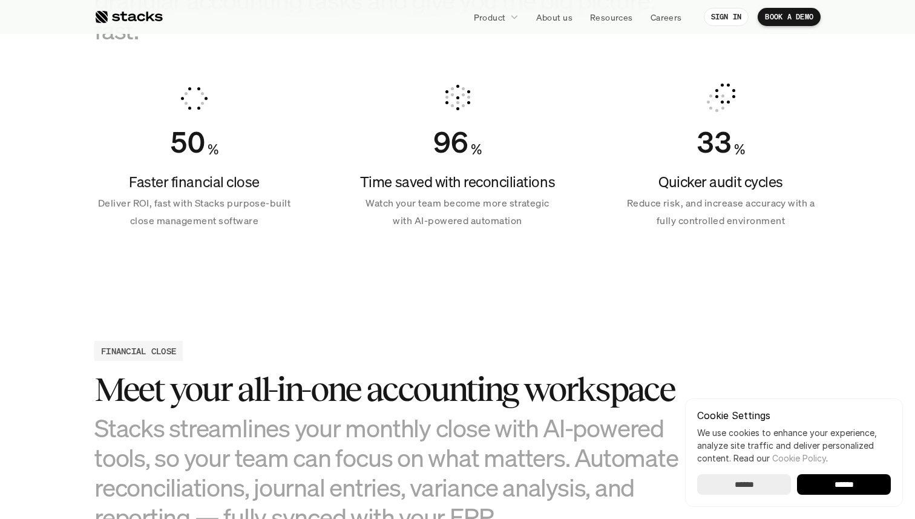
click at [405, 191] on h4 "Time saved with reconciliations" at bounding box center [458, 182] width 200 height 21
click at [405, 208] on p "Watch your team become more strategic with AI-powered automation" at bounding box center [458, 211] width 200 height 35
click at [406, 217] on p "Watch your team become more strategic with AI-powered automation" at bounding box center [458, 211] width 200 height 35
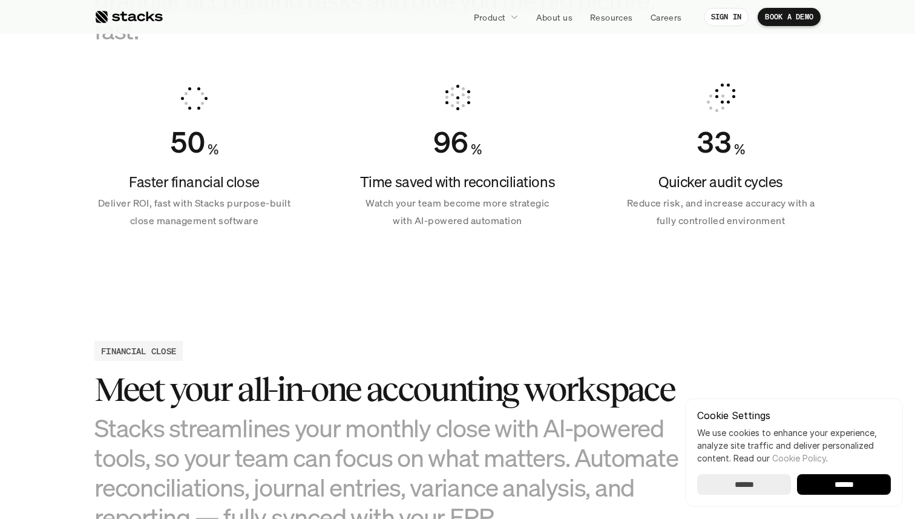
click at [406, 217] on p "Watch your team become more strategic with AI-powered automation" at bounding box center [458, 211] width 200 height 35
click at [404, 226] on p "Watch your team become more strategic with AI-powered automation" at bounding box center [458, 211] width 200 height 35
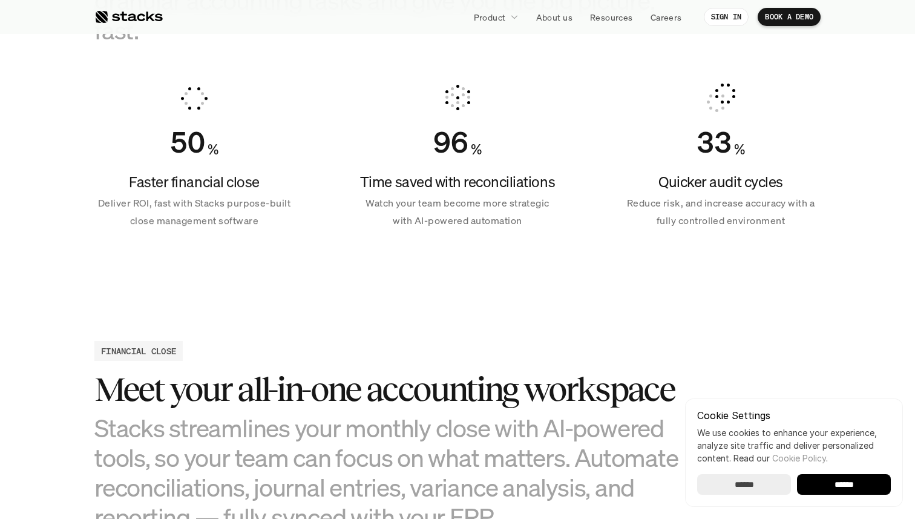
click at [303, 208] on div "50 % Faster financial close Deliver ROI, fast with Stacks purpose-built close m…" at bounding box center [457, 156] width 726 height 175
click at [391, 197] on p "Watch your team become more strategic with AI-powered automation" at bounding box center [458, 211] width 200 height 35
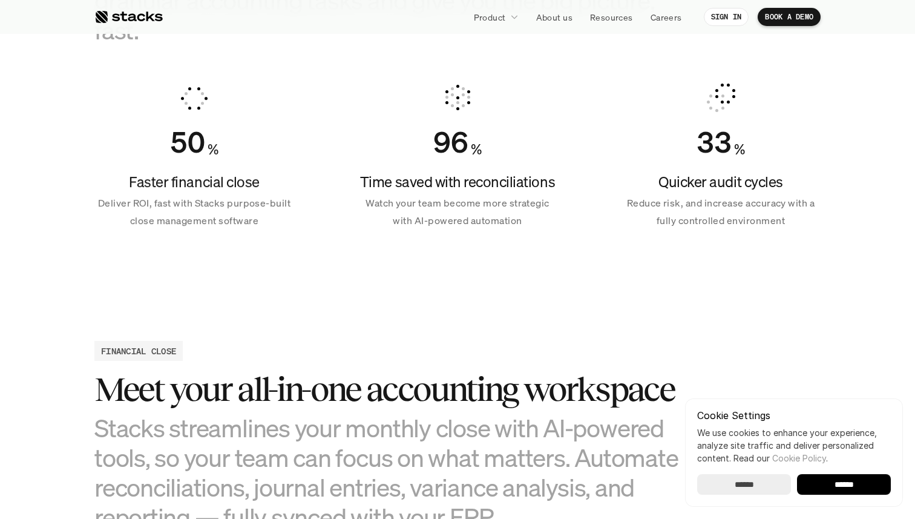
click at [391, 197] on p "Watch your team become more strategic with AI-powered automation" at bounding box center [458, 211] width 200 height 35
click at [391, 173] on h4 "Time saved with reconciliations" at bounding box center [458, 182] width 200 height 21
click at [403, 200] on p "Watch your team become more strategic with AI-powered automation" at bounding box center [458, 211] width 200 height 35
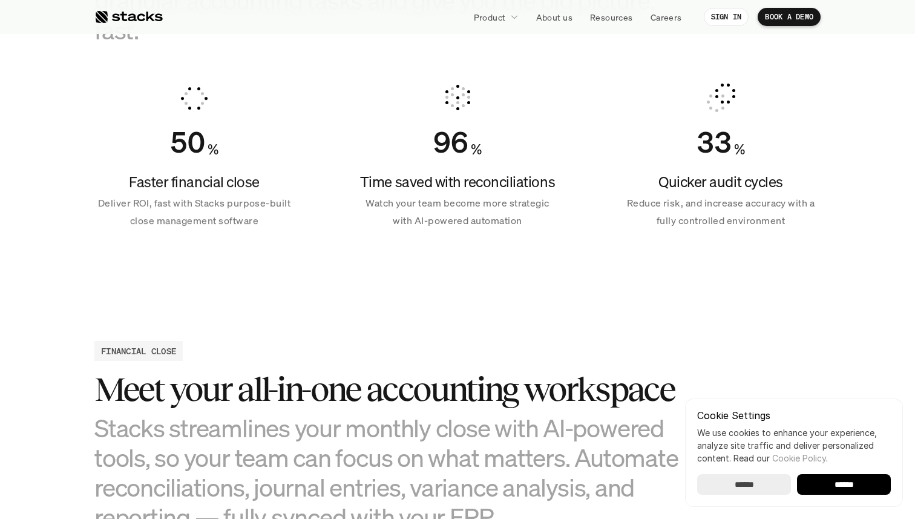
click at [403, 200] on p "Watch your team become more strategic with AI-powered automation" at bounding box center [458, 211] width 200 height 35
click at [637, 174] on h4 "Quicker audit cycles" at bounding box center [721, 182] width 200 height 21
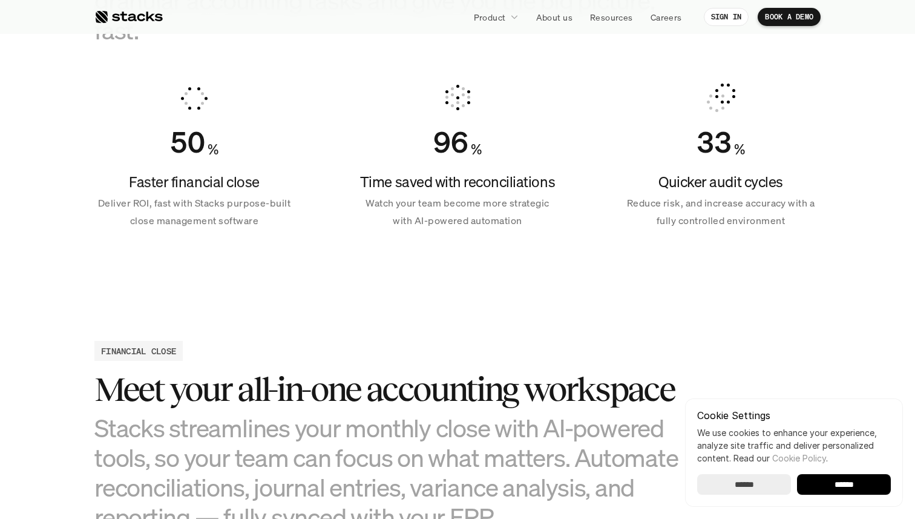
click at [640, 199] on p "Reduce risk, and increase accuracy with a fully controlled environment" at bounding box center [721, 211] width 200 height 35
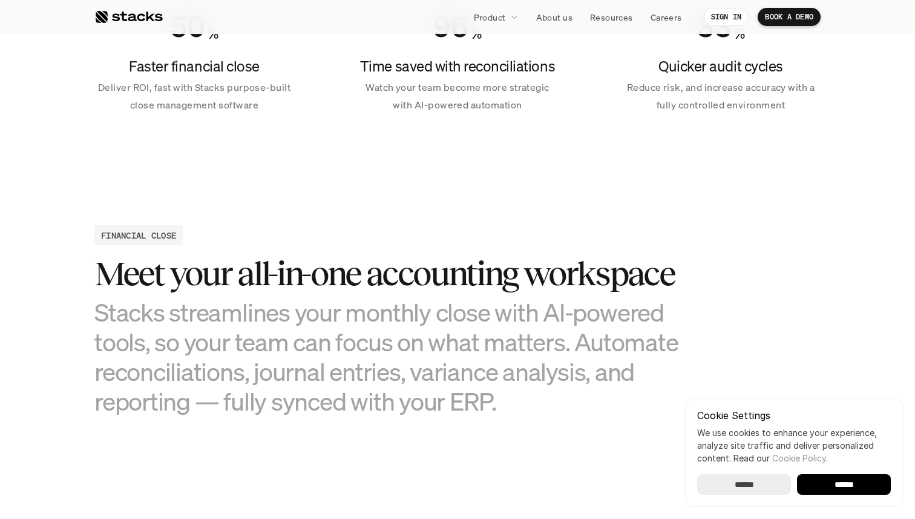
scroll to position [1067, 0]
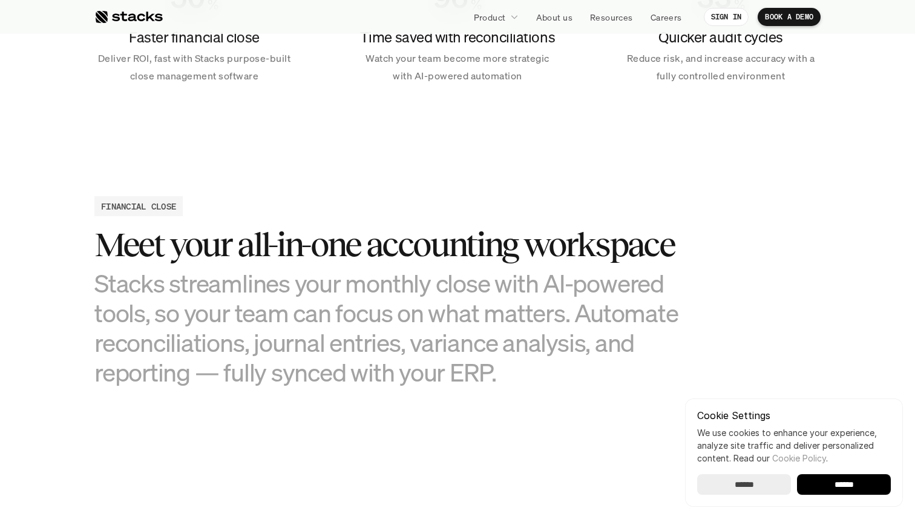
click at [608, 236] on h3 "Meet your all-in-one accounting workspace" at bounding box center [396, 245] width 605 height 38
click at [608, 281] on h3 "Stacks streamlines your monthly close with AI-powered tools, so your team can f…" at bounding box center [396, 327] width 605 height 119
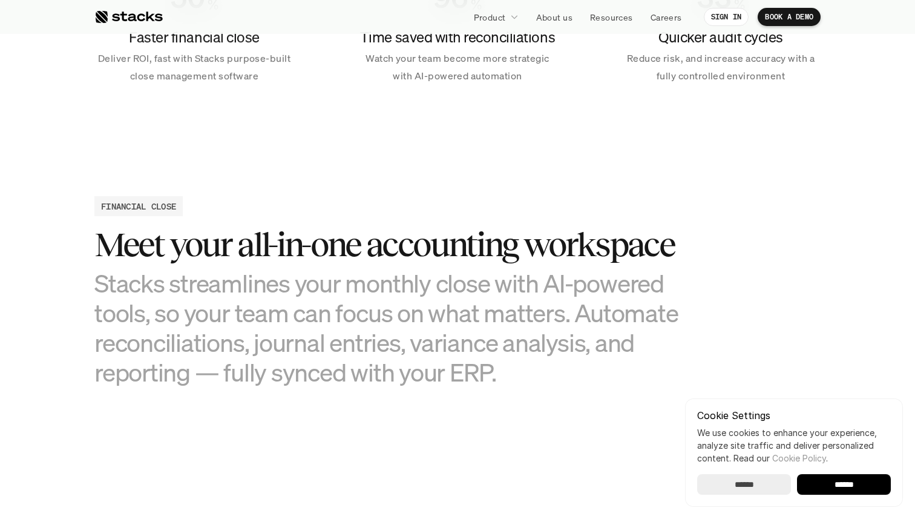
click at [608, 281] on h3 "Stacks streamlines your monthly close with AI-powered tools, so your team can f…" at bounding box center [396, 327] width 605 height 119
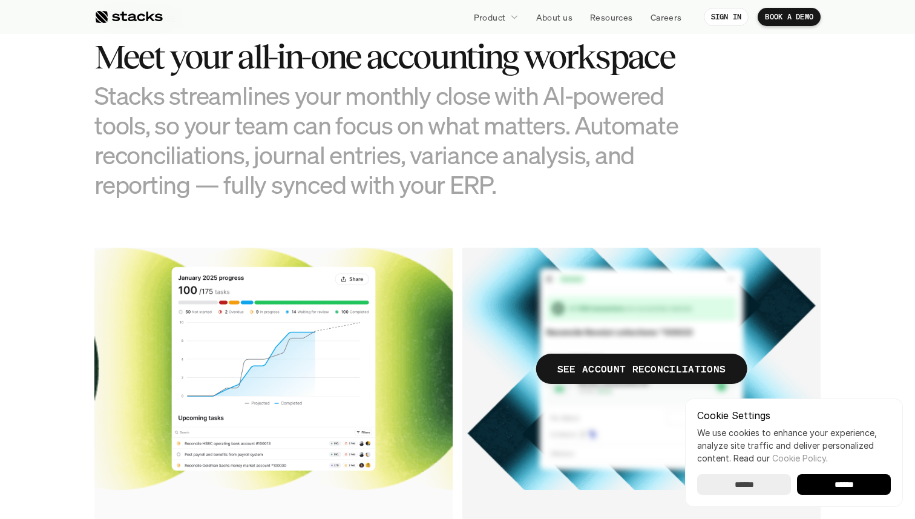
scroll to position [1252, 0]
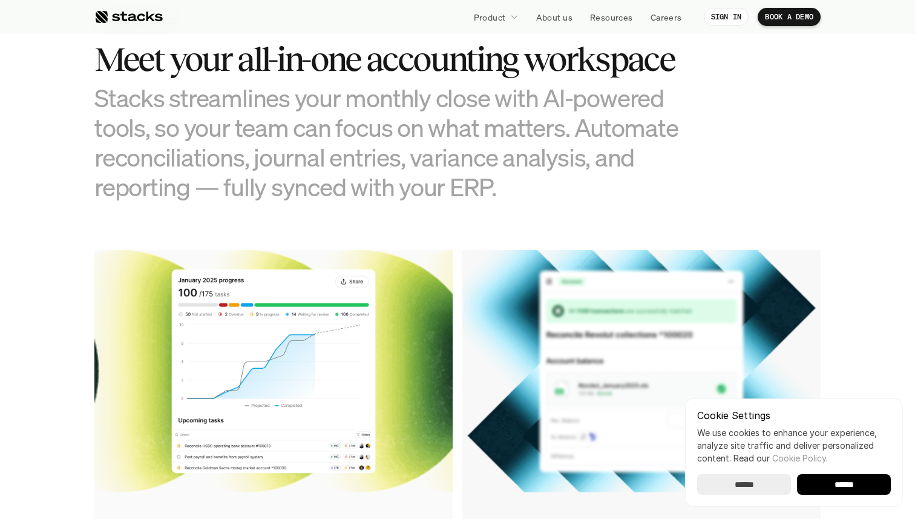
click at [570, 192] on h3 "Stacks streamlines your monthly close with AI-powered tools, so your team can f…" at bounding box center [396, 142] width 605 height 119
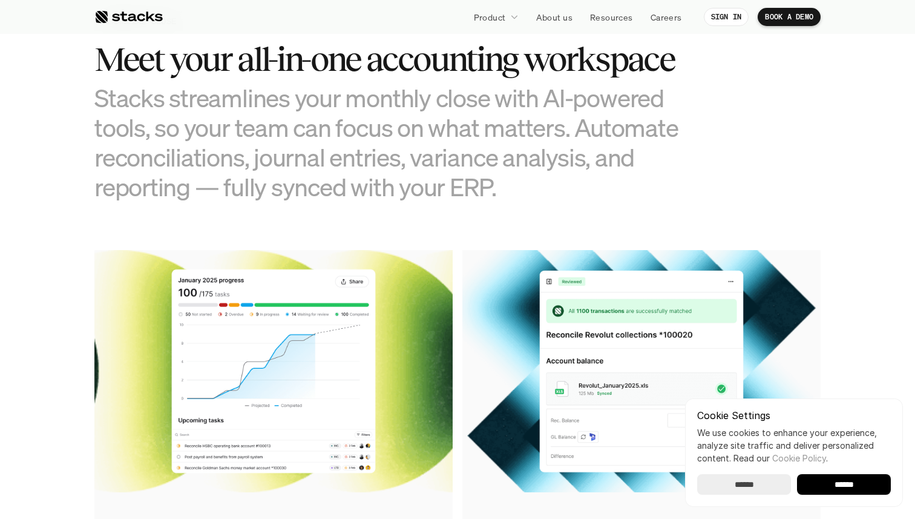
click at [570, 192] on h3 "Stacks streamlines your monthly close with AI-powered tools, so your team can f…" at bounding box center [396, 142] width 605 height 119
click at [545, 151] on h3 "Stacks streamlines your monthly close with AI-powered tools, so your team can f…" at bounding box center [396, 142] width 605 height 119
drag, startPoint x: 238, startPoint y: 58, endPoint x: 703, endPoint y: 50, distance: 465.0
click at [703, 51] on div "FINANCIAL CLOSE Meet your all-in-one accounting workspace Stacks streamlines yo…" at bounding box center [457, 106] width 726 height 191
copy h3 "all-in-one accounting workspace"
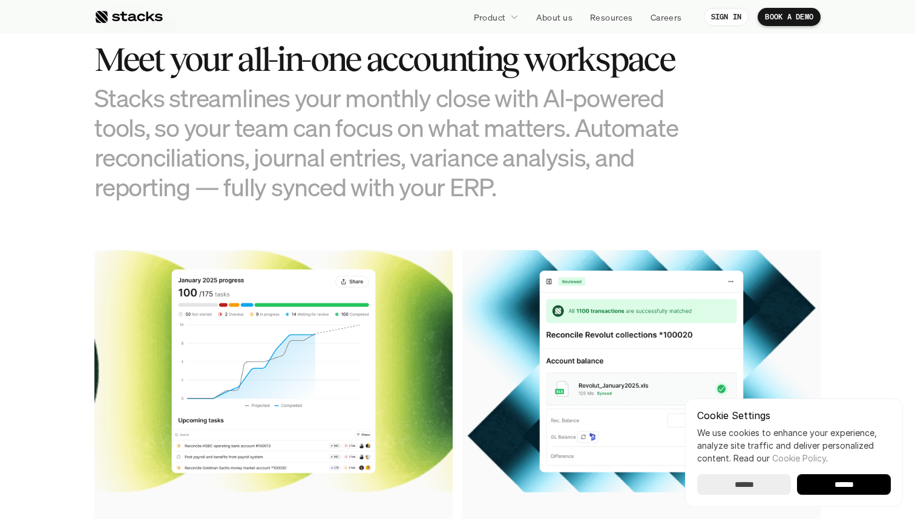
click at [372, 63] on h3 "Meet your all-in-one accounting workspace" at bounding box center [396, 60] width 605 height 38
drag, startPoint x: 682, startPoint y: 61, endPoint x: 372, endPoint y: 50, distance: 310.7
click at [372, 50] on h3 "Meet your all-in-one accounting workspace" at bounding box center [396, 60] width 605 height 38
copy h3 "accounting workspace"
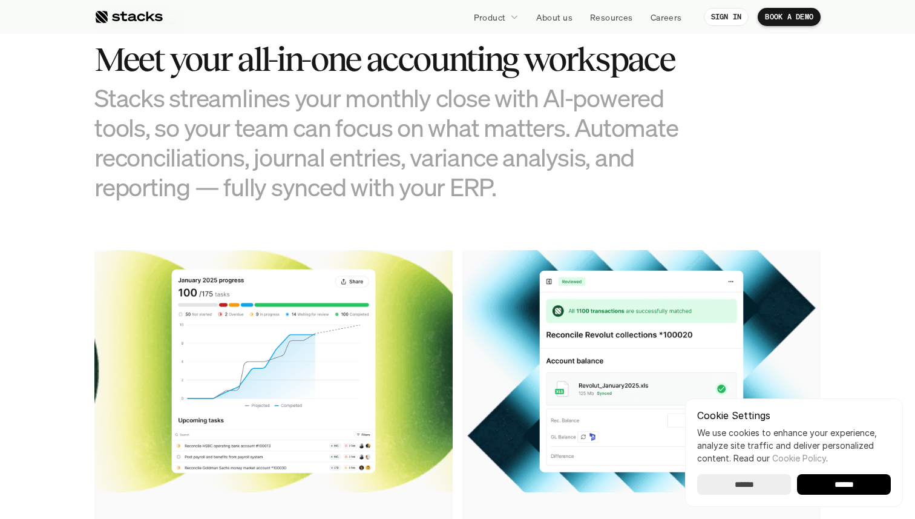
click at [323, 169] on h3 "Stacks streamlines your monthly close with AI-powered tools, so your team can f…" at bounding box center [396, 142] width 605 height 119
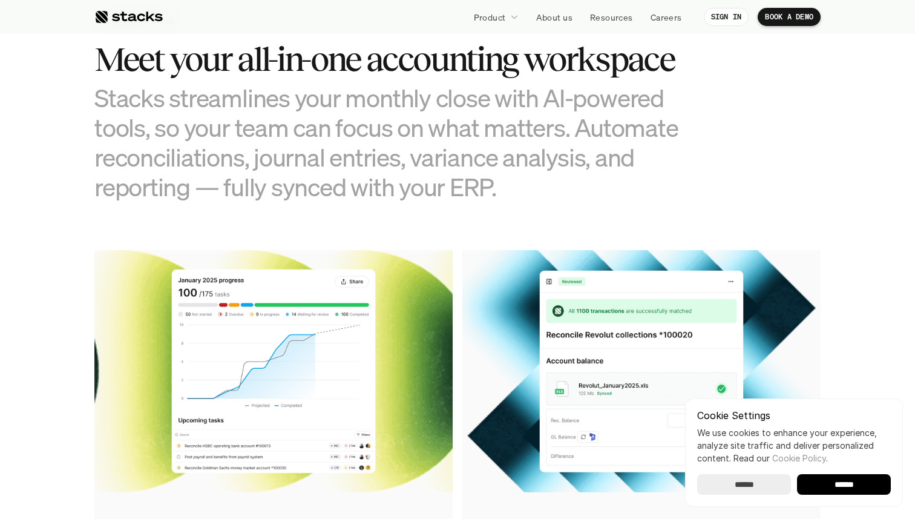
click at [323, 169] on h3 "Stacks streamlines your monthly close with AI-powered tools, so your team can f…" at bounding box center [396, 142] width 605 height 119
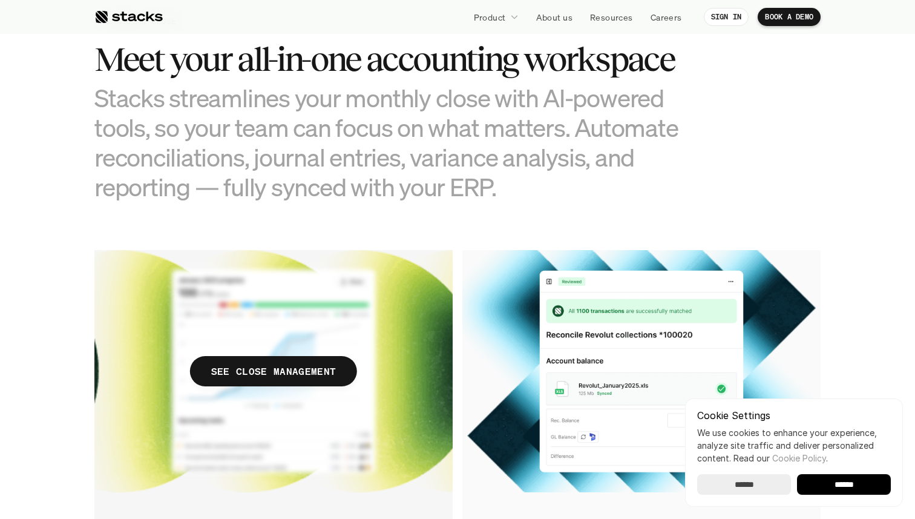
click at [274, 363] on p "SEE CLOSE MANAGEMENT" at bounding box center [273, 372] width 125 height 18
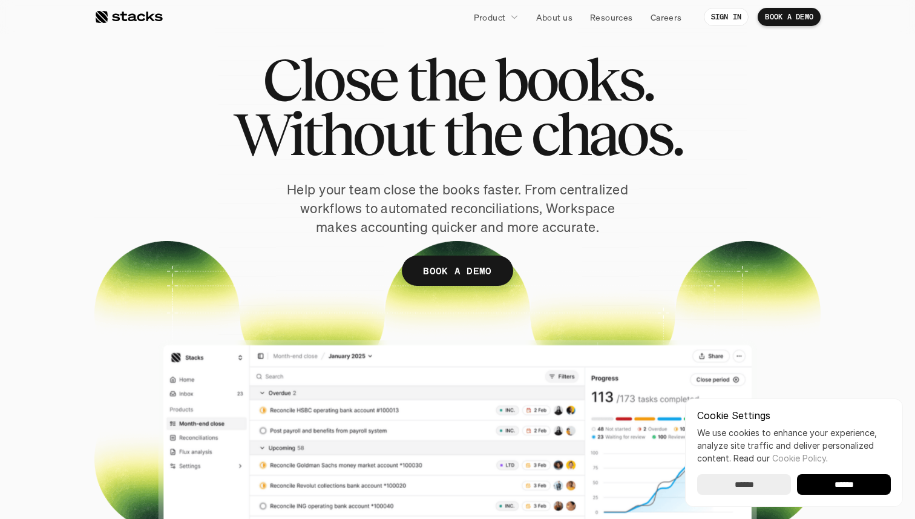
scroll to position [46, 0]
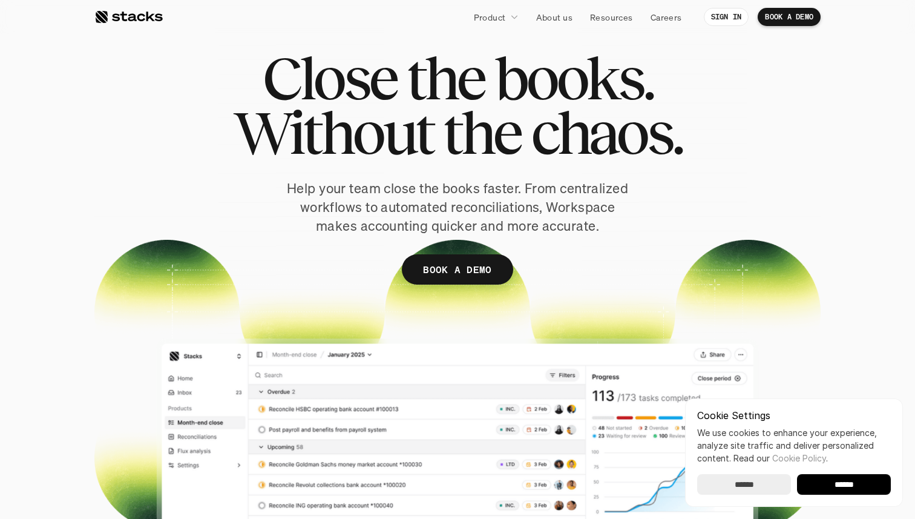
click at [370, 222] on p "Help your team close the books faster. From centralized workflows to automated …" at bounding box center [457, 207] width 351 height 56
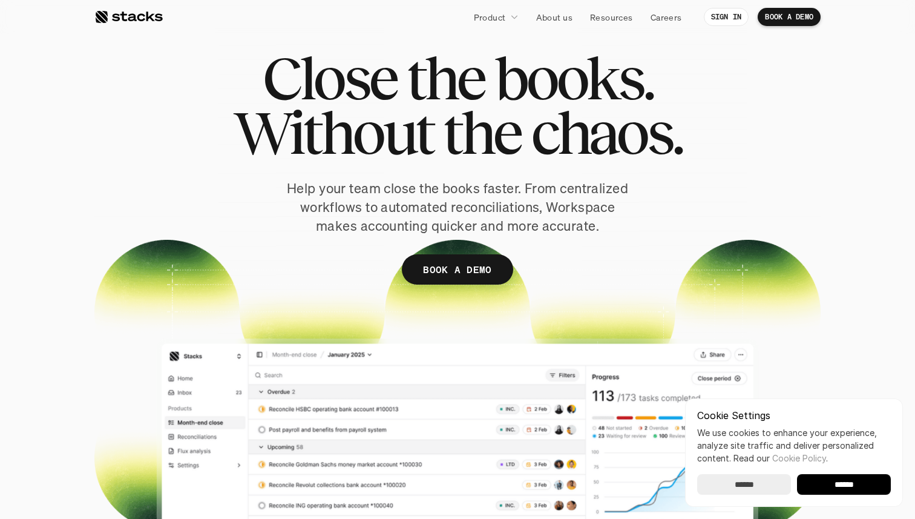
click at [370, 222] on p "Help your team close the books faster. From centralized workflows to automated …" at bounding box center [457, 207] width 351 height 56
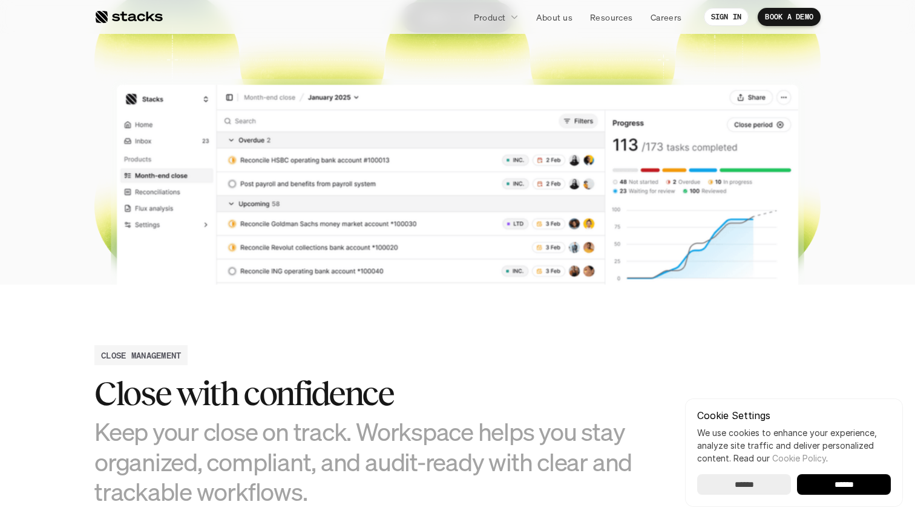
scroll to position [398, 0]
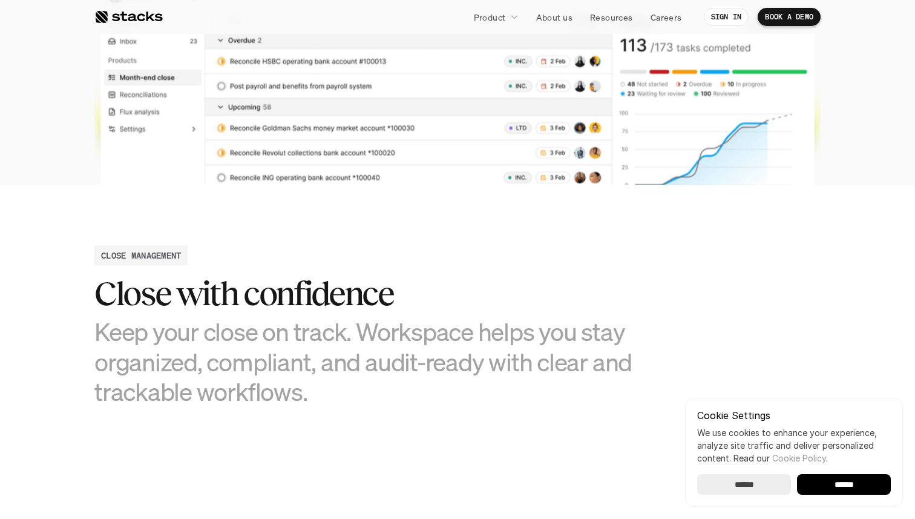
click at [322, 357] on h3 "Keep your close on track. Workspace helps you stay organized, compliant, and au…" at bounding box center [366, 362] width 545 height 90
click at [321, 369] on h3 "Keep your close on track. Workspace helps you stay organized, compliant, and au…" at bounding box center [366, 362] width 545 height 90
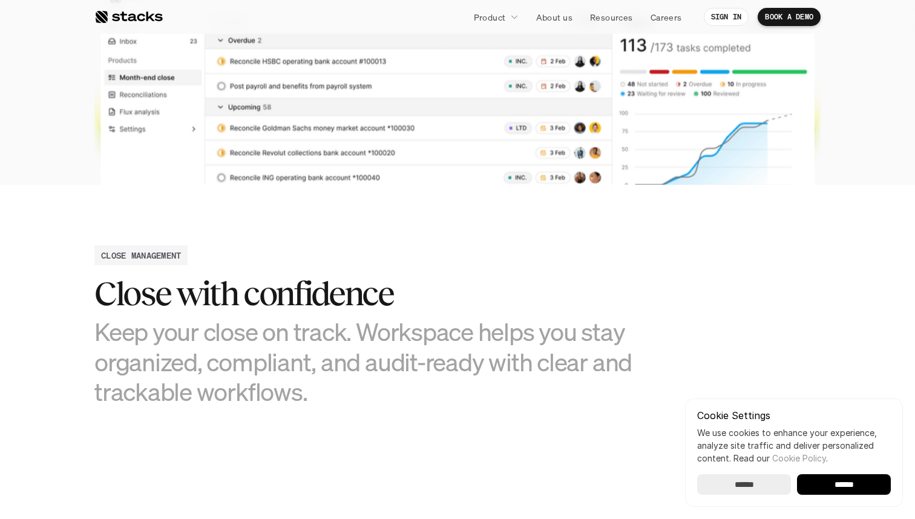
click at [321, 369] on h3 "Keep your close on track. Workspace helps you stay organized, compliant, and au…" at bounding box center [366, 362] width 545 height 90
click at [321, 380] on h3 "Keep your close on track. Workspace helps you stay organized, compliant, and au…" at bounding box center [366, 362] width 545 height 90
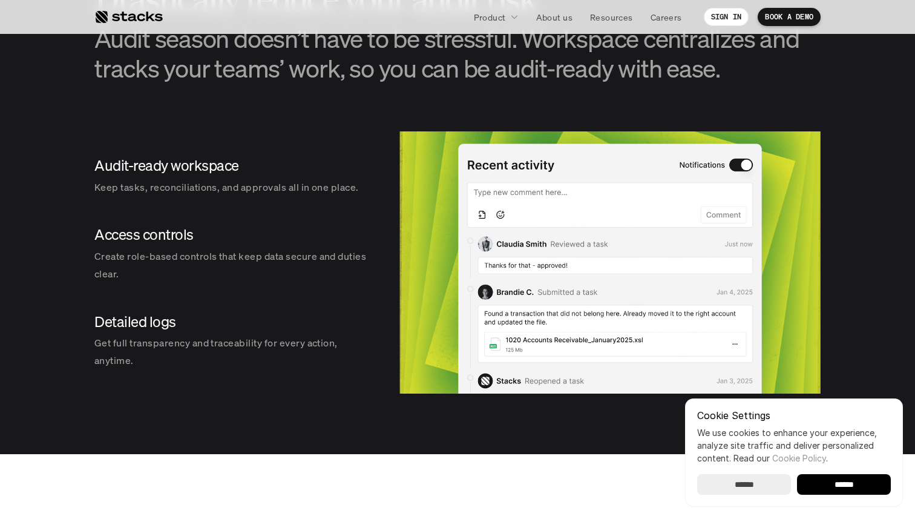
scroll to position [1307, 0]
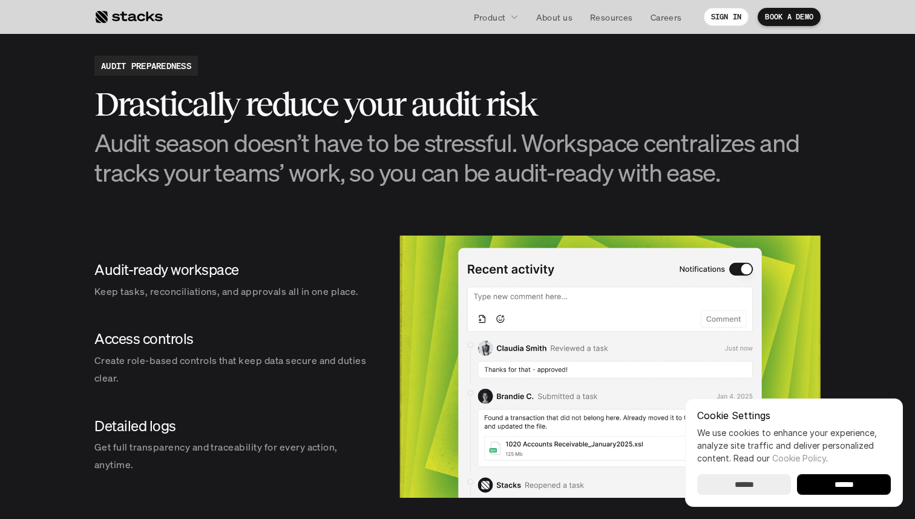
drag, startPoint x: 332, startPoint y: 282, endPoint x: 341, endPoint y: 461, distance: 179.4
click at [341, 462] on div "Audit-ready workspace Keep tasks, reconciliations, and approvals all in one pla…" at bounding box center [234, 366] width 281 height 262
click at [341, 461] on p "Get full transparency and traceability for every action, anytime." at bounding box center [234, 455] width 281 height 35
drag, startPoint x: 341, startPoint y: 461, endPoint x: 354, endPoint y: 79, distance: 382.8
click at [354, 79] on section "AUDIT PREPAREDNESS Drastically reduce your audit risk Audit season doesn’t have…" at bounding box center [457, 276] width 915 height 563
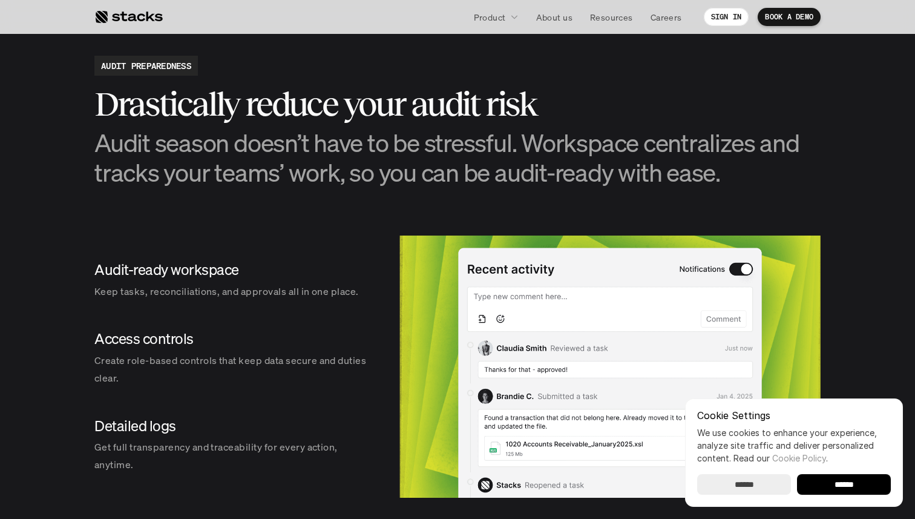
click at [354, 79] on div "AUDIT PREPAREDNESS Drastically reduce your audit risk Audit season doesn’t have…" at bounding box center [457, 121] width 726 height 131
drag, startPoint x: 354, startPoint y: 89, endPoint x: 349, endPoint y: 392, distance: 303.3
click at [349, 392] on section "AUDIT PREPAREDNESS Drastically reduce your audit risk Audit season doesn’t have…" at bounding box center [457, 276] width 915 height 563
click at [324, 481] on div "Detailed logs Get full transparency and traceability for every action, anytime." at bounding box center [234, 444] width 281 height 77
drag, startPoint x: 324, startPoint y: 481, endPoint x: 287, endPoint y: 110, distance: 372.9
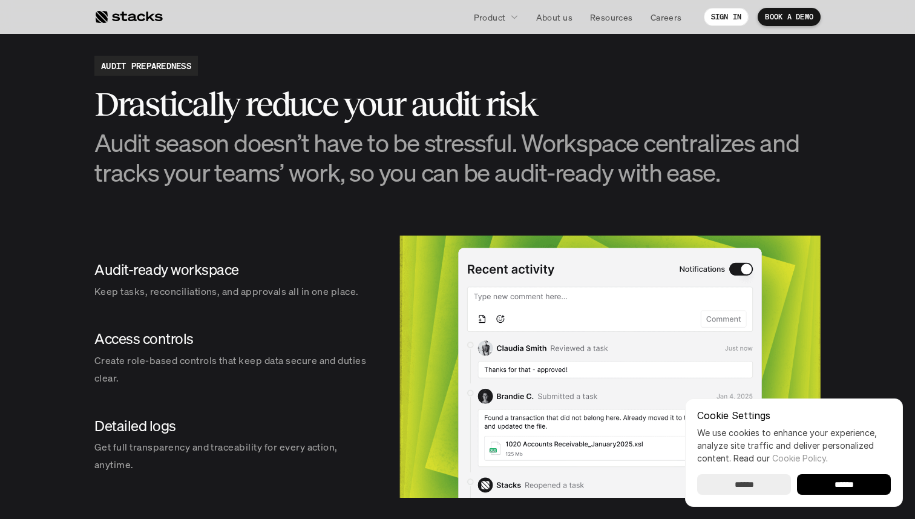
click at [287, 110] on section "AUDIT PREPAREDNESS Drastically reduce your audit risk Audit season doesn’t have…" at bounding box center [457, 276] width 915 height 563
click at [287, 110] on h2 "Drastically reduce your audit risk" at bounding box center [457, 104] width 726 height 38
drag, startPoint x: 262, startPoint y: 104, endPoint x: 271, endPoint y: 445, distance: 341.5
click at [271, 445] on section "AUDIT PREPAREDNESS Drastically reduce your audit risk Audit season doesn’t have…" at bounding box center [457, 276] width 915 height 563
click at [271, 445] on p "Get full transparency and traceability for every action, anytime." at bounding box center [234, 455] width 281 height 35
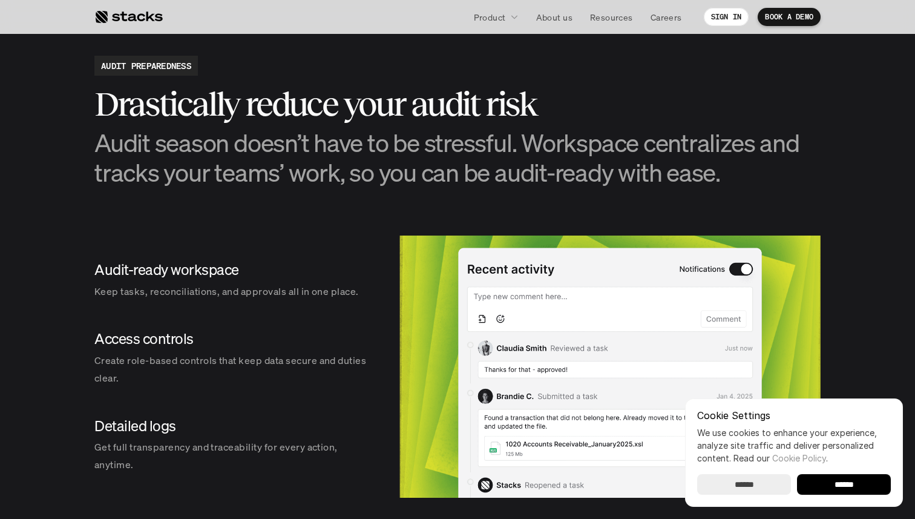
drag, startPoint x: 271, startPoint y: 458, endPoint x: 277, endPoint y: 101, distance: 357.2
click at [277, 100] on section "AUDIT PREPAREDNESS Drastically reduce your audit risk Audit season doesn’t have…" at bounding box center [457, 276] width 915 height 563
click at [247, 101] on h2 "Drastically reduce your audit risk" at bounding box center [457, 104] width 726 height 38
drag, startPoint x: 247, startPoint y: 101, endPoint x: 251, endPoint y: 471, distance: 369.9
click at [251, 471] on section "AUDIT PREPAREDNESS Drastically reduce your audit risk Audit season doesn’t have…" at bounding box center [457, 276] width 915 height 563
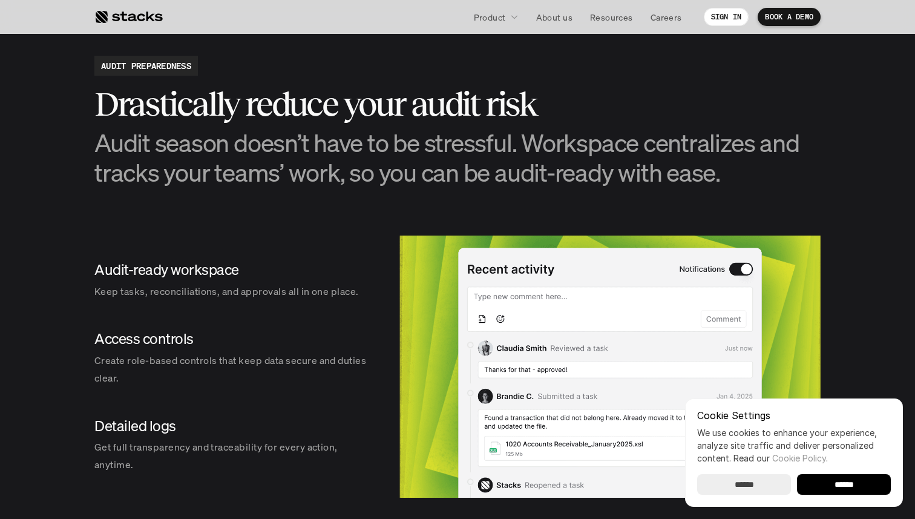
click at [251, 471] on p "Get full transparency and traceability for every action, anytime." at bounding box center [234, 455] width 281 height 35
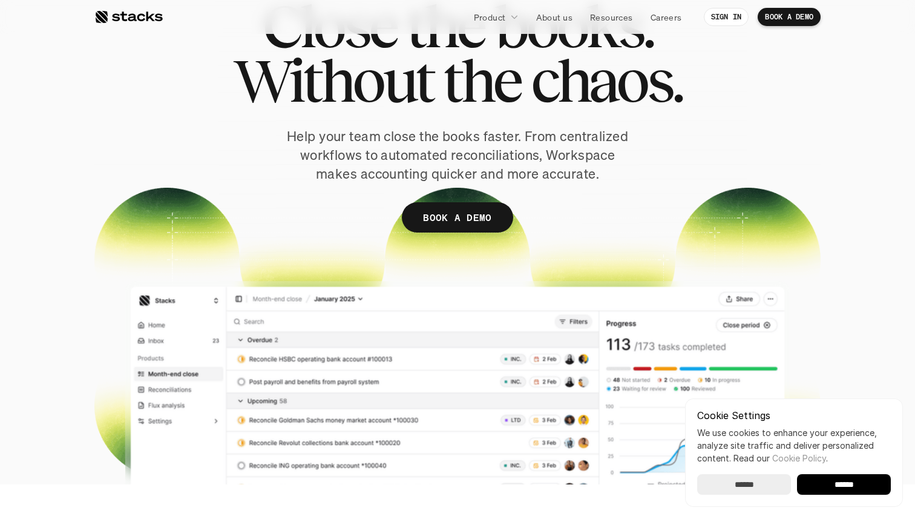
scroll to position [0, 0]
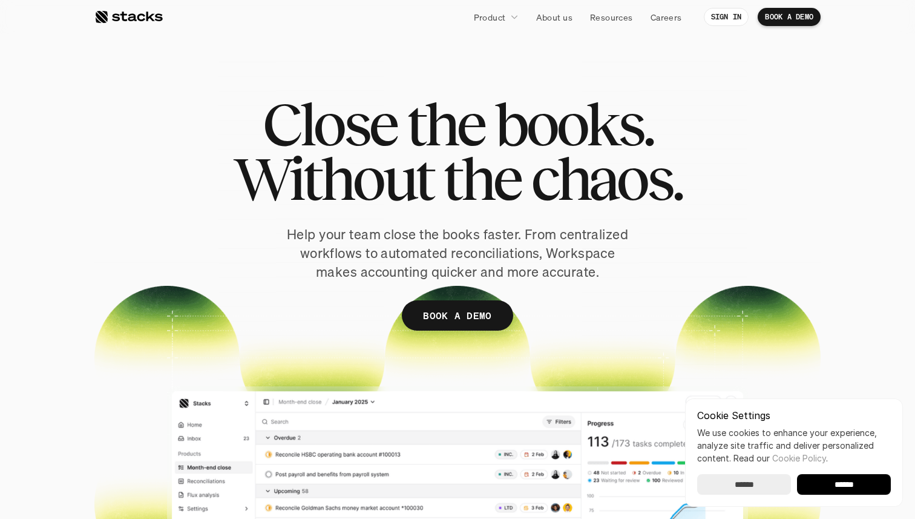
click at [452, 205] on span "the" at bounding box center [481, 178] width 77 height 54
drag, startPoint x: 474, startPoint y: 120, endPoint x: 621, endPoint y: 260, distance: 203.0
click at [622, 260] on div "Close the books. Without the chaos. Help your team close the books faster. From…" at bounding box center [457, 232] width 726 height 270
click at [621, 260] on p "Help your team close the books faster. From centralized workflows to automated …" at bounding box center [457, 253] width 351 height 56
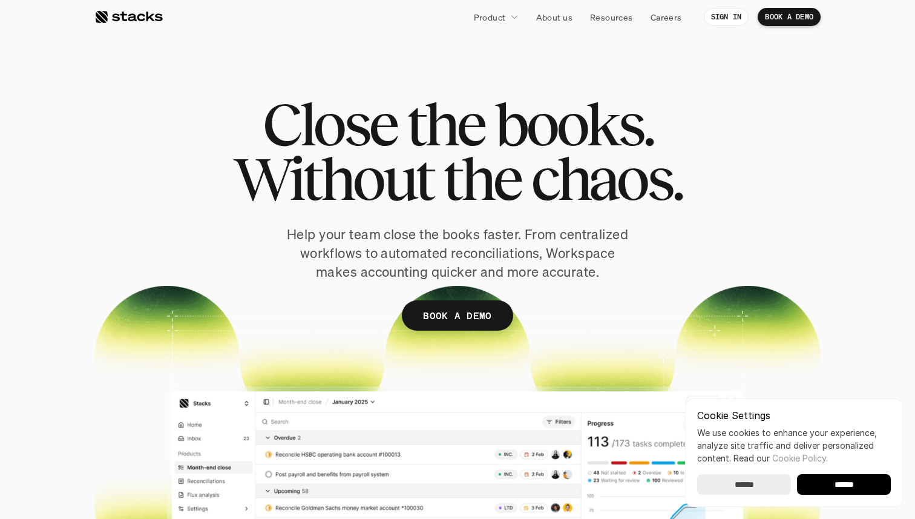
drag, startPoint x: 621, startPoint y: 275, endPoint x: 444, endPoint y: 108, distance: 242.8
click at [444, 108] on div "Close the books. Without the chaos. Help your team close the books faster. From…" at bounding box center [457, 232] width 726 height 270
drag, startPoint x: 417, startPoint y: 106, endPoint x: 610, endPoint y: 283, distance: 261.7
click at [610, 283] on div "Close the books. Without the chaos. Help your team close the books faster. From…" at bounding box center [457, 232] width 726 height 270
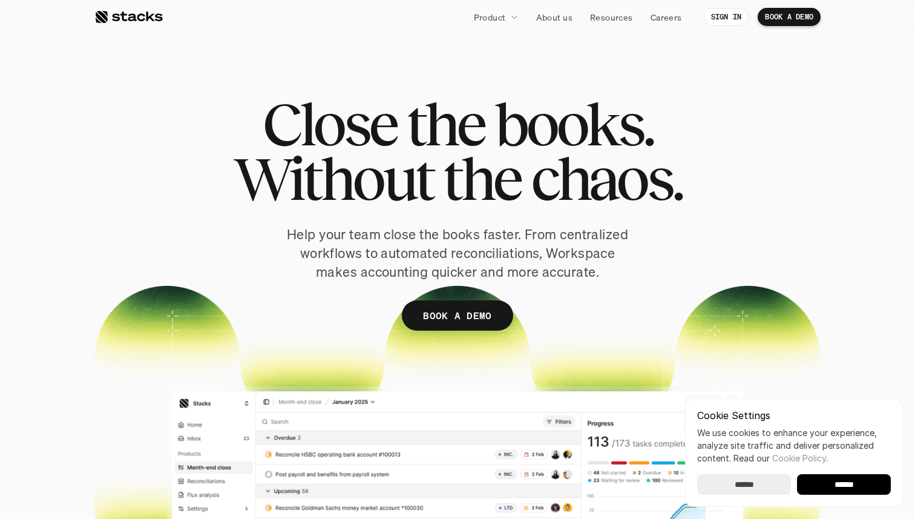
drag, startPoint x: 610, startPoint y: 283, endPoint x: 438, endPoint y: 99, distance: 251.4
click at [438, 99] on div "Close the books. Without the chaos. Help your team close the books faster. From…" at bounding box center [457, 232] width 726 height 270
click at [438, 99] on span "the" at bounding box center [445, 124] width 77 height 54
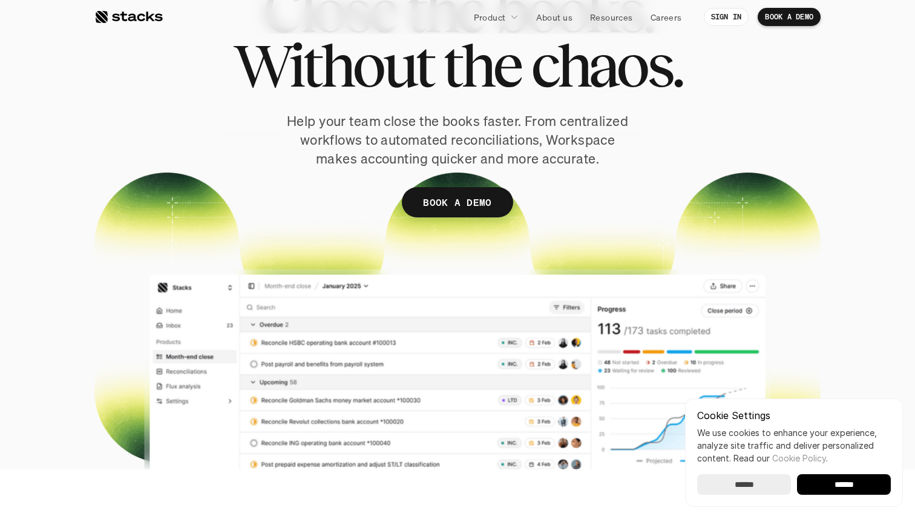
scroll to position [117, 0]
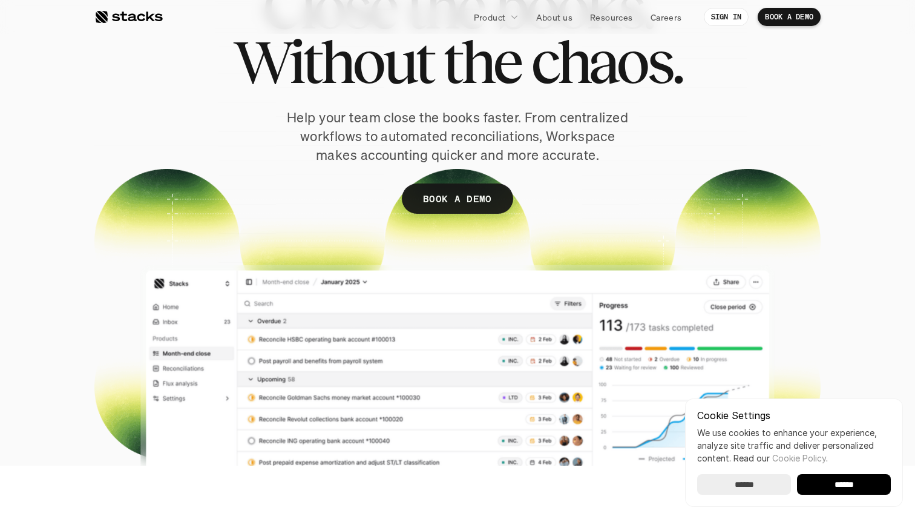
click at [424, 119] on p "Help your team close the books faster. From centralized workflows to automated …" at bounding box center [457, 136] width 351 height 56
click at [442, 119] on p "Help your team close the books faster. From centralized workflows to automated …" at bounding box center [457, 136] width 351 height 56
click at [397, 117] on p "Help your team close the books faster. From centralized workflows to automated …" at bounding box center [457, 136] width 351 height 56
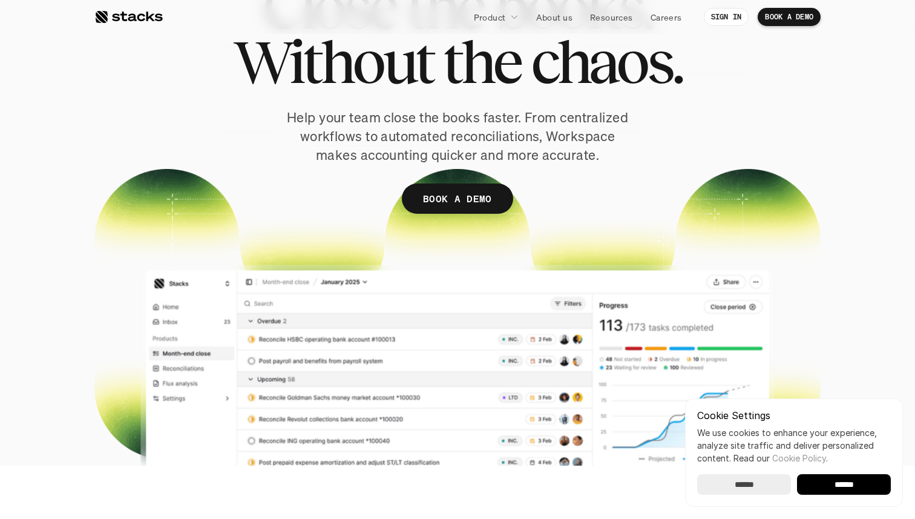
click at [397, 117] on p "Help your team close the books faster. From centralized workflows to automated …" at bounding box center [457, 136] width 351 height 56
copy p "Help your team close the books faster. From centralized workflows to automated …"
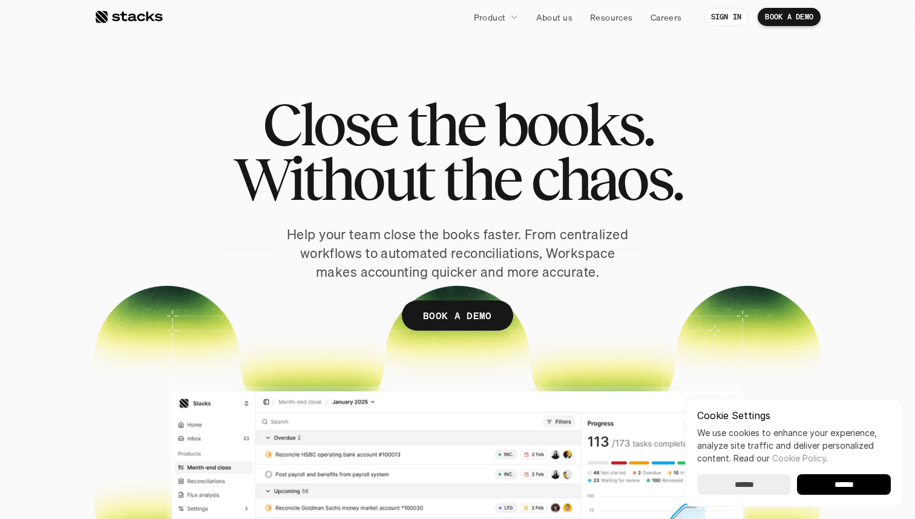
click at [149, 18] on div at bounding box center [128, 17] width 68 height 15
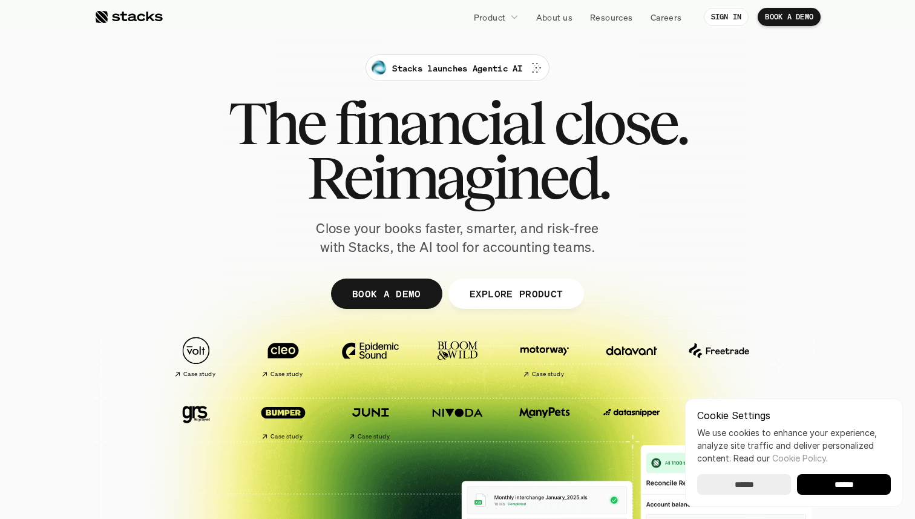
click at [360, 225] on p "Close your books faster, smarter, and risk-free with Stacks, the AI tool for ac…" at bounding box center [457, 238] width 303 height 38
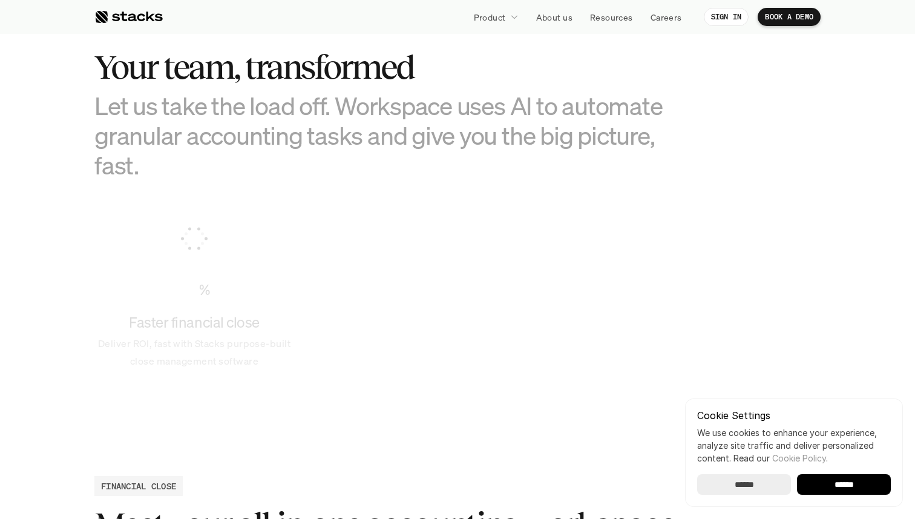
scroll to position [828, 0]
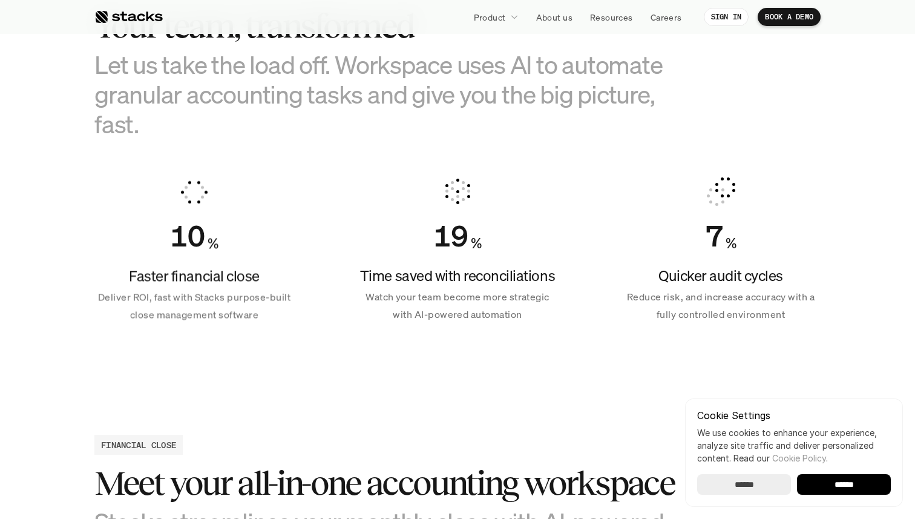
click at [354, 108] on h3 "Let us take the load off. Workspace uses AI to automate granular accounting tas…" at bounding box center [396, 95] width 605 height 90
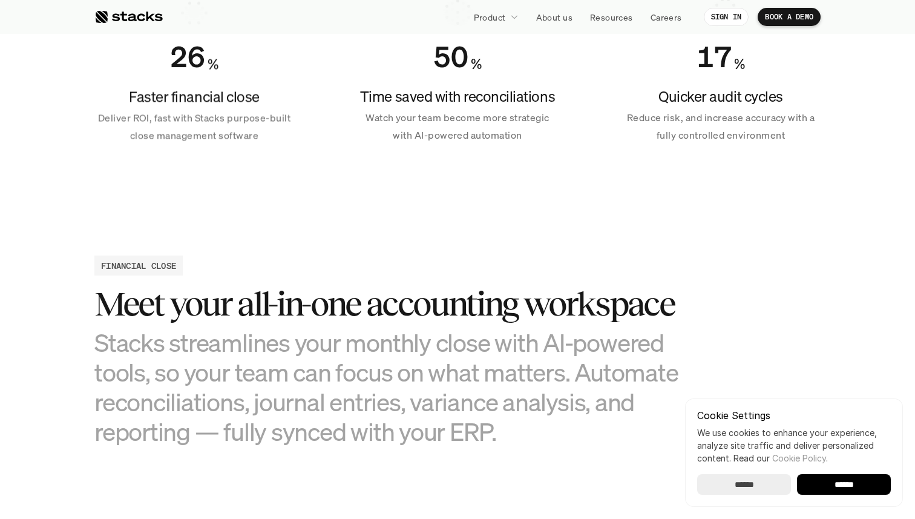
scroll to position [1058, 0]
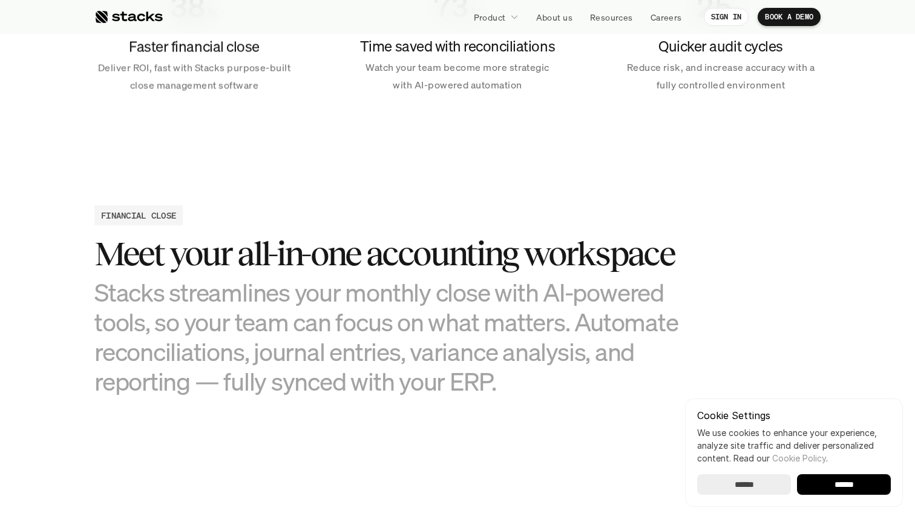
click at [335, 272] on div "Meet your all-in-one accounting workspace Stacks streamlines your monthly close…" at bounding box center [396, 315] width 605 height 161
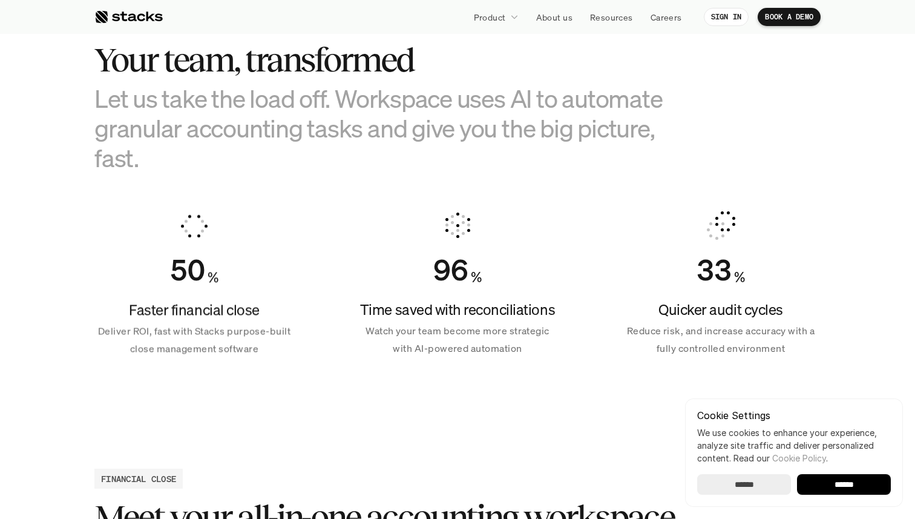
scroll to position [797, 0]
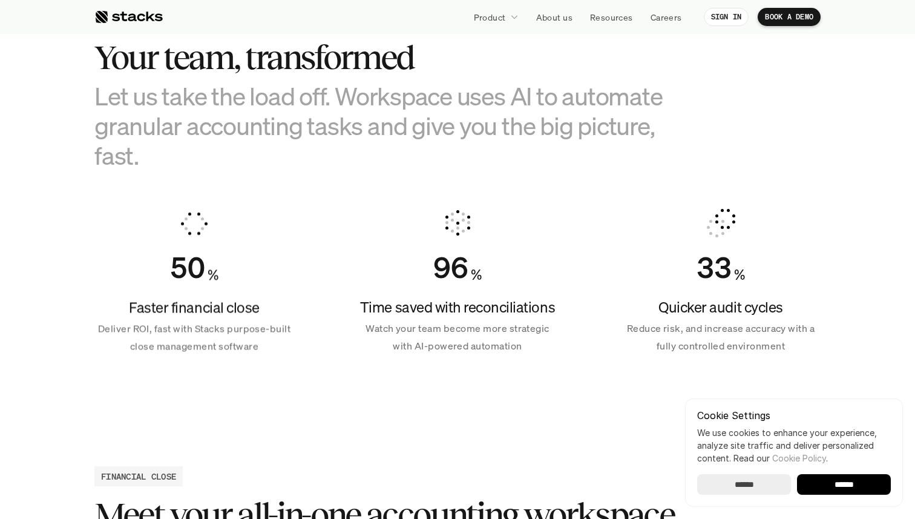
click at [402, 314] on h4 "Time saved with reconciliations" at bounding box center [458, 307] width 200 height 21
click at [415, 326] on p "Watch your team become more strategic with AI-powered automation" at bounding box center [458, 337] width 200 height 35
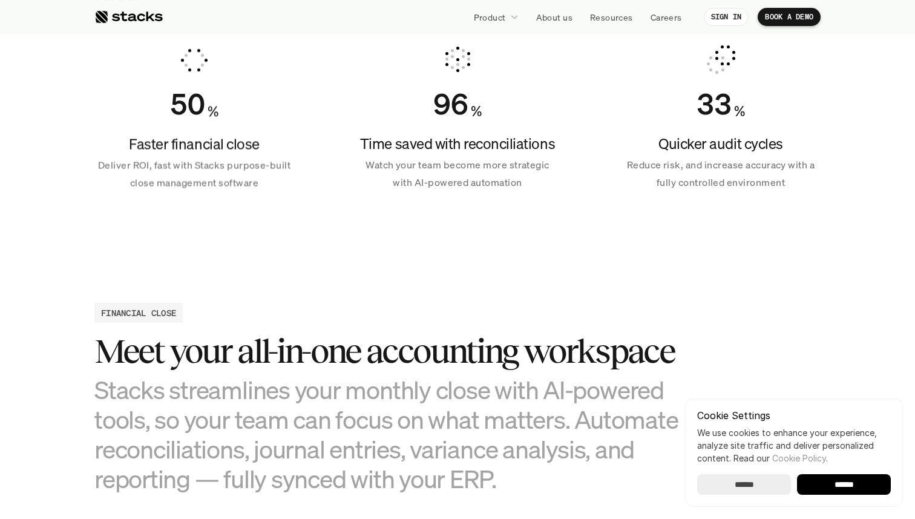
scroll to position [1133, 0]
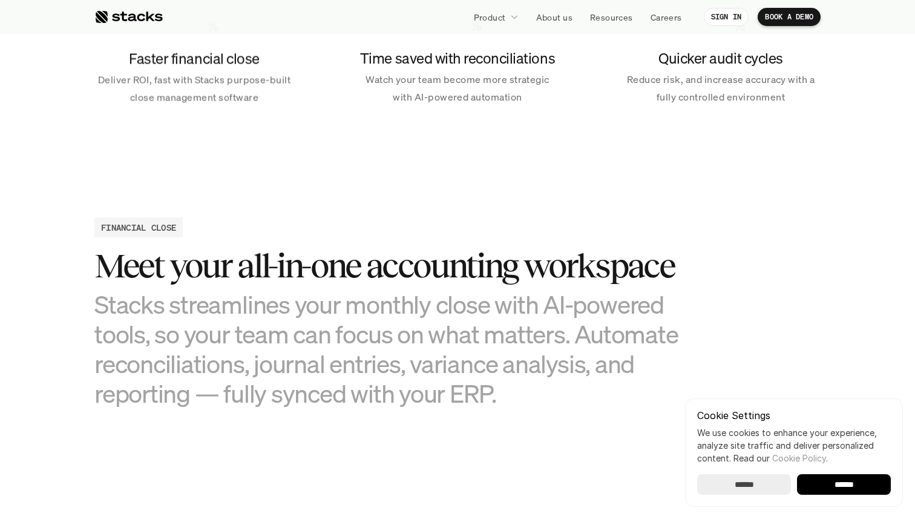
scroll to position [1030, 0]
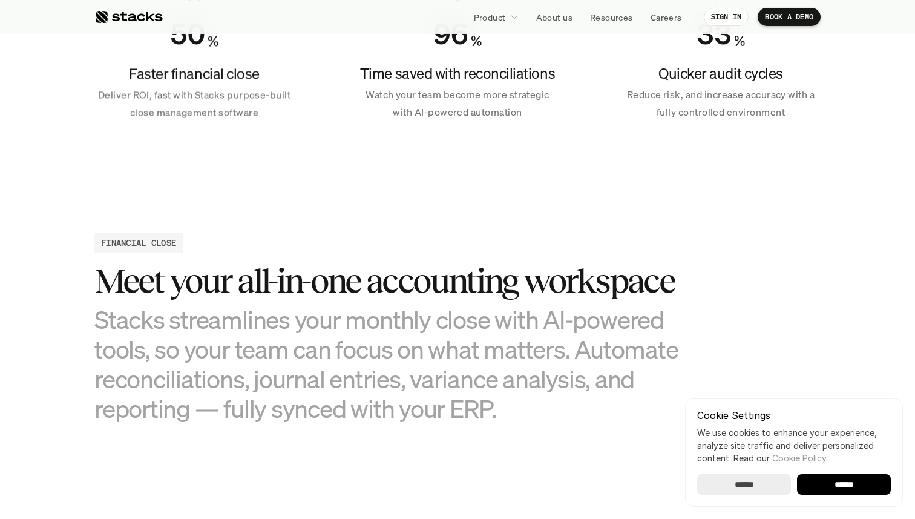
drag, startPoint x: 535, startPoint y: 116, endPoint x: 364, endPoint y: 71, distance: 177.1
click at [364, 71] on div "Time saved with reconciliations Watch your team become more strategic with AI-p…" at bounding box center [458, 93] width 200 height 58
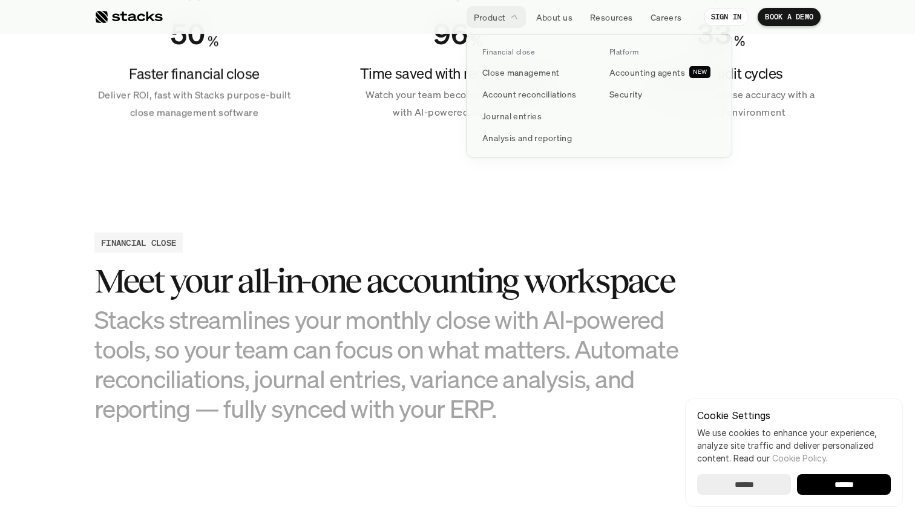
copy div "Time saved with reconciliations Watch your team become more strategic with AI-p…"
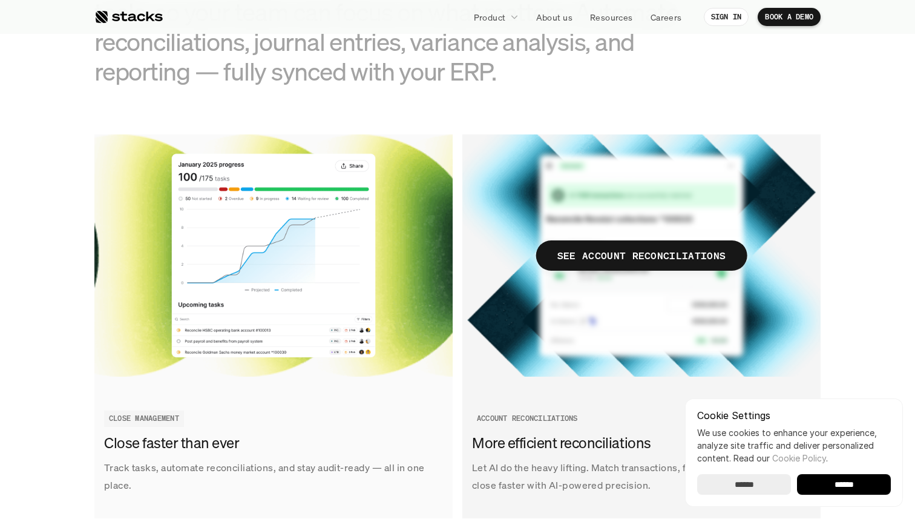
scroll to position [1251, 0]
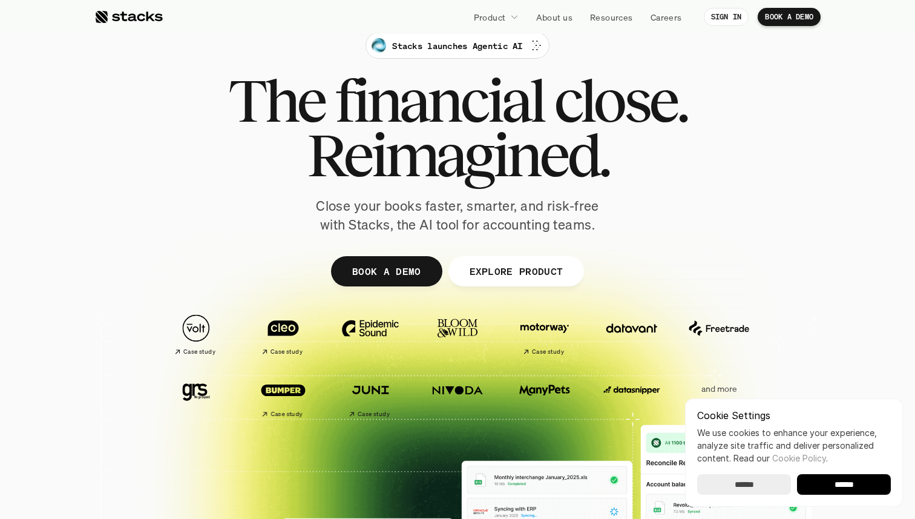
click at [487, 277] on p "EXPLORE PRODUCT" at bounding box center [516, 271] width 94 height 18
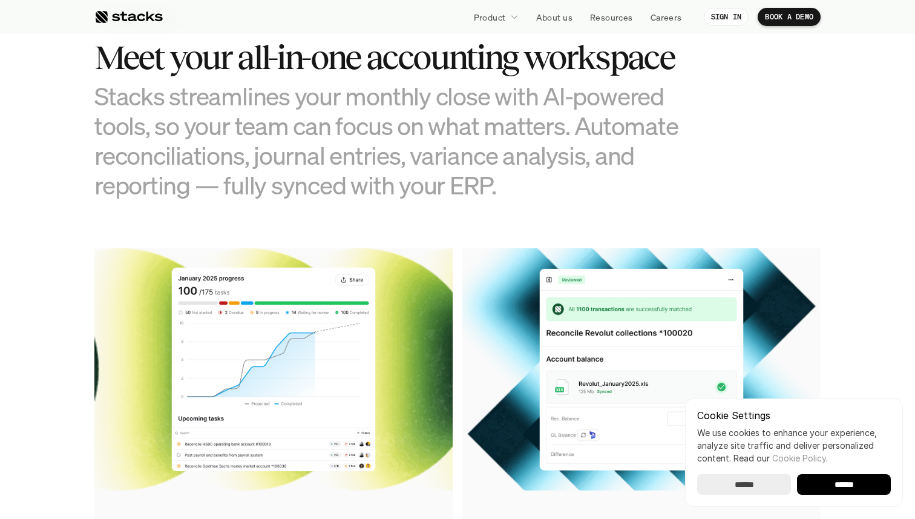
scroll to position [1267, 0]
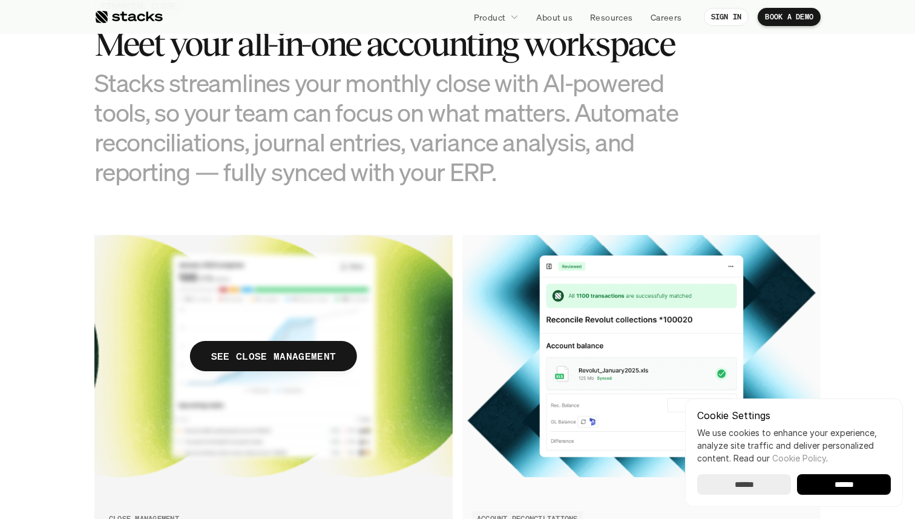
click at [352, 326] on img at bounding box center [273, 356] width 358 height 242
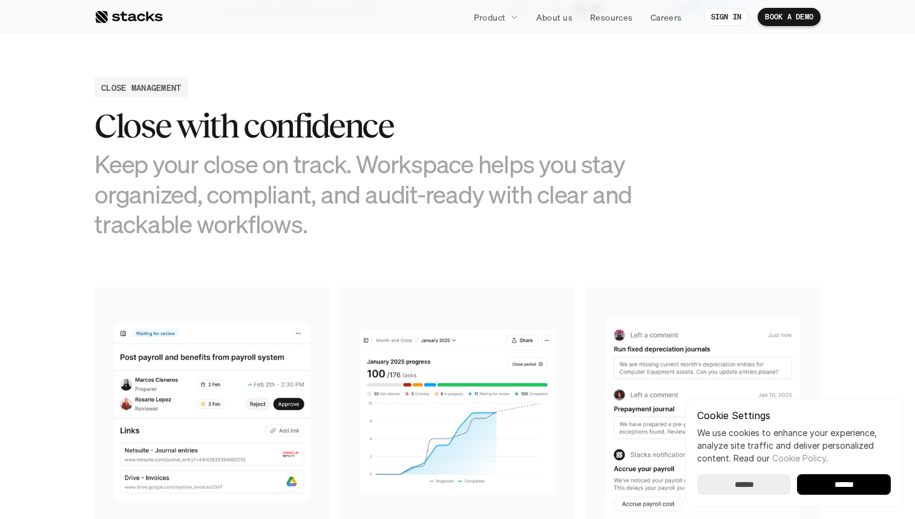
scroll to position [789, 0]
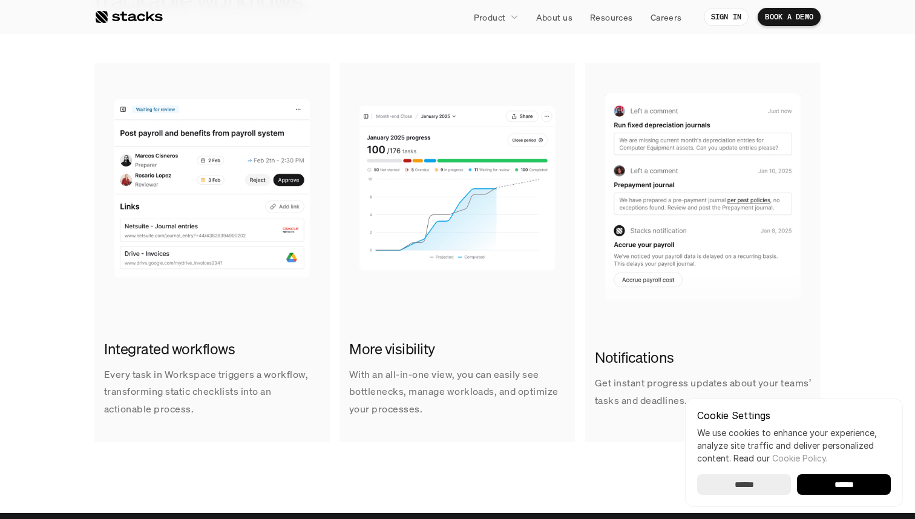
click at [214, 351] on h2 "Integrated workflows" at bounding box center [212, 349] width 216 height 21
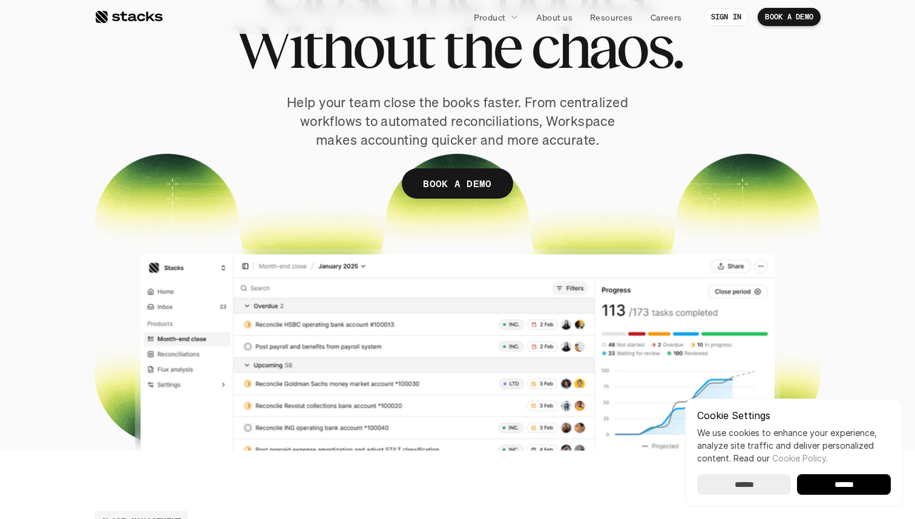
scroll to position [0, 0]
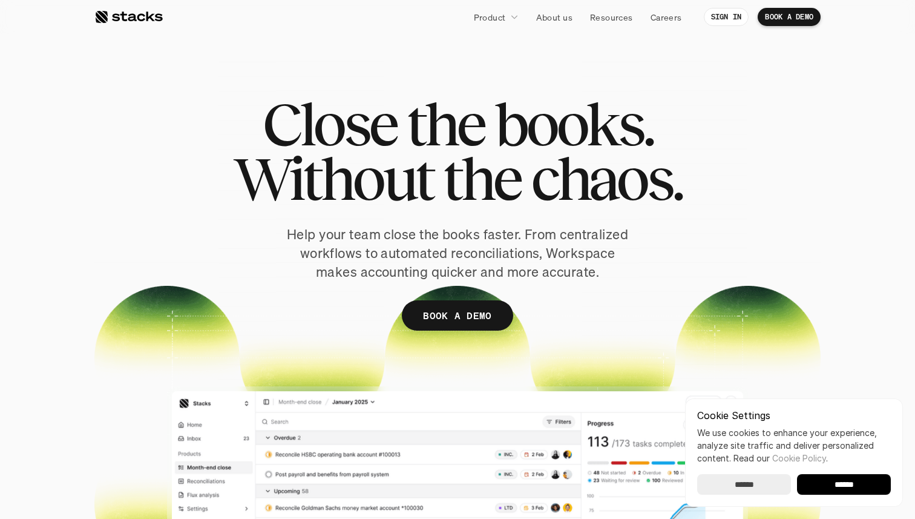
click at [420, 117] on span "the" at bounding box center [445, 124] width 77 height 54
click at [410, 195] on span "Without" at bounding box center [333, 178] width 200 height 54
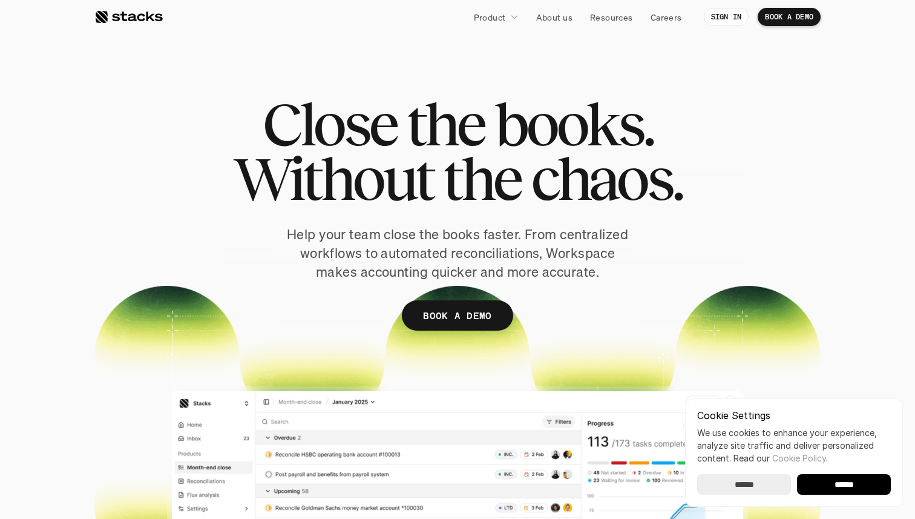
click at [410, 195] on span "Without" at bounding box center [333, 178] width 200 height 54
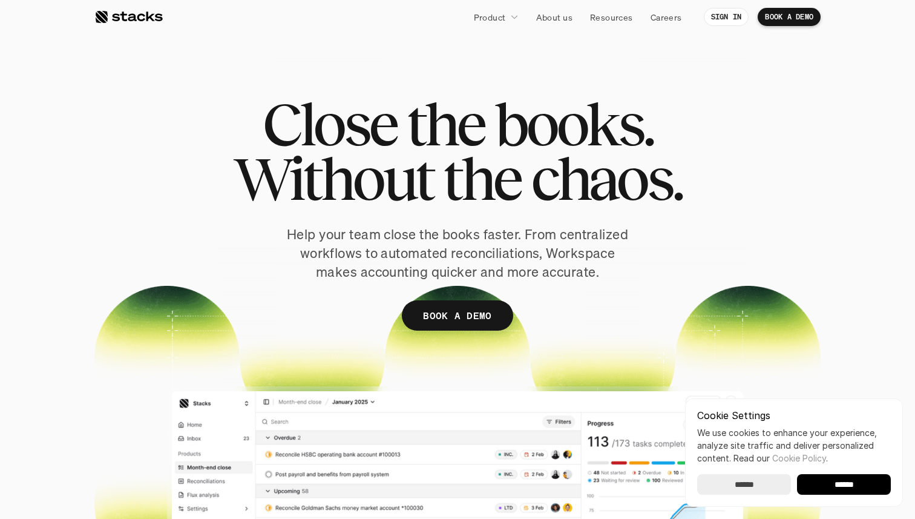
click at [410, 195] on span "Without" at bounding box center [333, 178] width 200 height 54
click at [395, 159] on span "Without" at bounding box center [333, 178] width 200 height 54
click at [385, 142] on span "Close" at bounding box center [330, 124] width 134 height 54
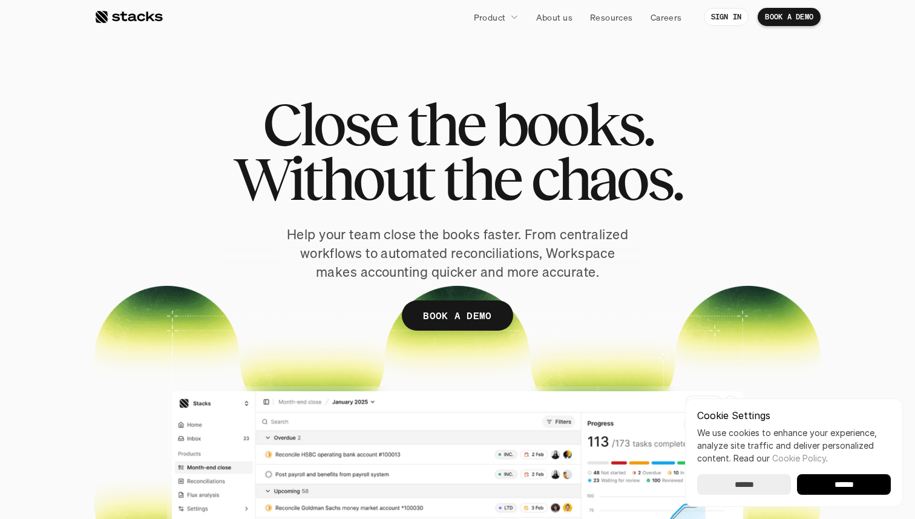
click at [385, 142] on span "Close" at bounding box center [330, 124] width 134 height 54
click at [381, 169] on span "Without" at bounding box center [333, 178] width 200 height 54
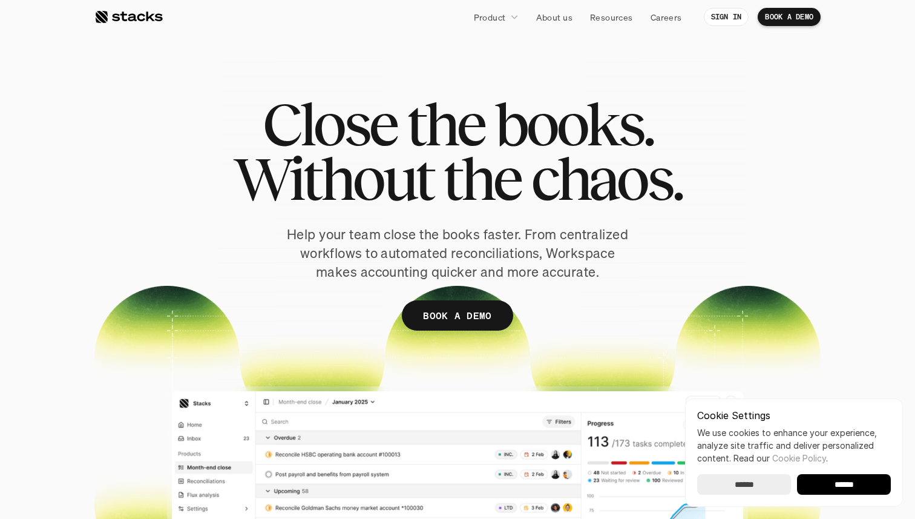
click at [379, 183] on span "Without" at bounding box center [333, 178] width 200 height 54
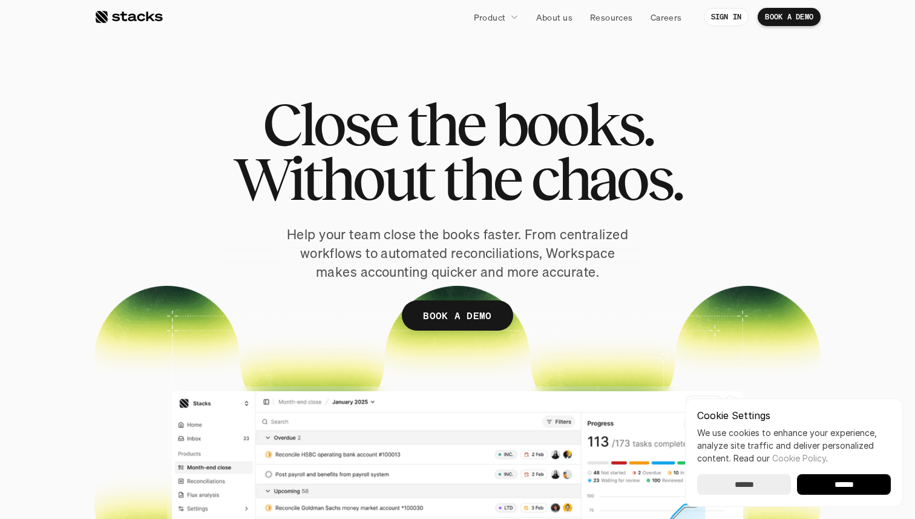
click at [379, 183] on span "Without" at bounding box center [333, 178] width 200 height 54
click at [368, 143] on span "Close" at bounding box center [330, 124] width 134 height 54
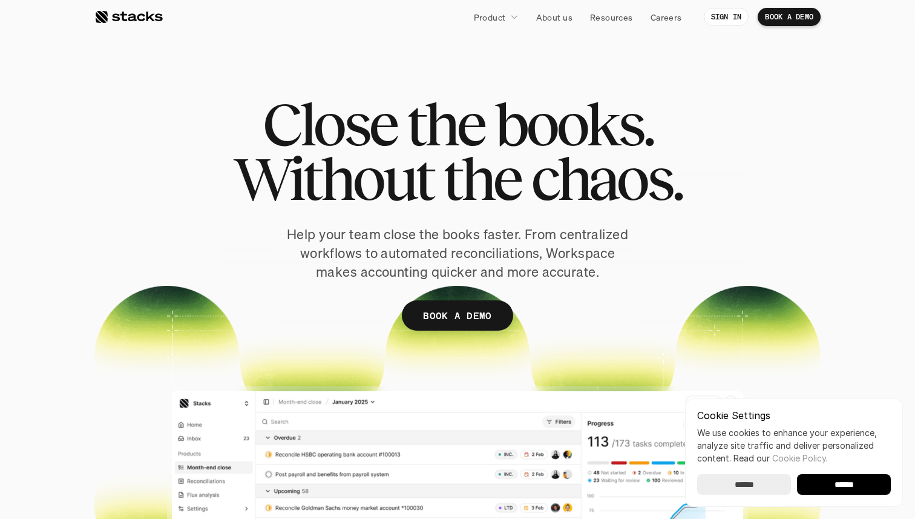
click at [376, 158] on span "Without" at bounding box center [333, 178] width 200 height 54
click at [376, 159] on span "Without" at bounding box center [333, 178] width 200 height 54
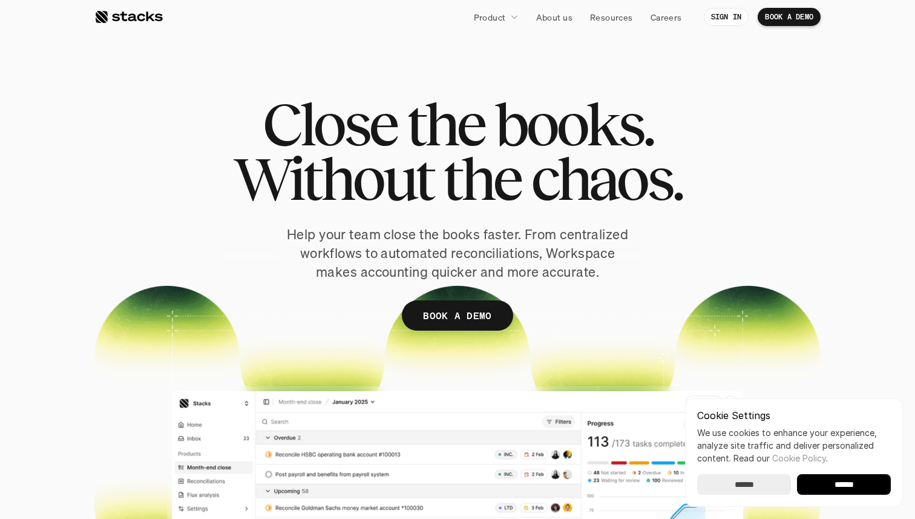
click at [370, 143] on span "Close" at bounding box center [330, 124] width 134 height 54
click at [374, 157] on span "Without" at bounding box center [333, 178] width 200 height 54
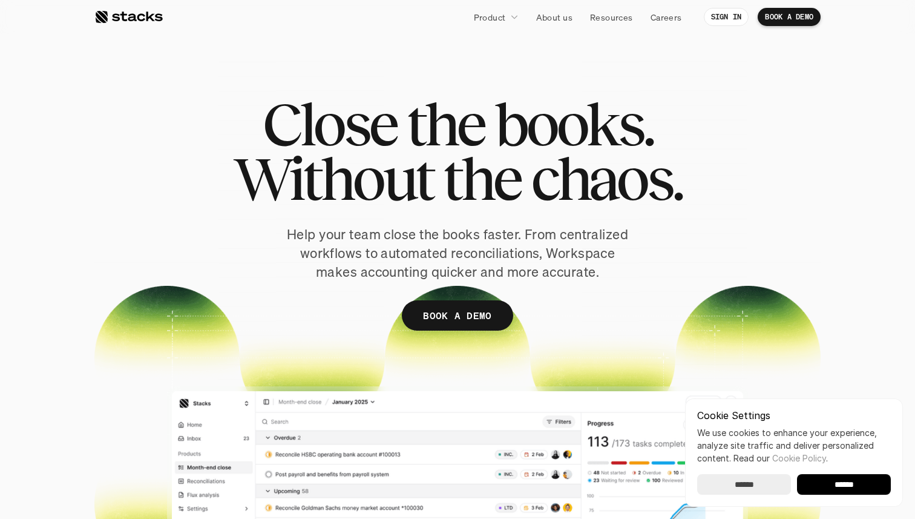
click at [374, 157] on span "Without" at bounding box center [333, 178] width 200 height 54
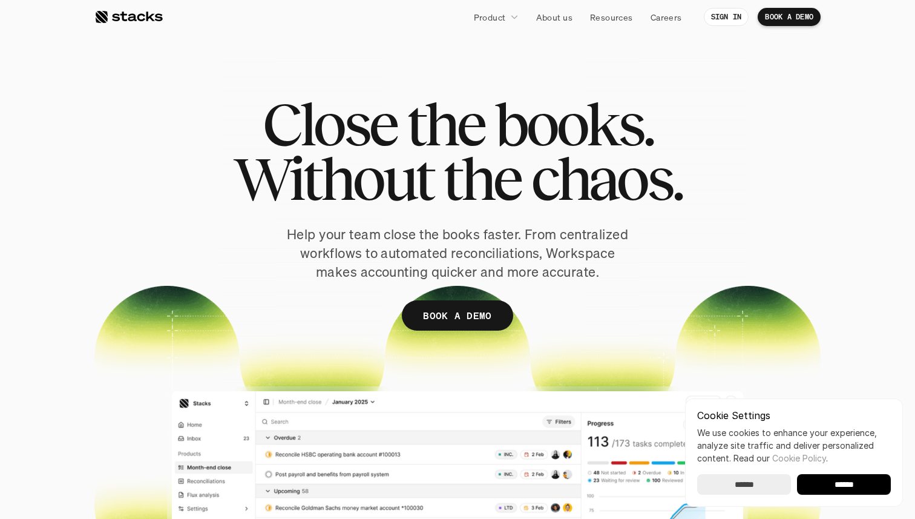
click at [374, 157] on span "Without" at bounding box center [333, 178] width 200 height 54
click at [372, 221] on div "Close the books. Without the chaos. Help your team close the books faster. From…" at bounding box center [457, 232] width 726 height 270
click at [393, 186] on span "Without" at bounding box center [333, 178] width 200 height 54
click at [140, 23] on div at bounding box center [128, 17] width 68 height 15
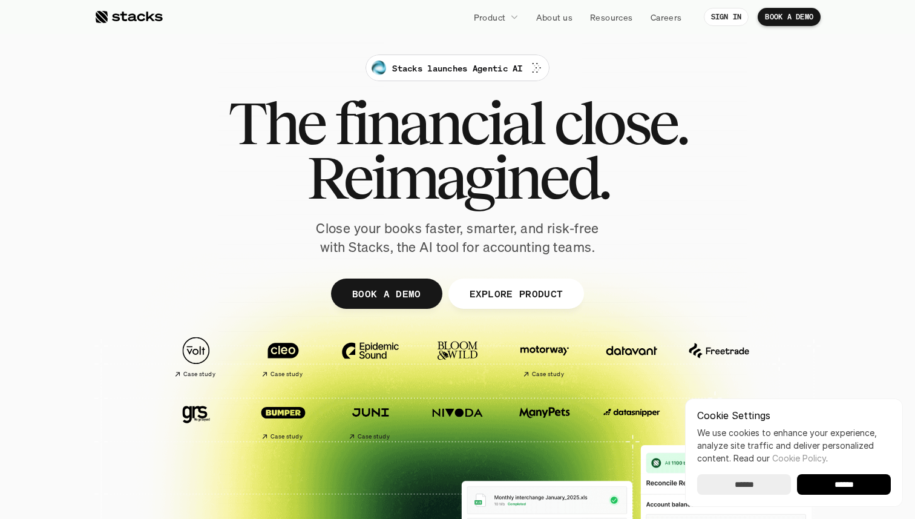
drag, startPoint x: 336, startPoint y: 129, endPoint x: 502, endPoint y: 189, distance: 176.6
click at [502, 190] on div "The financial close. Reimagined." at bounding box center [457, 150] width 459 height 109
click at [502, 189] on span "Reimagined." at bounding box center [458, 177] width 302 height 54
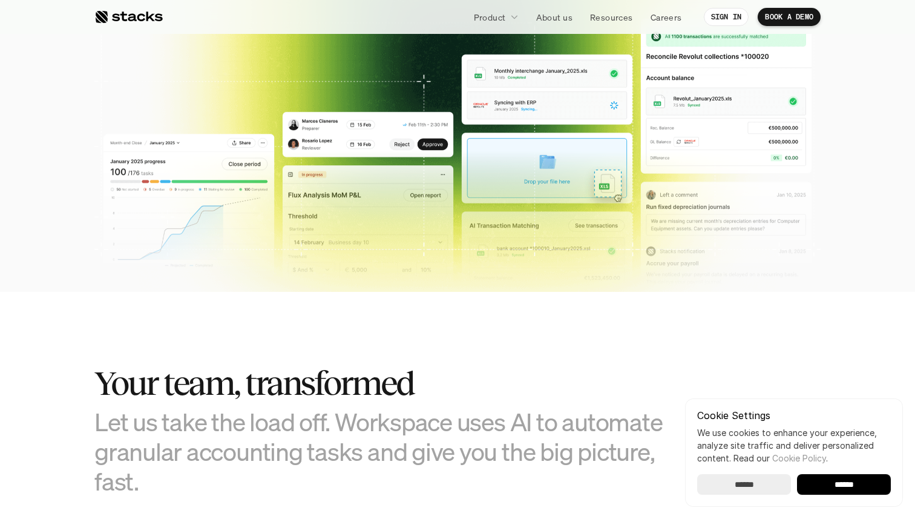
scroll to position [518, 0]
